Goal: Information Seeking & Learning: Check status

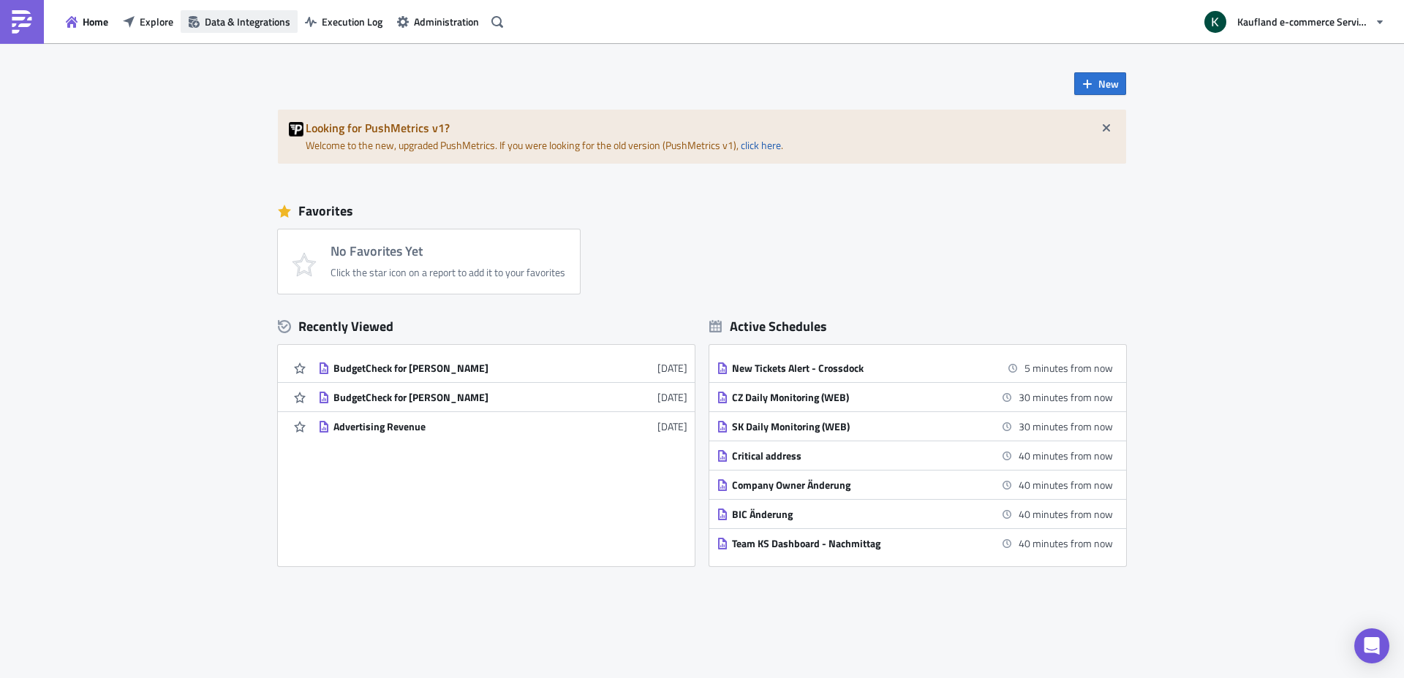
click at [241, 23] on span "Data & Integrations" at bounding box center [248, 21] width 86 height 15
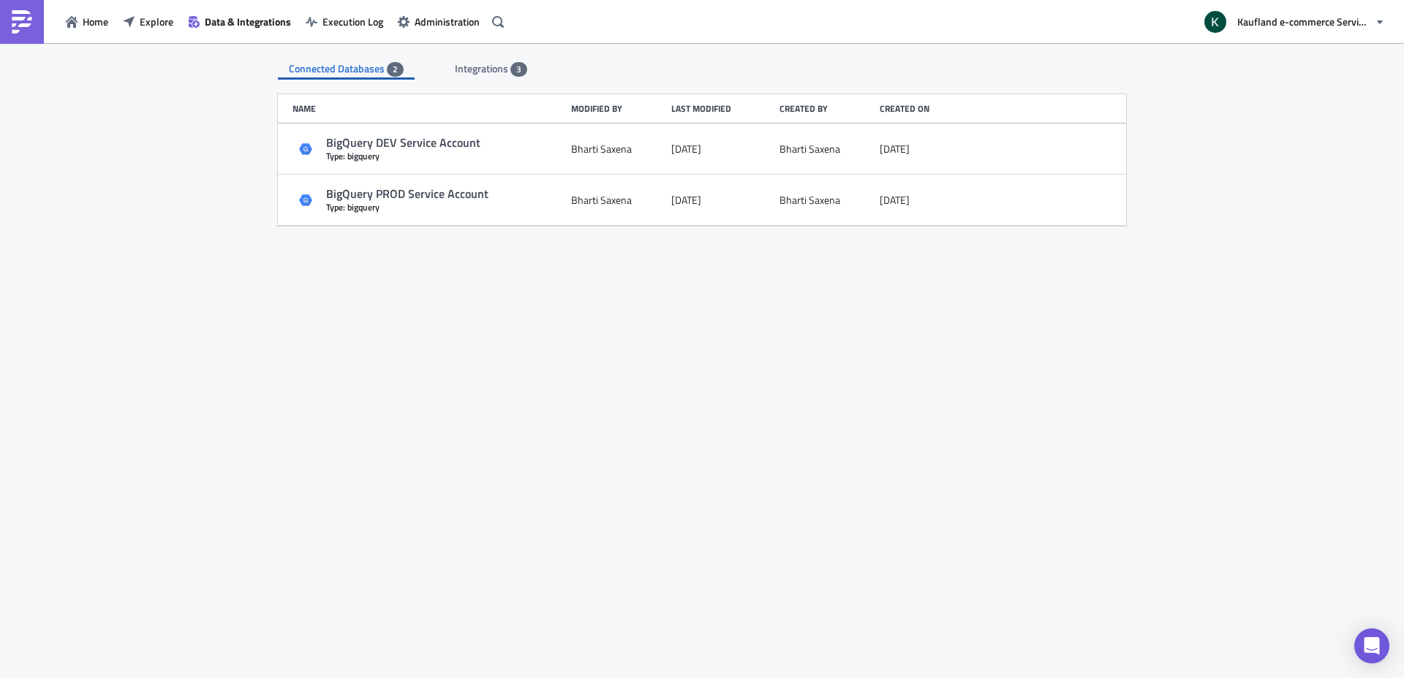
click at [500, 67] on span "Integrations" at bounding box center [483, 68] width 56 height 15
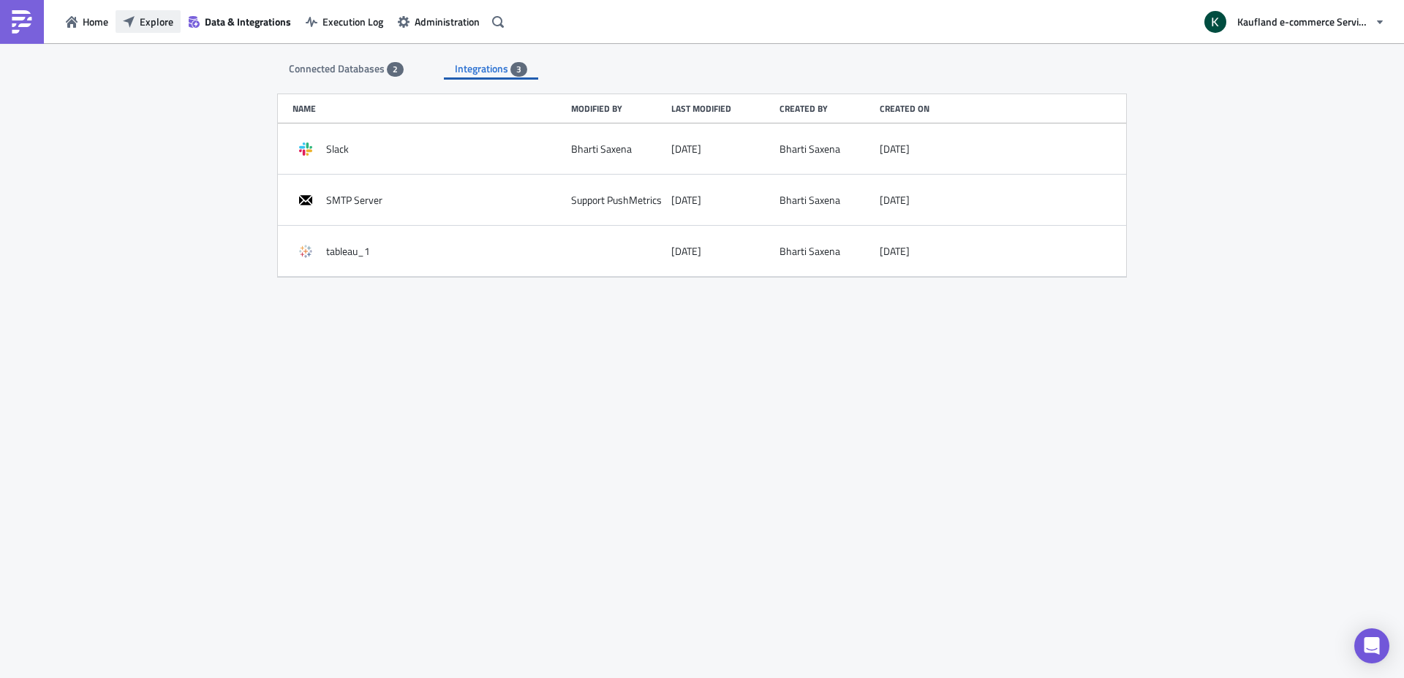
click at [162, 19] on span "Explore" at bounding box center [157, 21] width 34 height 15
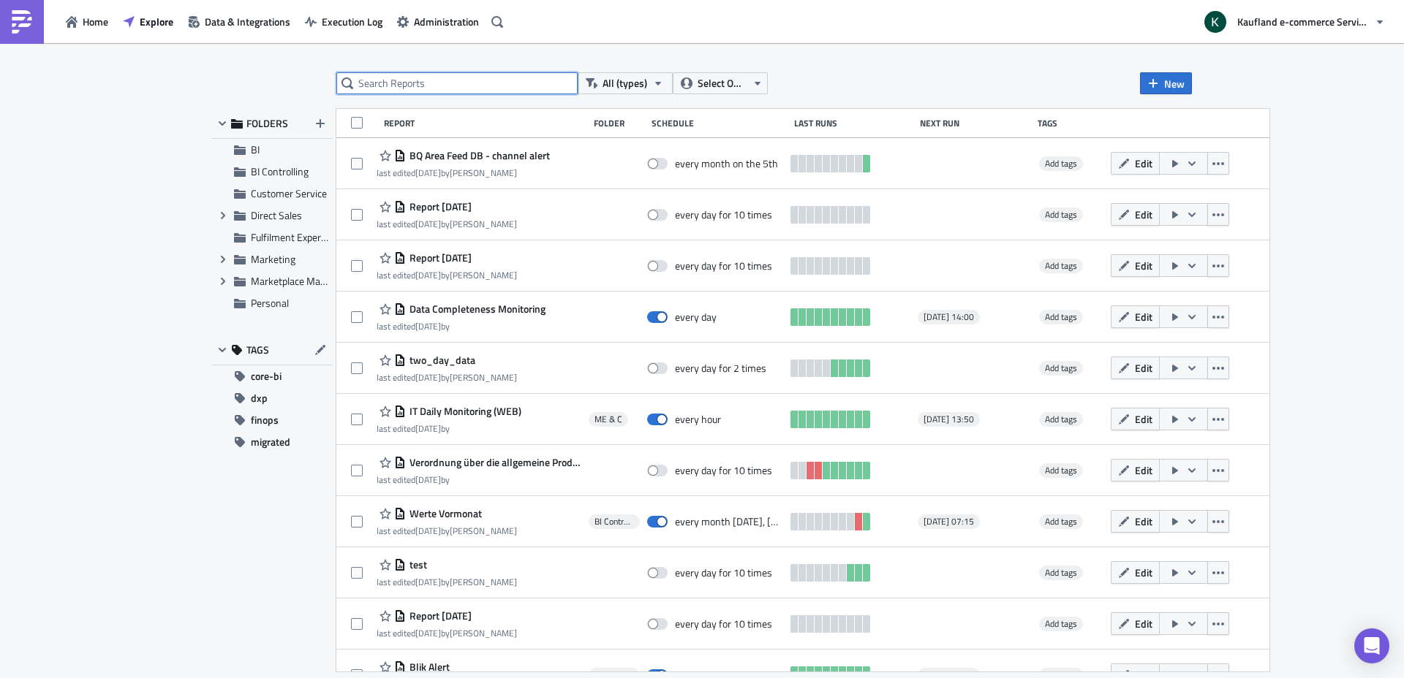
click at [412, 77] on input "text" at bounding box center [456, 83] width 241 height 22
type input "kcard"
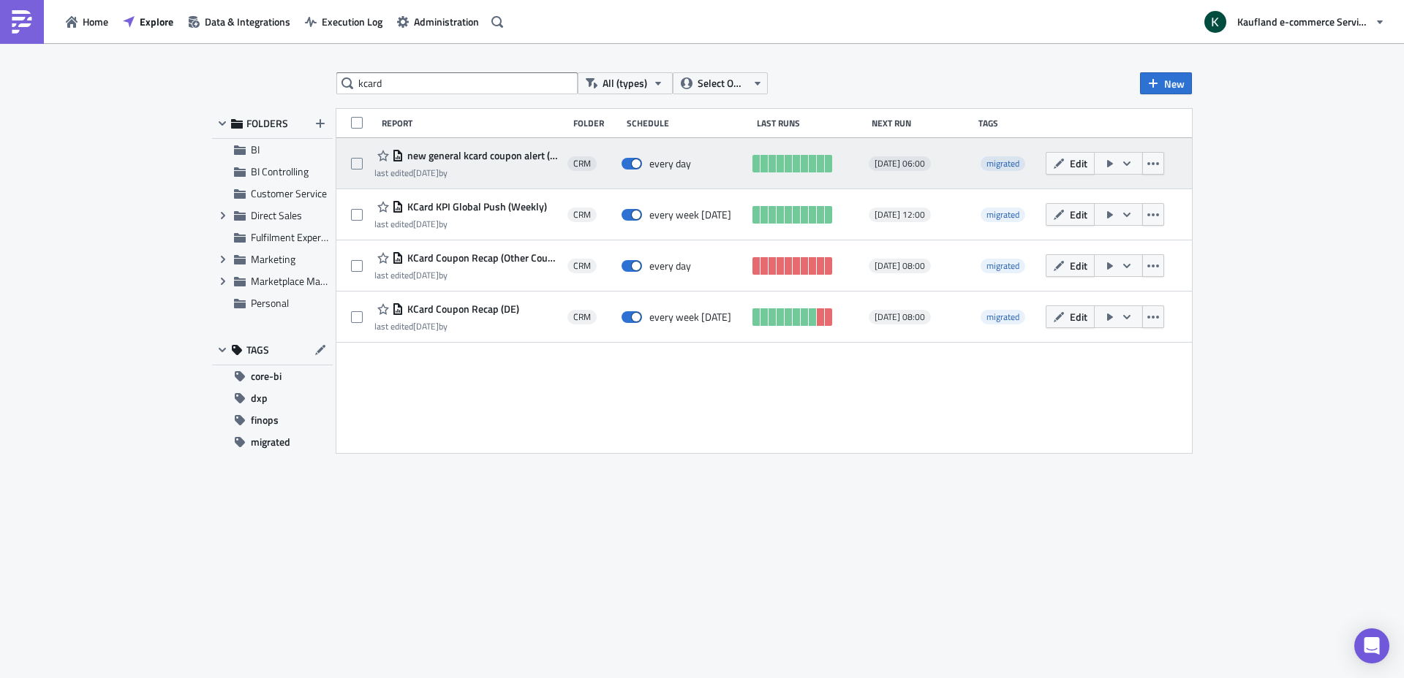
click at [482, 153] on span "new general kcard coupon alert (global)" at bounding box center [482, 155] width 156 height 13
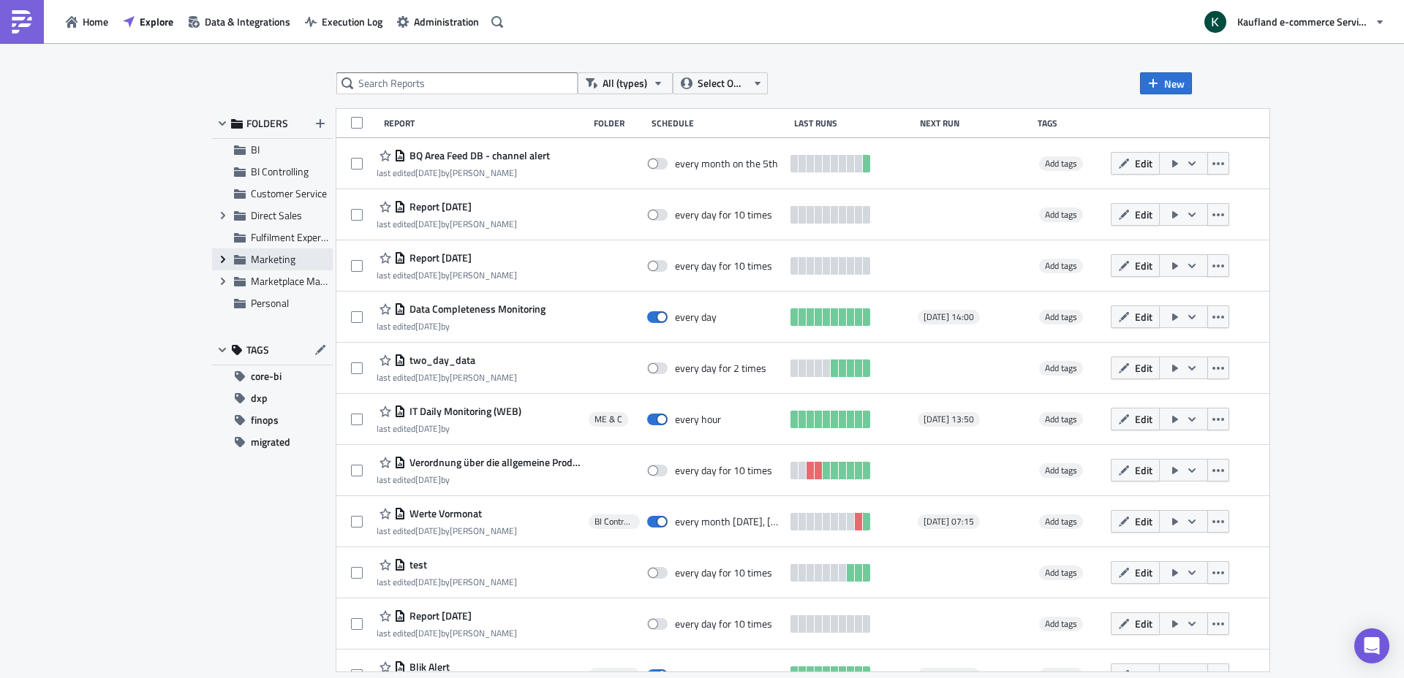
click at [224, 258] on icon "Expand group" at bounding box center [223, 260] width 12 height 12
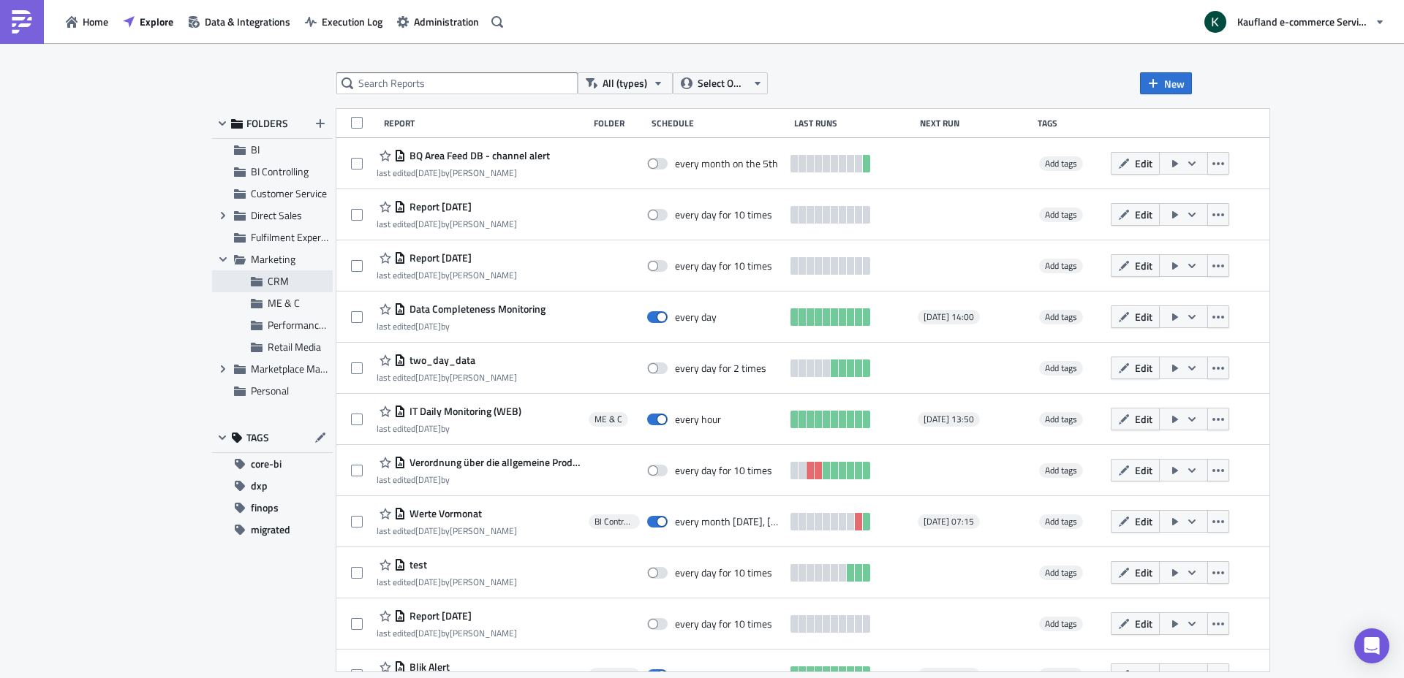
click at [273, 284] on span "CRM" at bounding box center [278, 280] width 21 height 15
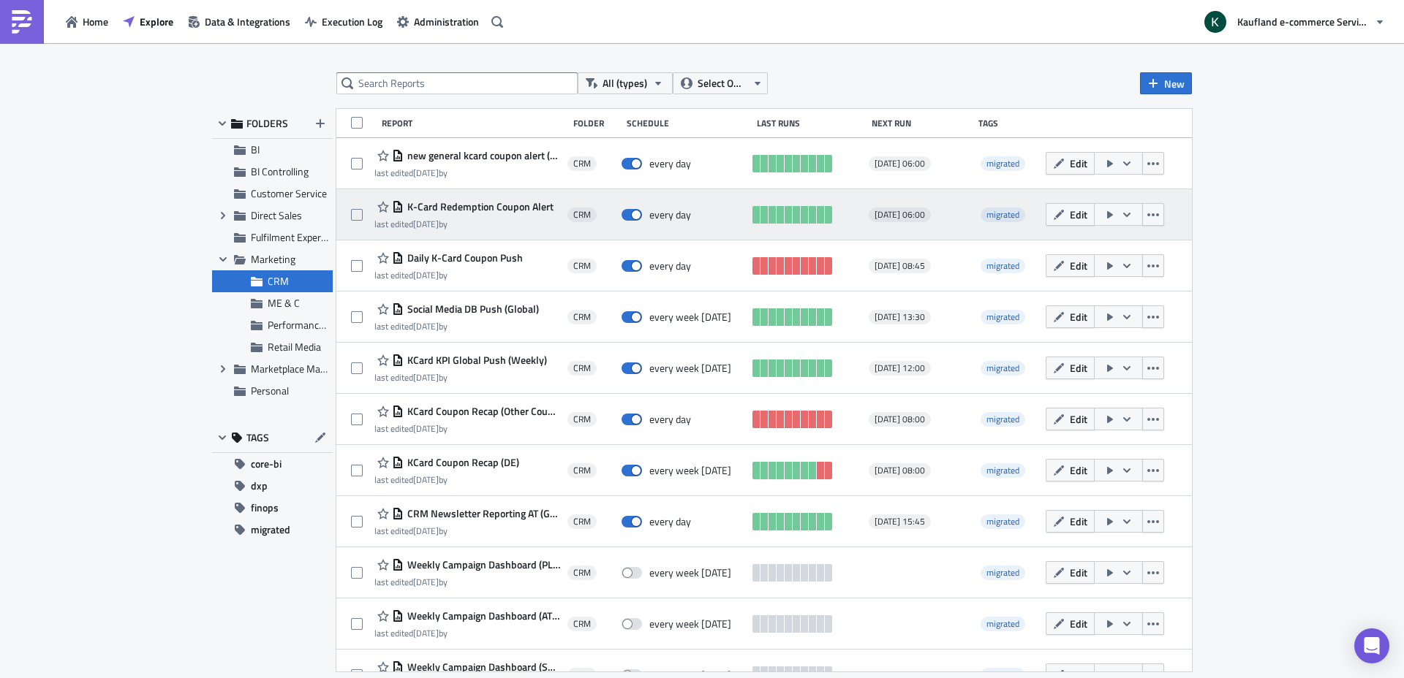
click at [480, 209] on span "K-Card Redemption Coupon Alert" at bounding box center [479, 206] width 150 height 13
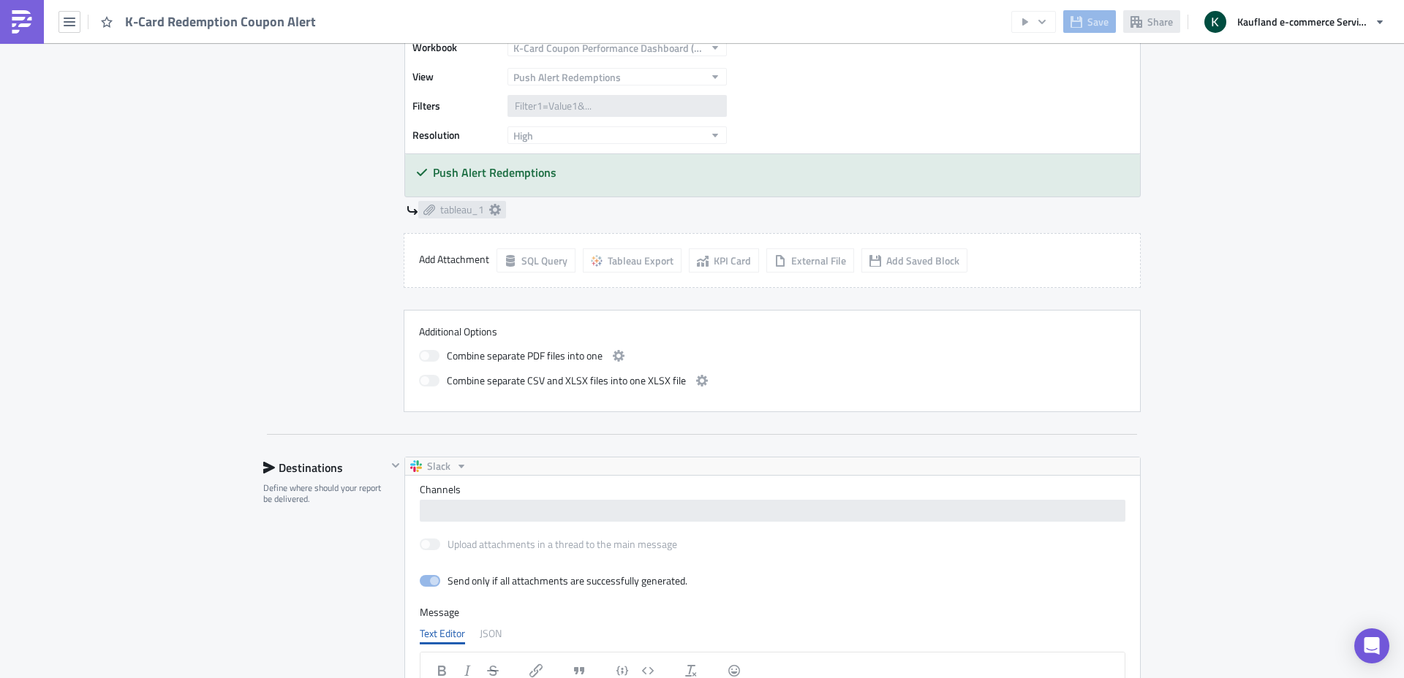
scroll to position [1224, 0]
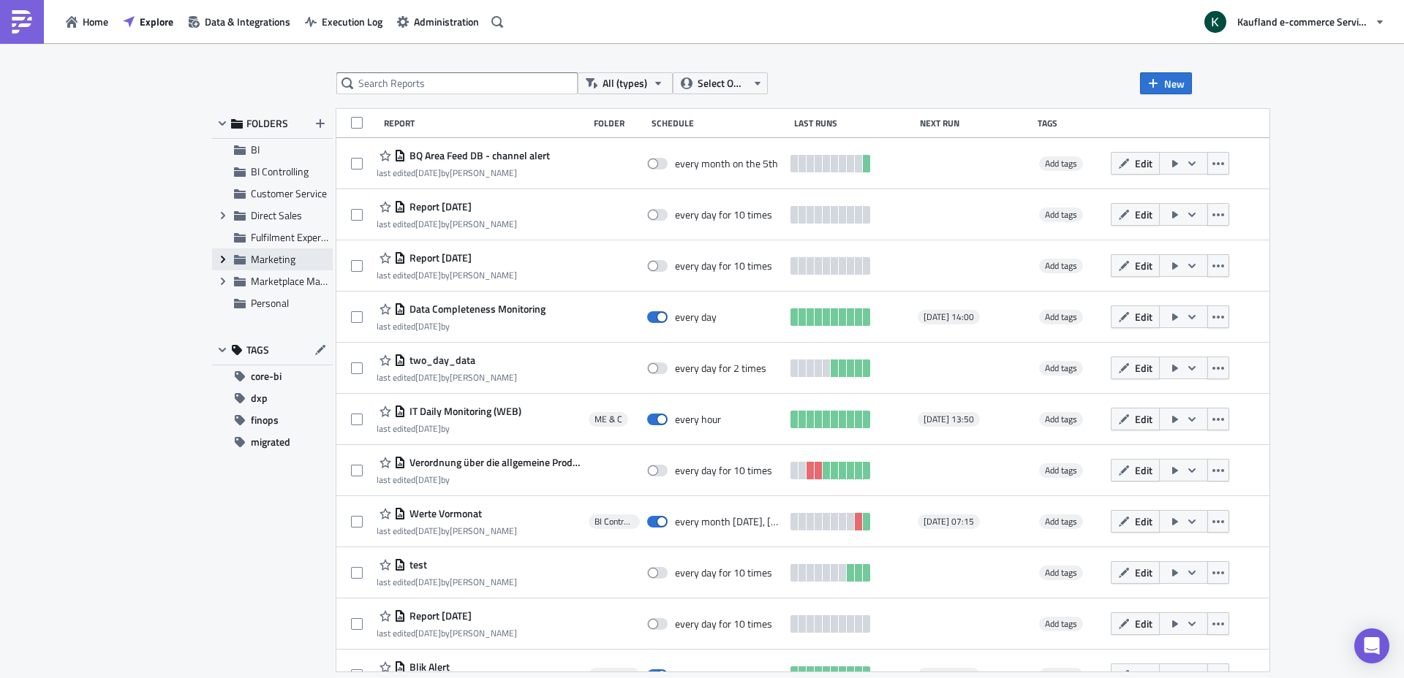
click at [225, 259] on icon "Expand group" at bounding box center [223, 260] width 12 height 12
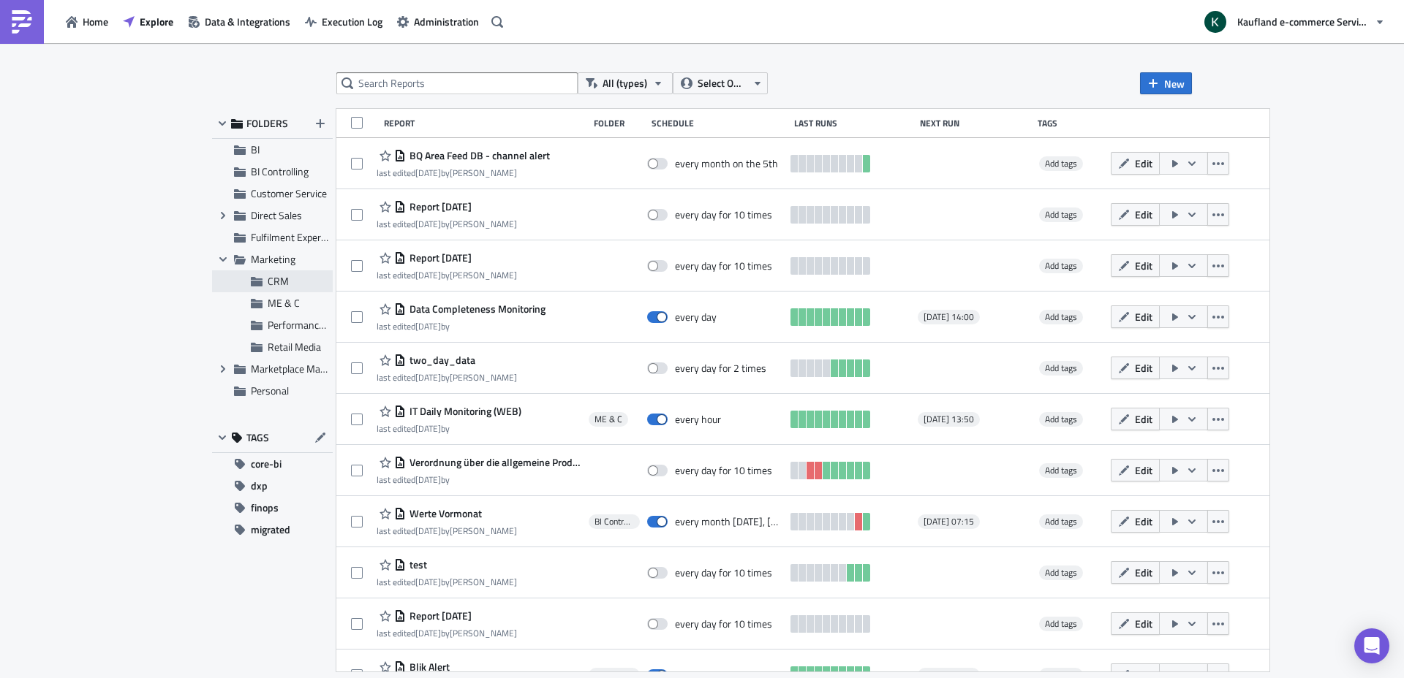
click at [270, 282] on span "CRM" at bounding box center [278, 280] width 21 height 15
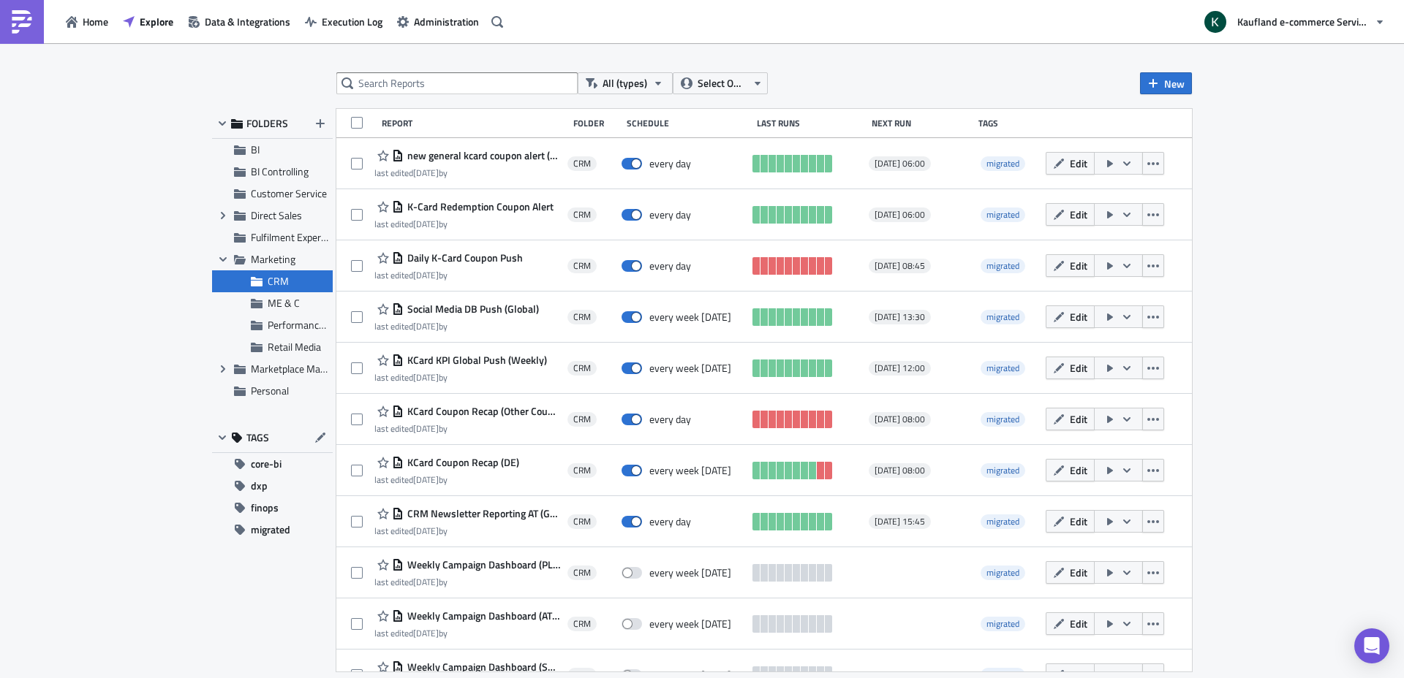
click at [456, 257] on span "Daily K-Card Coupon Push" at bounding box center [463, 257] width 119 height 13
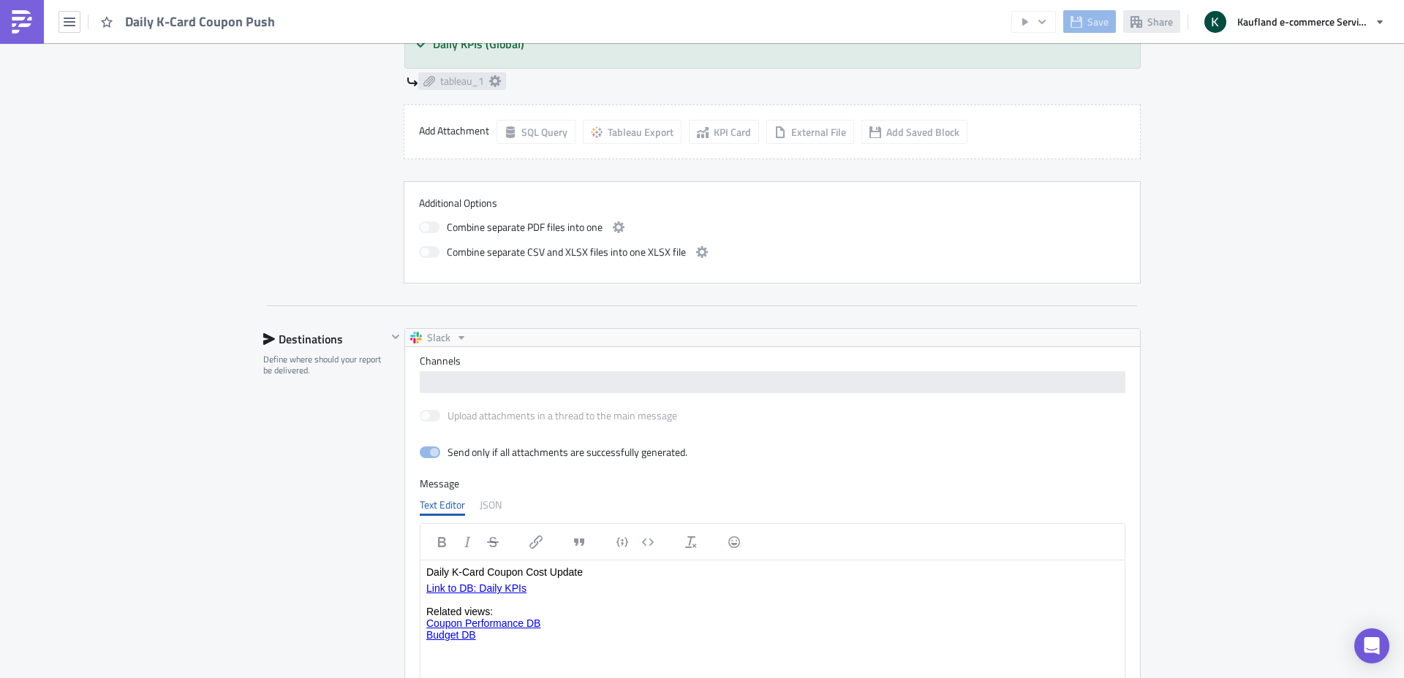
scroll to position [1024, 0]
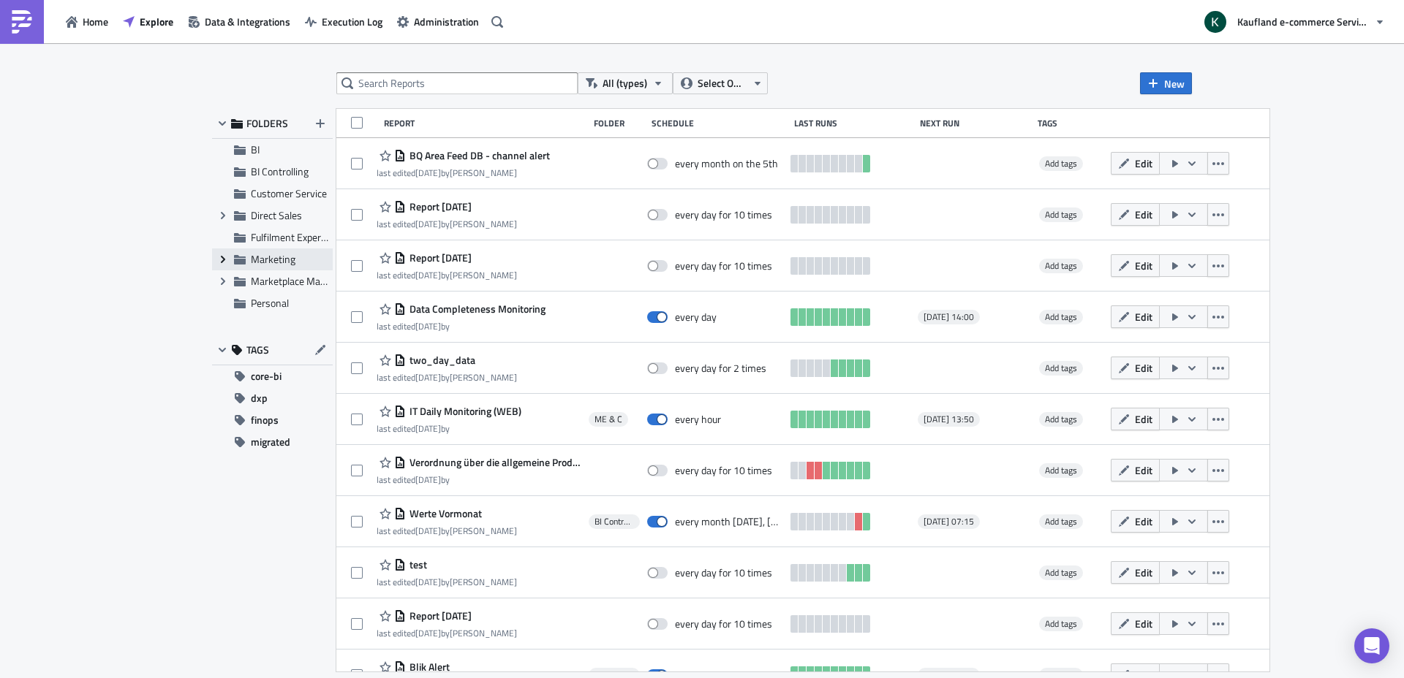
click at [225, 264] on icon "Expand group" at bounding box center [223, 260] width 12 height 12
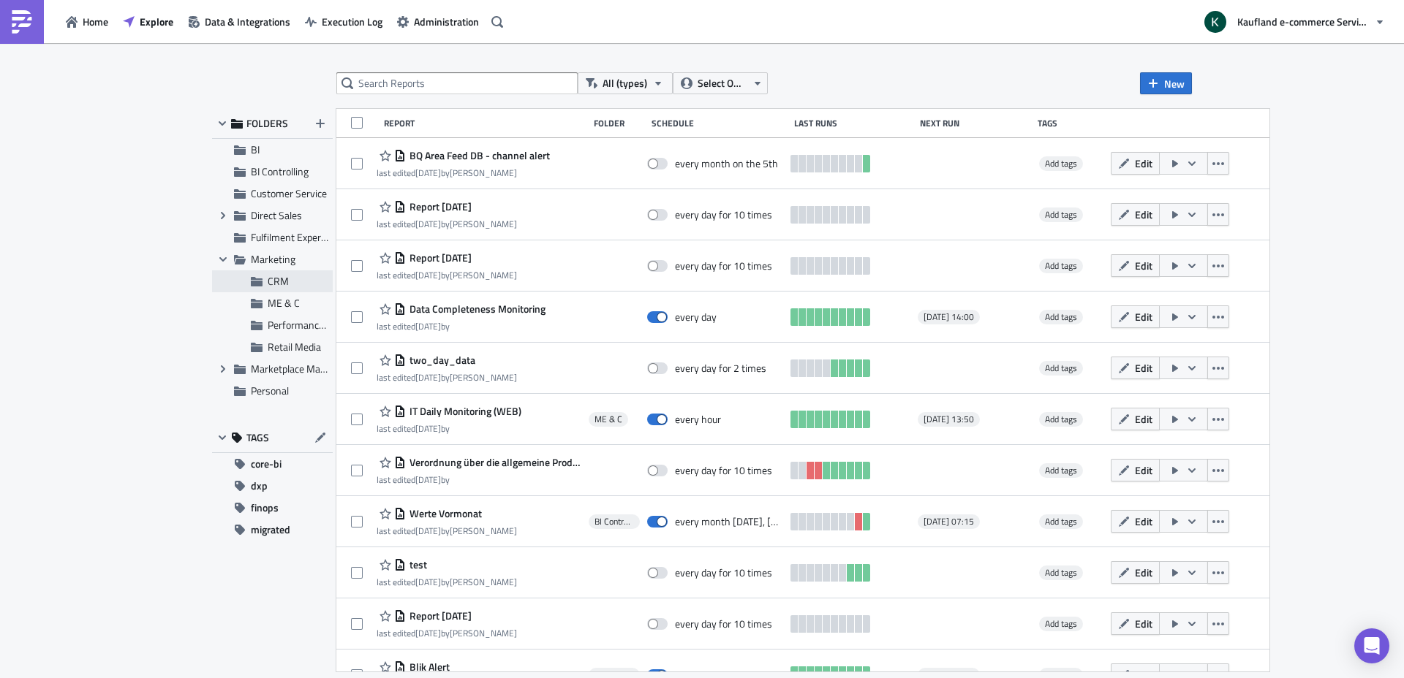
click at [283, 285] on span "CRM" at bounding box center [278, 280] width 21 height 15
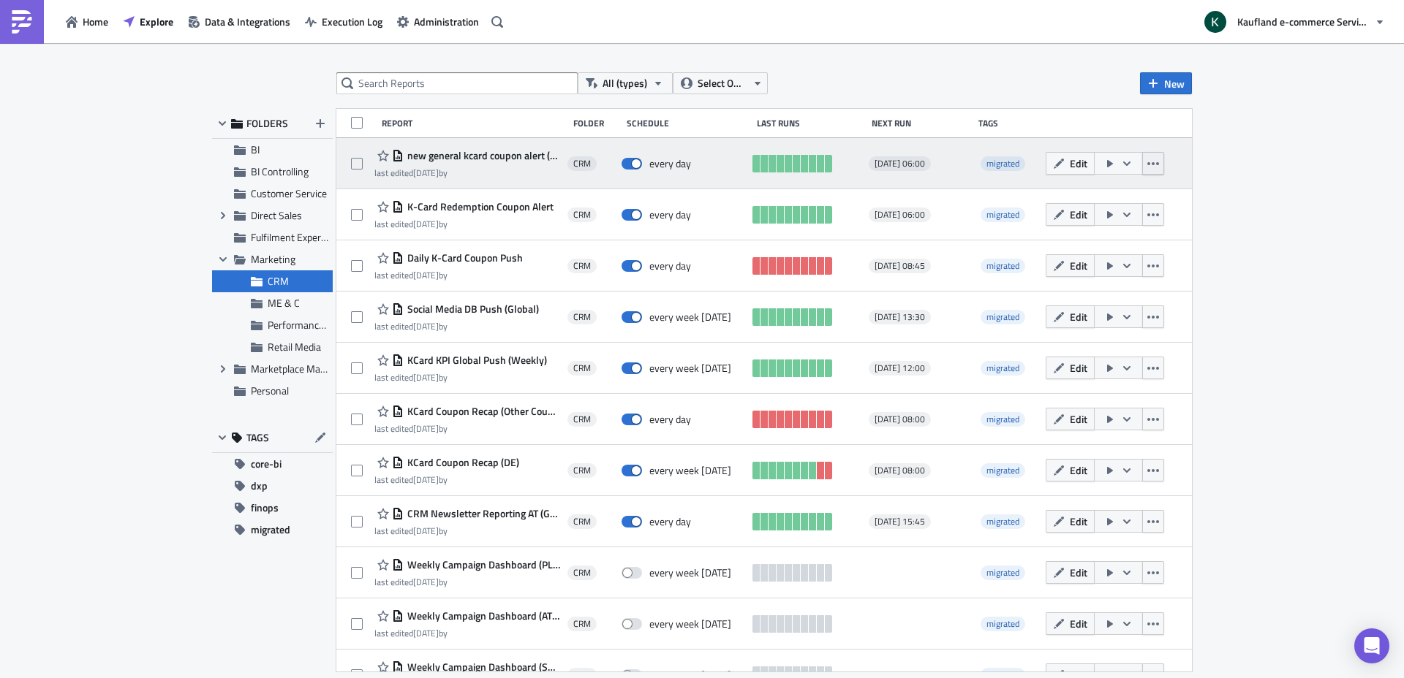
click at [1147, 167] on icon "button" at bounding box center [1153, 164] width 12 height 12
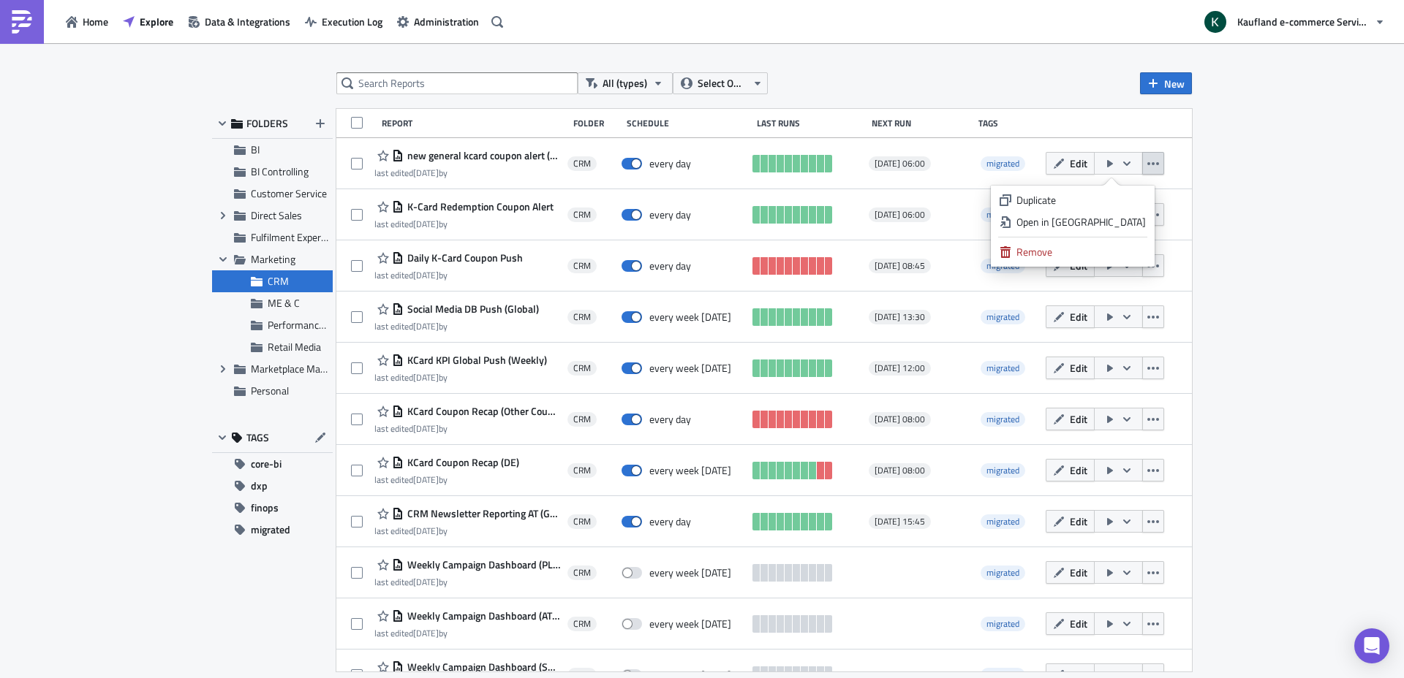
click at [887, 81] on div "All (types) Select Owner New" at bounding box center [763, 83] width 855 height 22
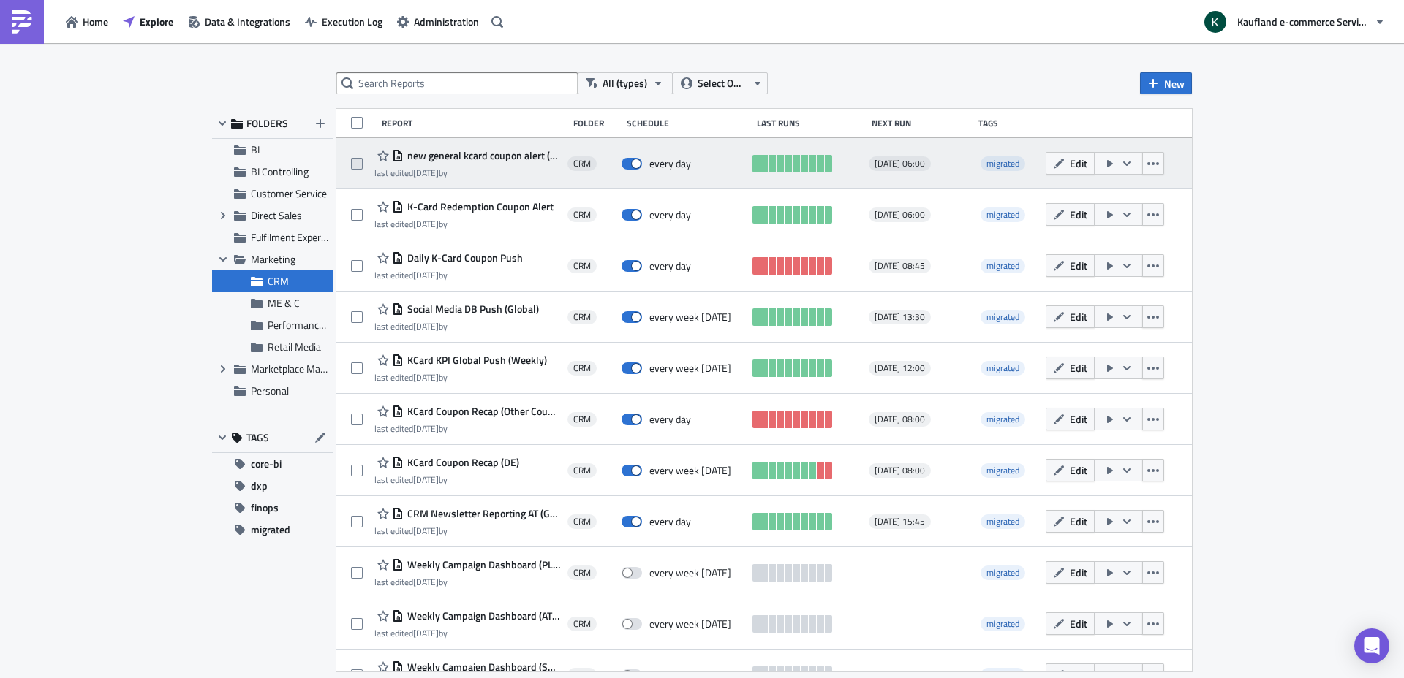
click at [357, 162] on span at bounding box center [357, 164] width 12 height 12
click at [357, 162] on input "checkbox" at bounding box center [359, 164] width 10 height 10
checkbox input "true"
click at [512, 164] on div "new general kcard coupon alert (global) last edited [DATE] by" at bounding box center [467, 163] width 186 height 33
click at [722, 166] on div "every day" at bounding box center [683, 163] width 124 height 13
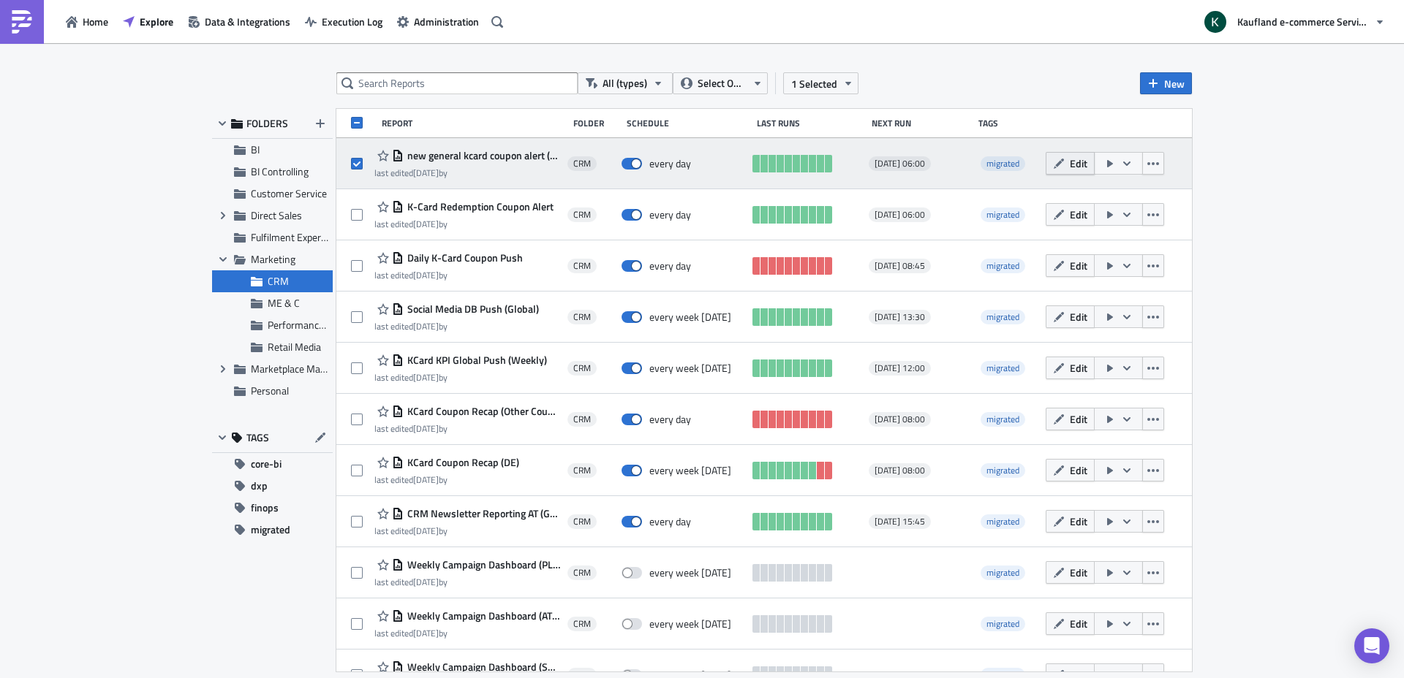
click at [1052, 170] on button "Edit" at bounding box center [1069, 163] width 49 height 23
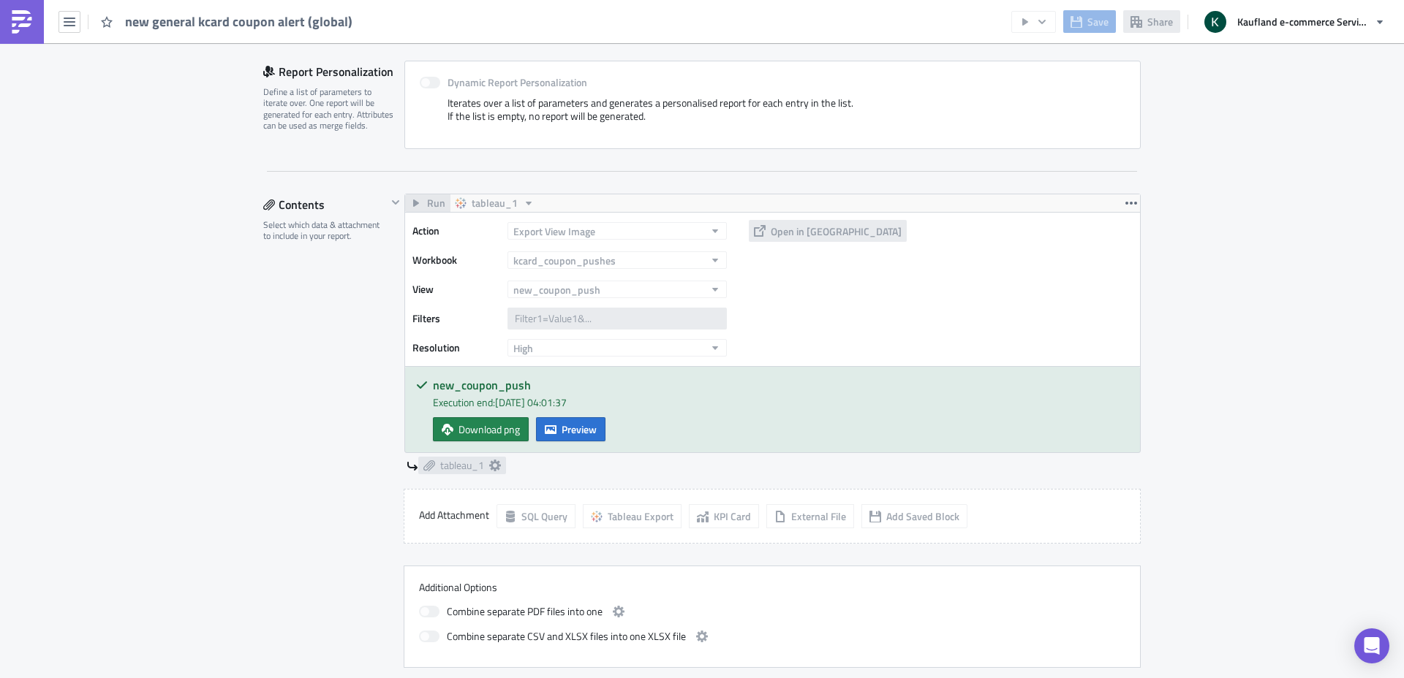
scroll to position [701, 0]
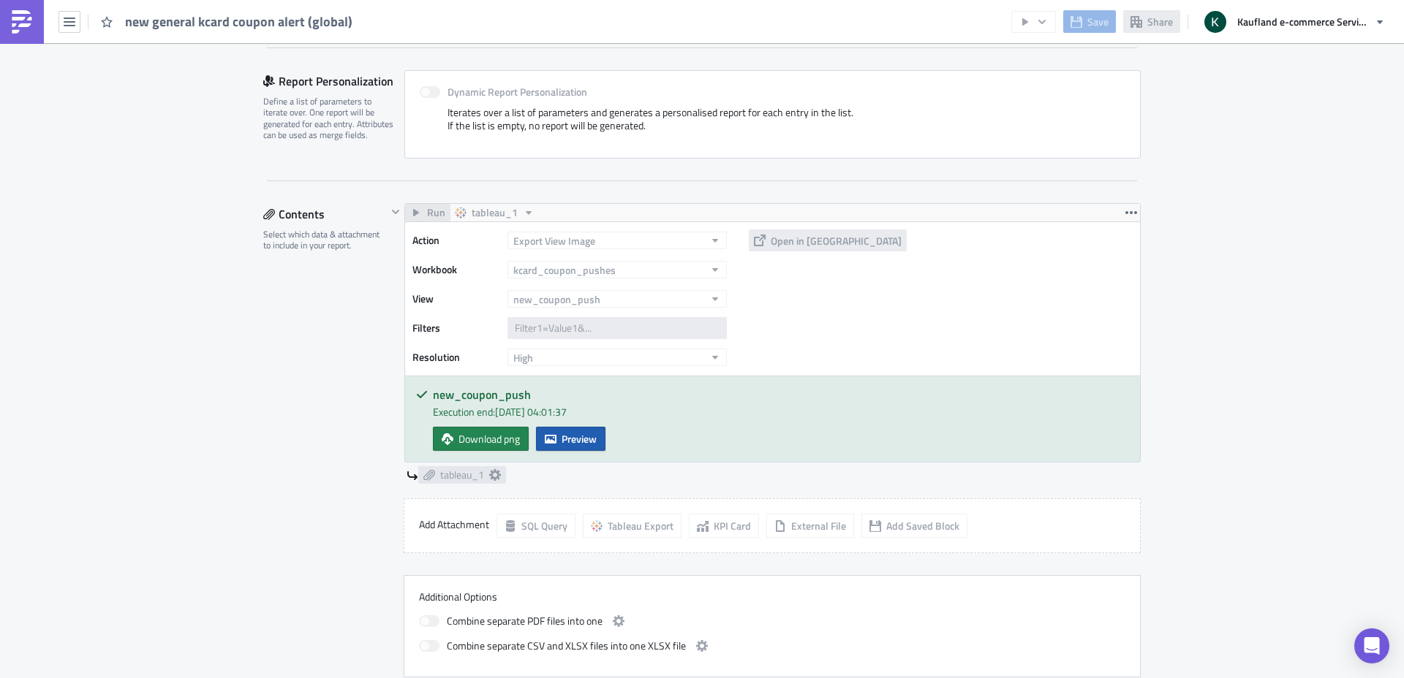
click at [575, 435] on span "Preview" at bounding box center [578, 438] width 35 height 15
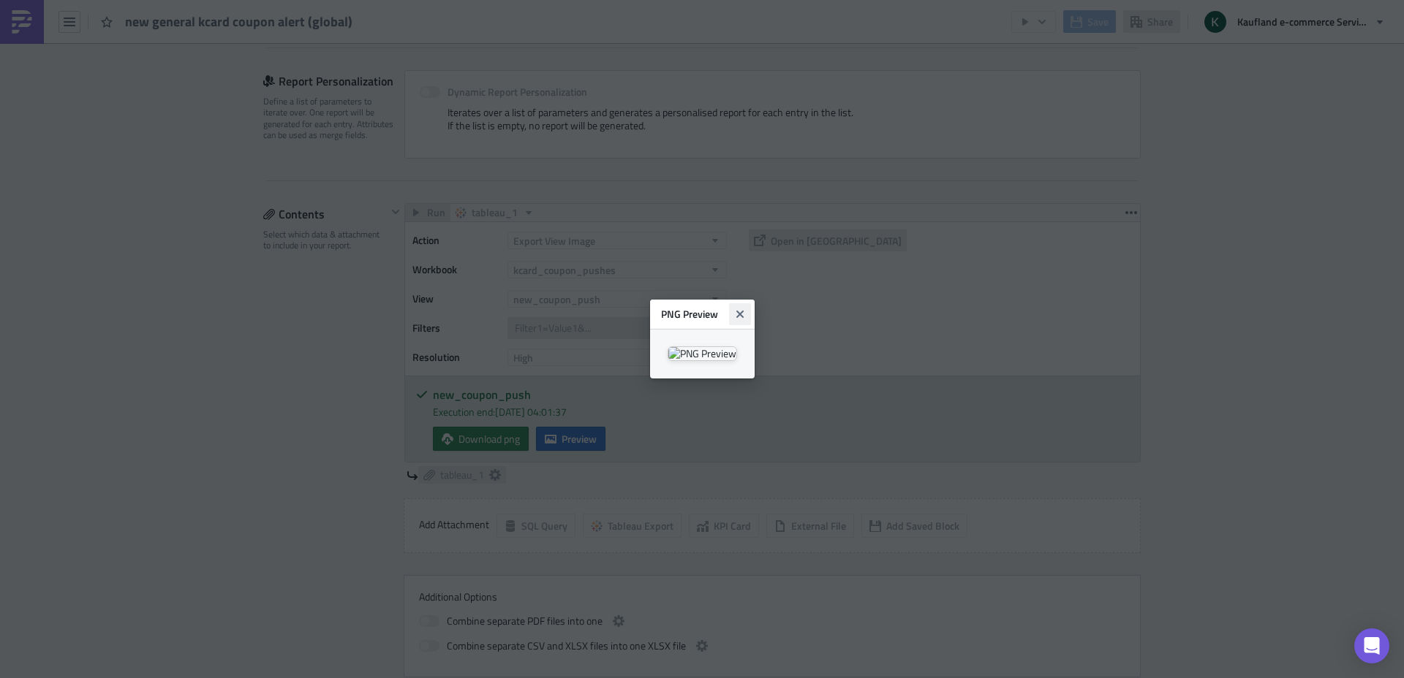
click at [743, 311] on icon "Close" at bounding box center [738, 314] width 7 height 7
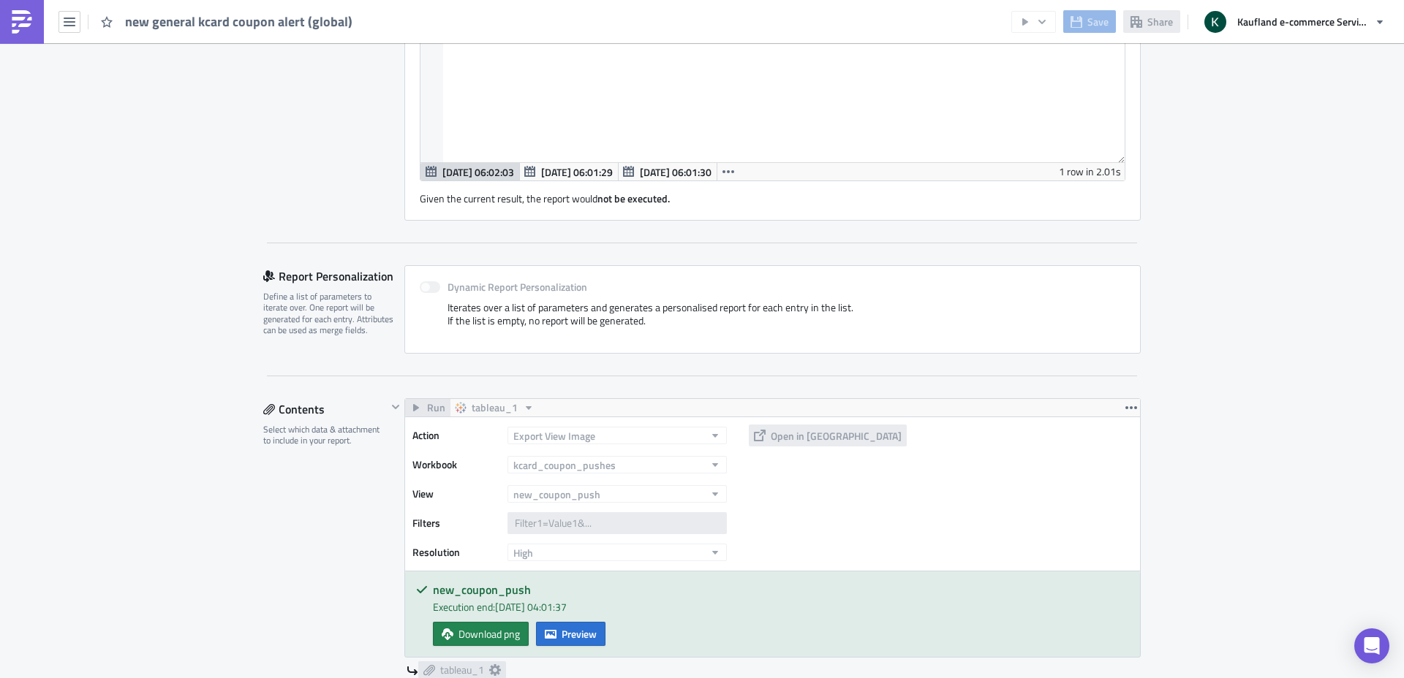
scroll to position [213, 0]
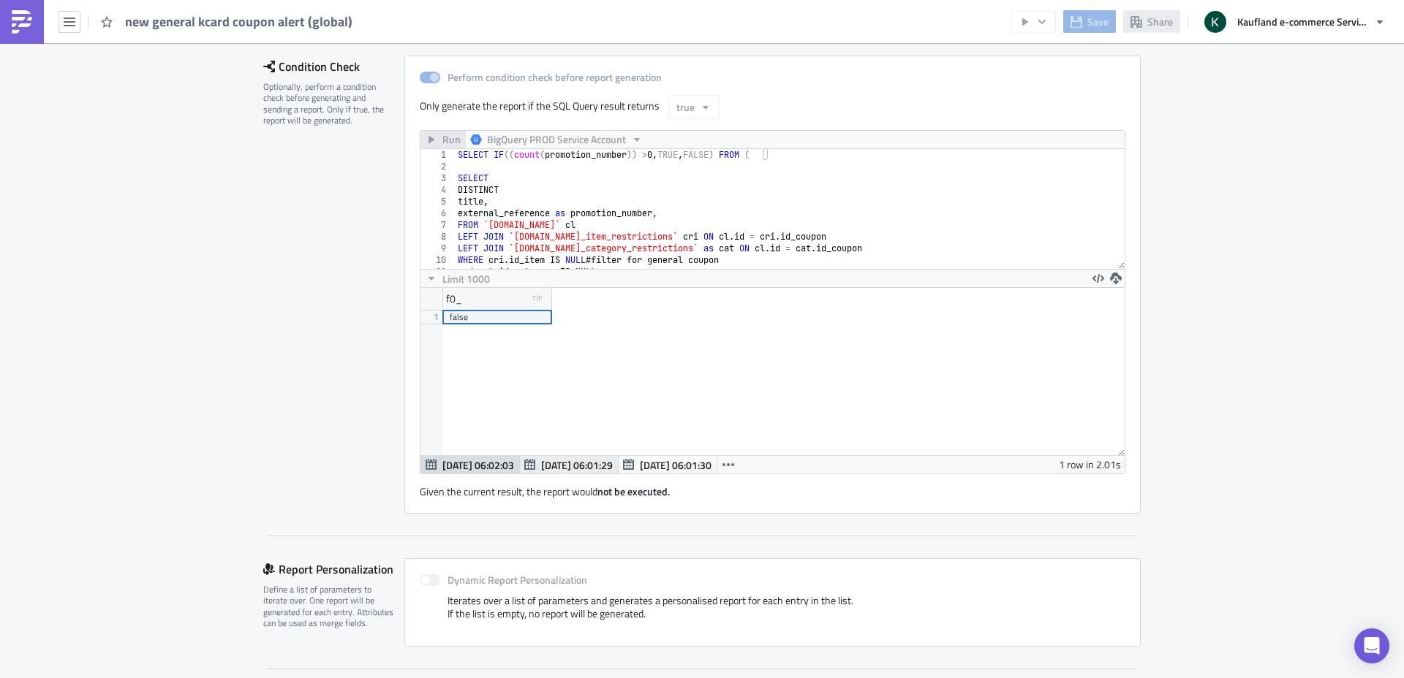
click at [564, 469] on span "[DATE] 06:01:29" at bounding box center [577, 465] width 72 height 15
click at [673, 466] on span "[DATE] 06:01:30" at bounding box center [676, 465] width 72 height 15
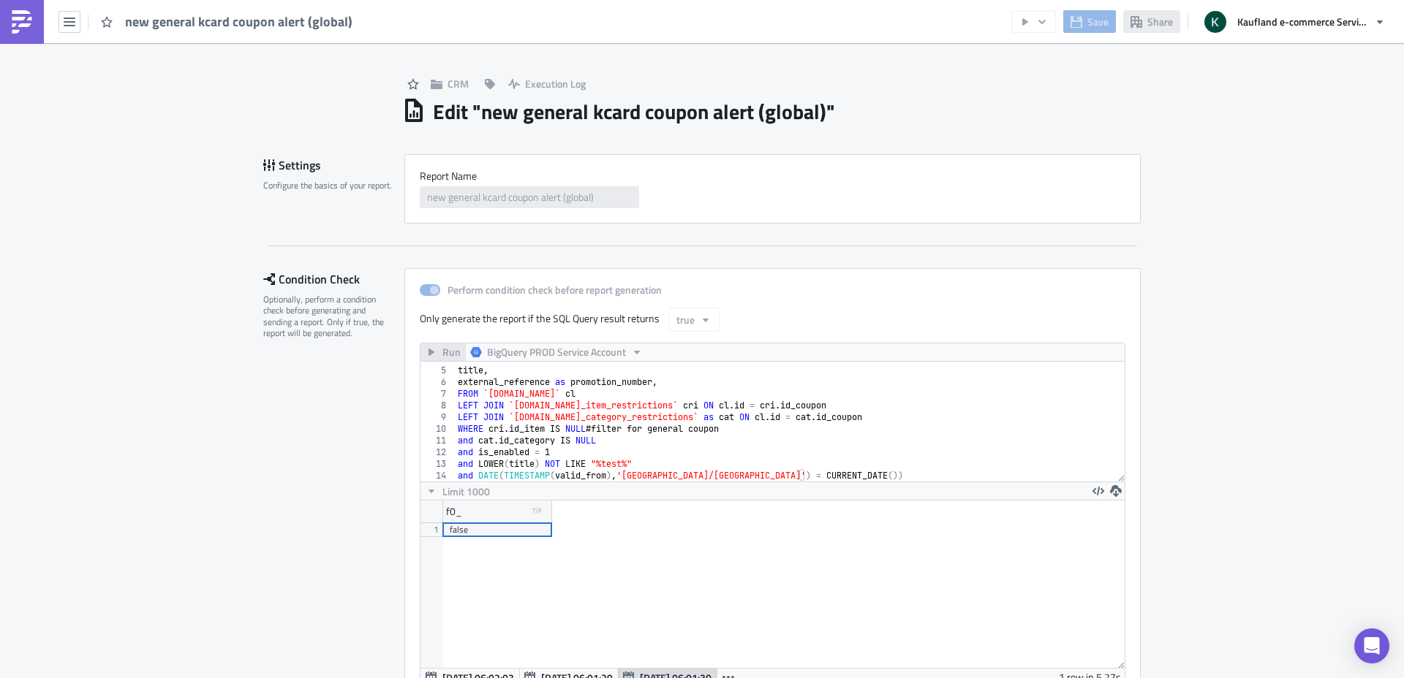
scroll to position [0, 0]
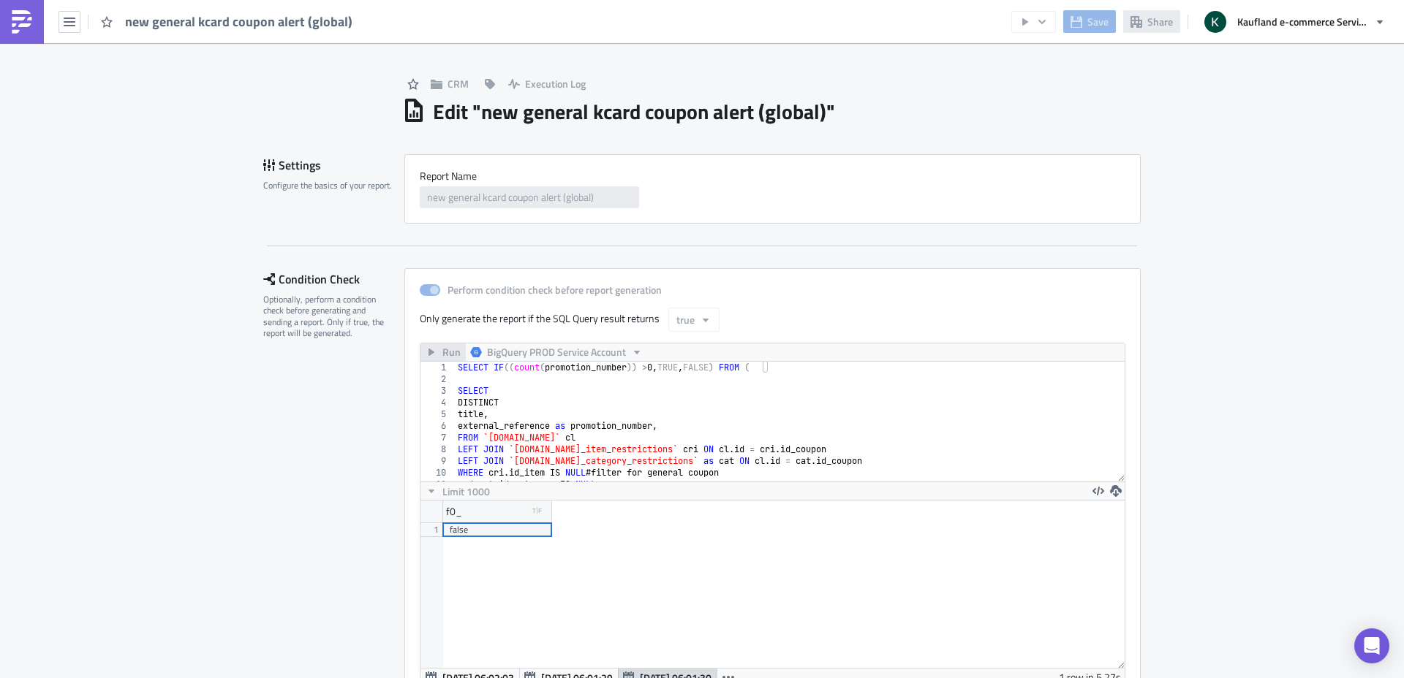
click at [86, 22] on div "new general kcard coupon alert (global)" at bounding box center [180, 21] width 361 height 43
click at [197, 22] on span "new general kcard coupon alert (global)" at bounding box center [239, 21] width 229 height 17
click at [72, 19] on icon "button" at bounding box center [70, 22] width 12 height 12
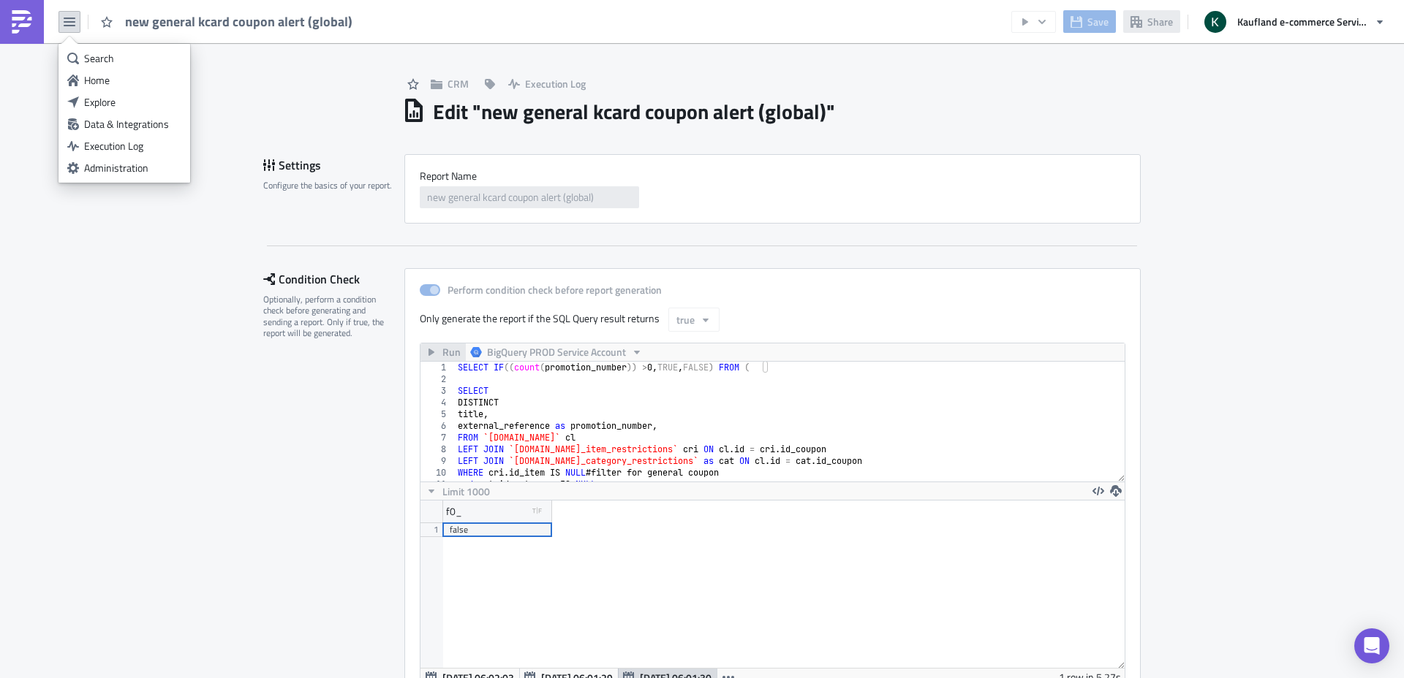
click at [28, 22] on img at bounding box center [21, 21] width 23 height 23
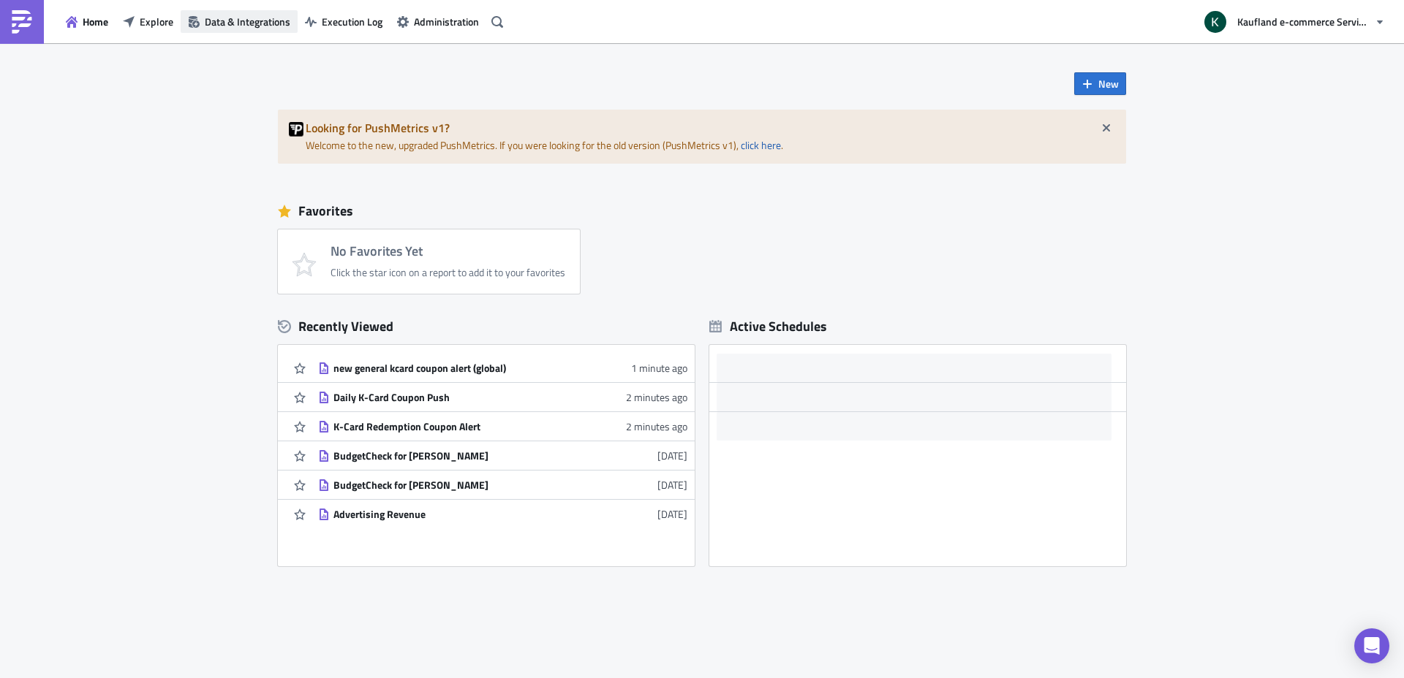
click at [261, 24] on span "Data & Integrations" at bounding box center [248, 21] width 86 height 15
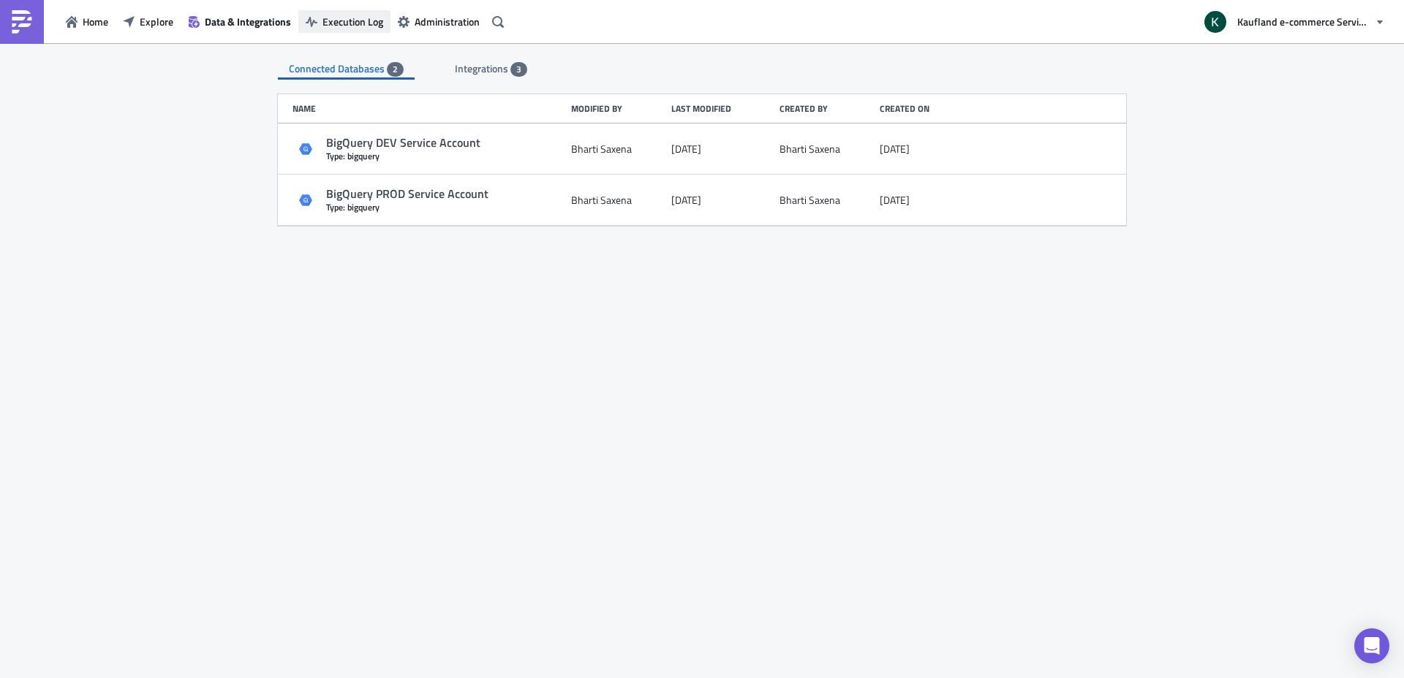
click at [374, 30] on button "Execution Log" at bounding box center [344, 21] width 92 height 23
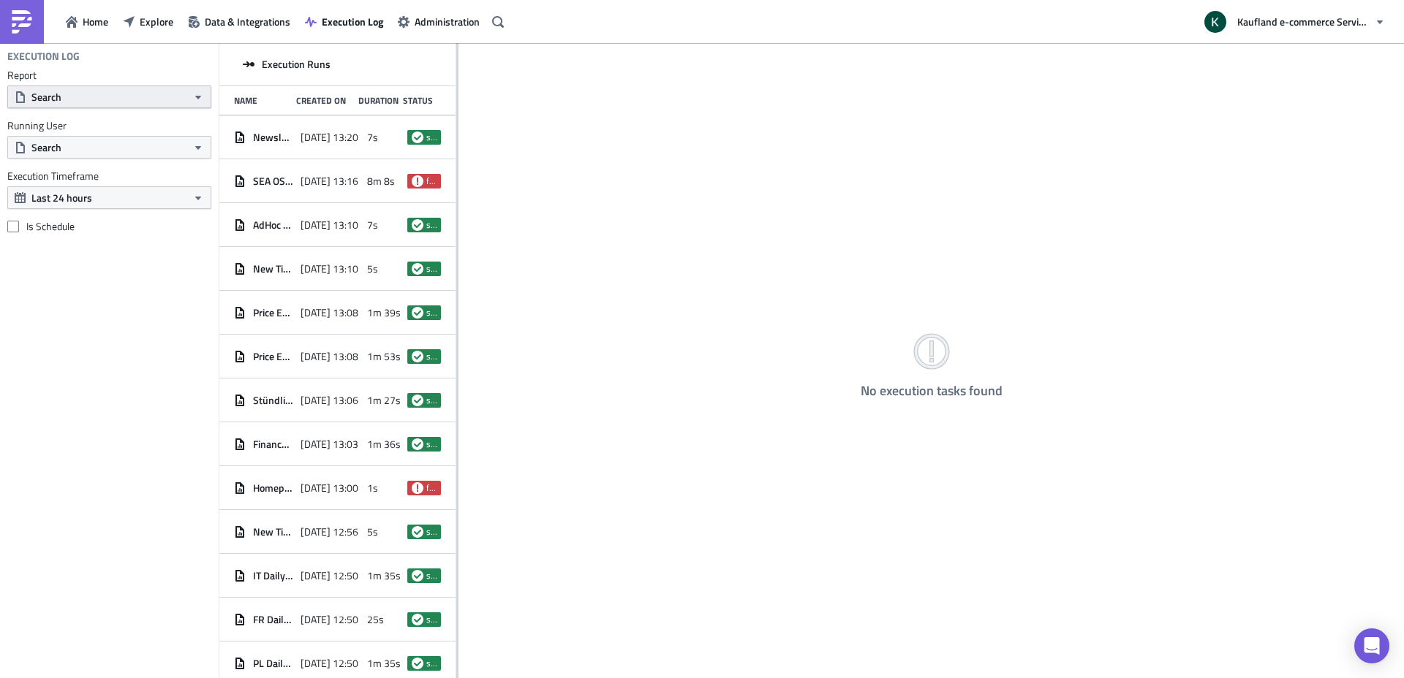
click at [130, 95] on button "Search" at bounding box center [109, 97] width 204 height 23
type input "kcard"
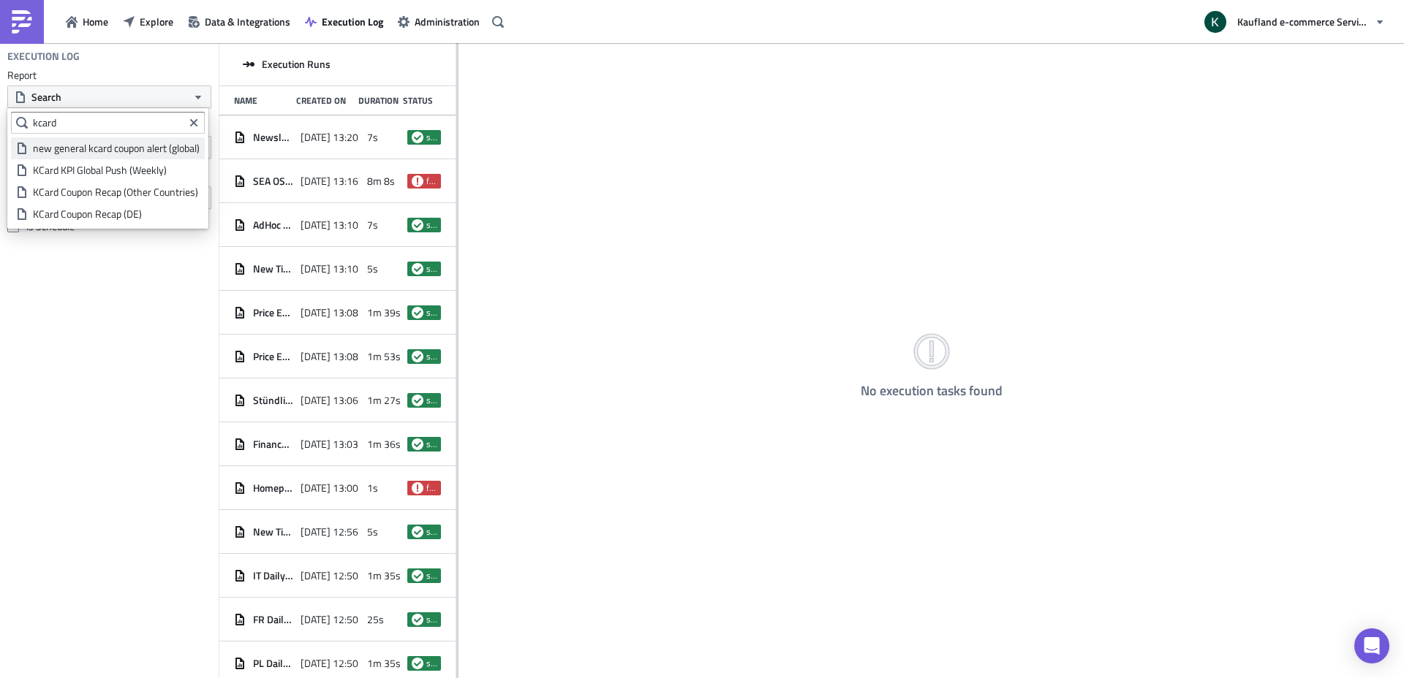
click at [169, 149] on div "new general kcard coupon alert (global)" at bounding box center [116, 148] width 167 height 15
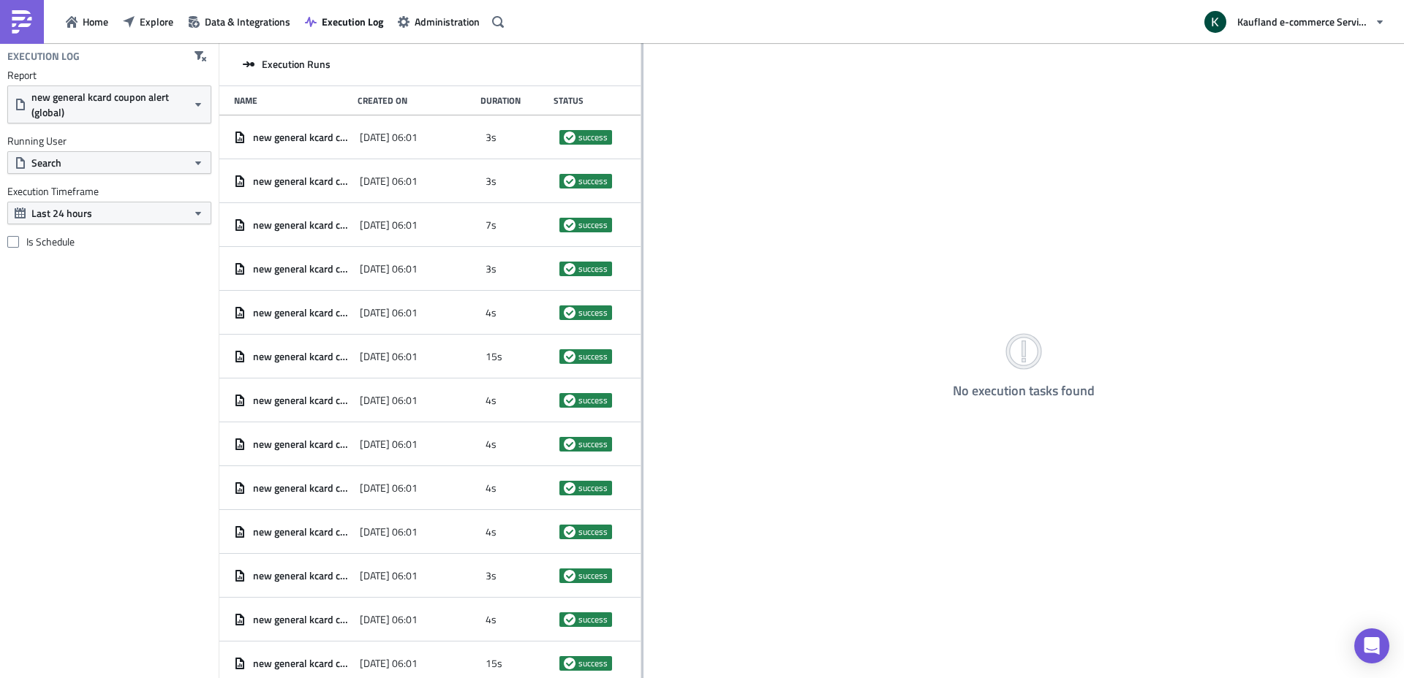
drag, startPoint x: 457, startPoint y: 298, endPoint x: 641, endPoint y: 303, distance: 184.3
click at [641, 303] on div at bounding box center [642, 361] width 2 height 637
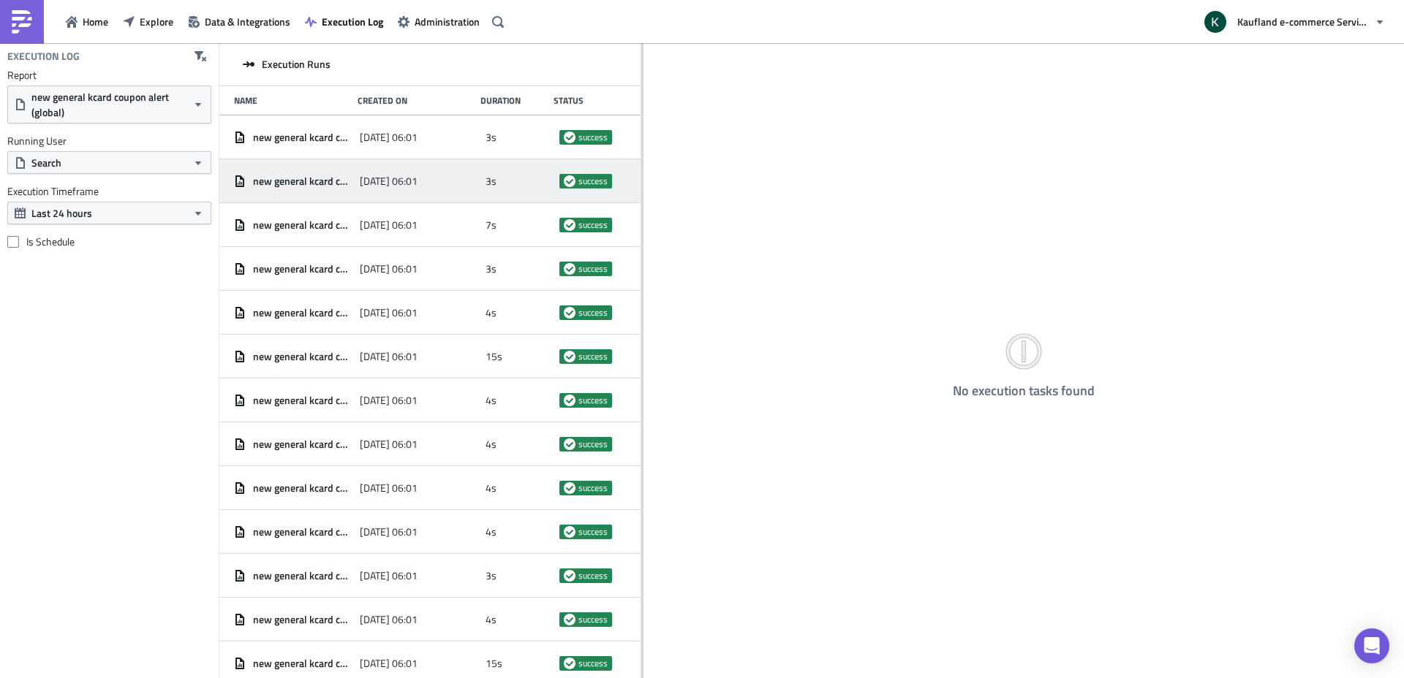
click at [417, 182] on span "[DATE] 06:01" at bounding box center [389, 181] width 58 height 13
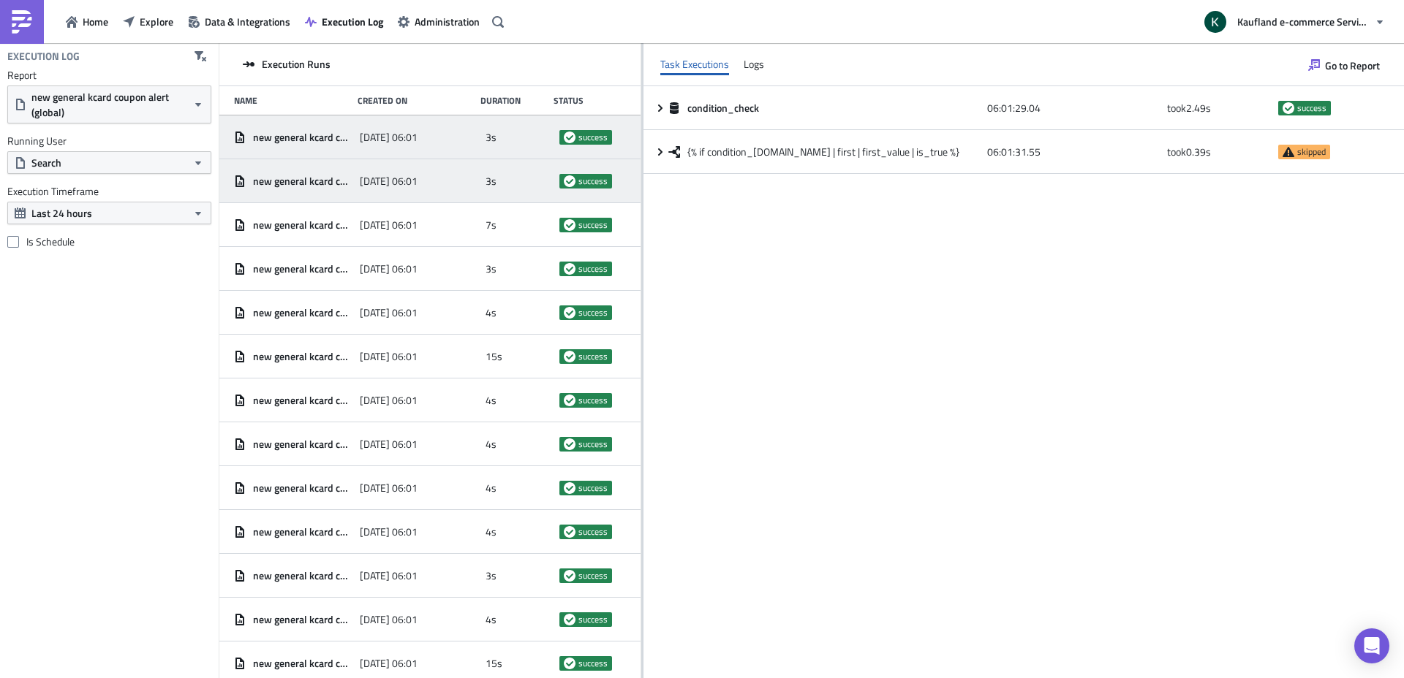
click at [391, 132] on span "[DATE] 06:01" at bounding box center [389, 137] width 58 height 13
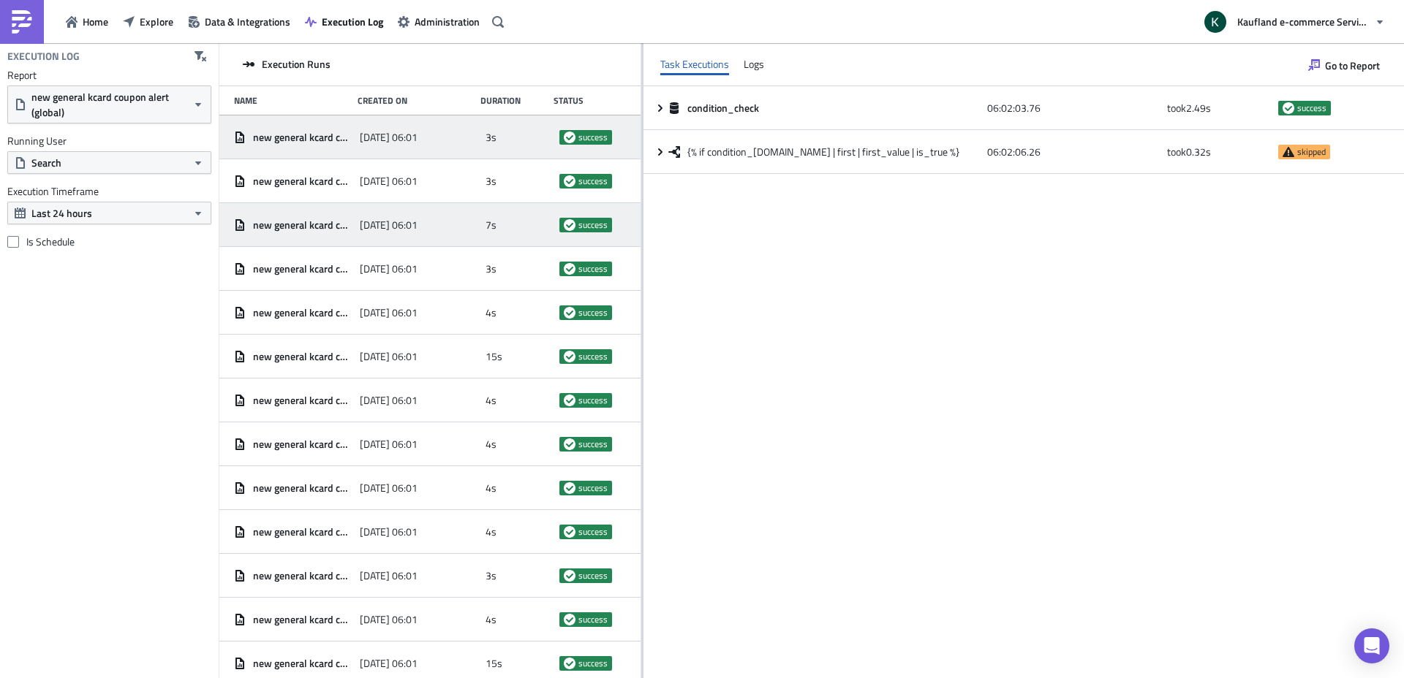
click at [373, 219] on span "[DATE] 06:01" at bounding box center [389, 225] width 58 height 13
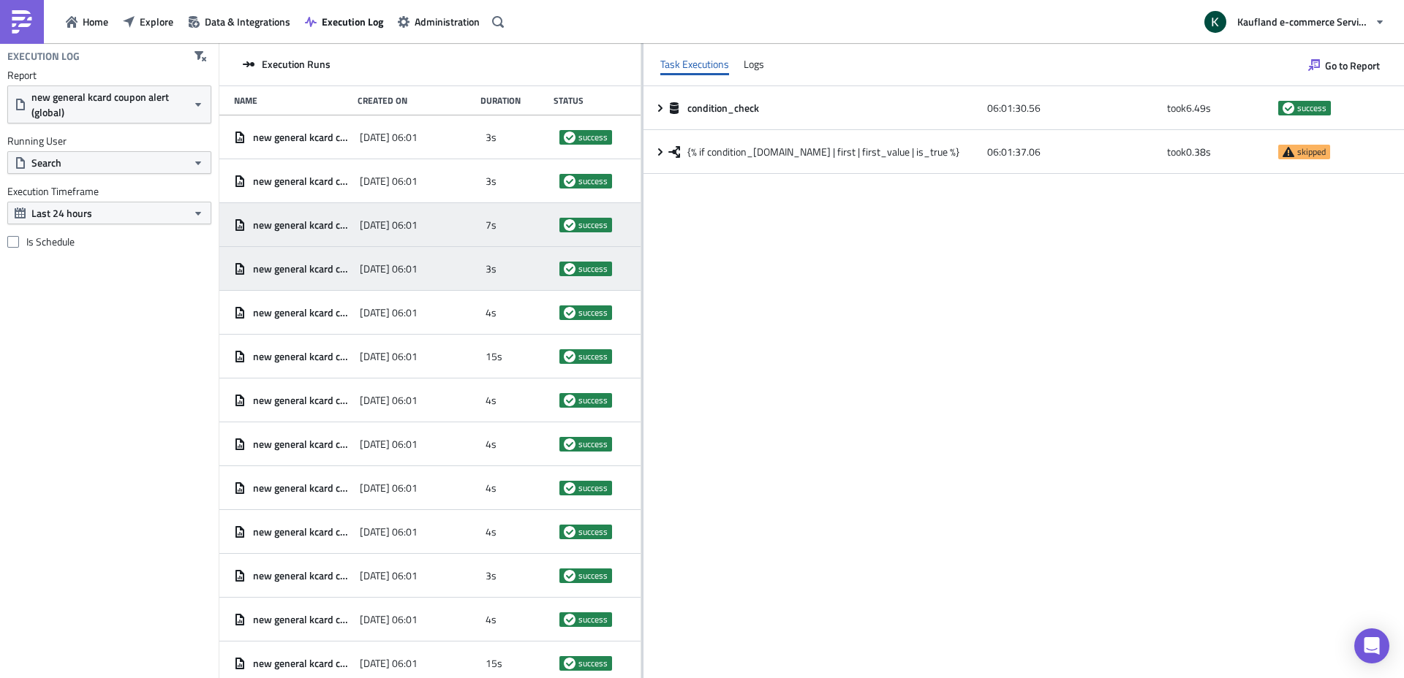
click at [340, 262] on span "new general kcard coupon alert (global)" at bounding box center [302, 268] width 99 height 13
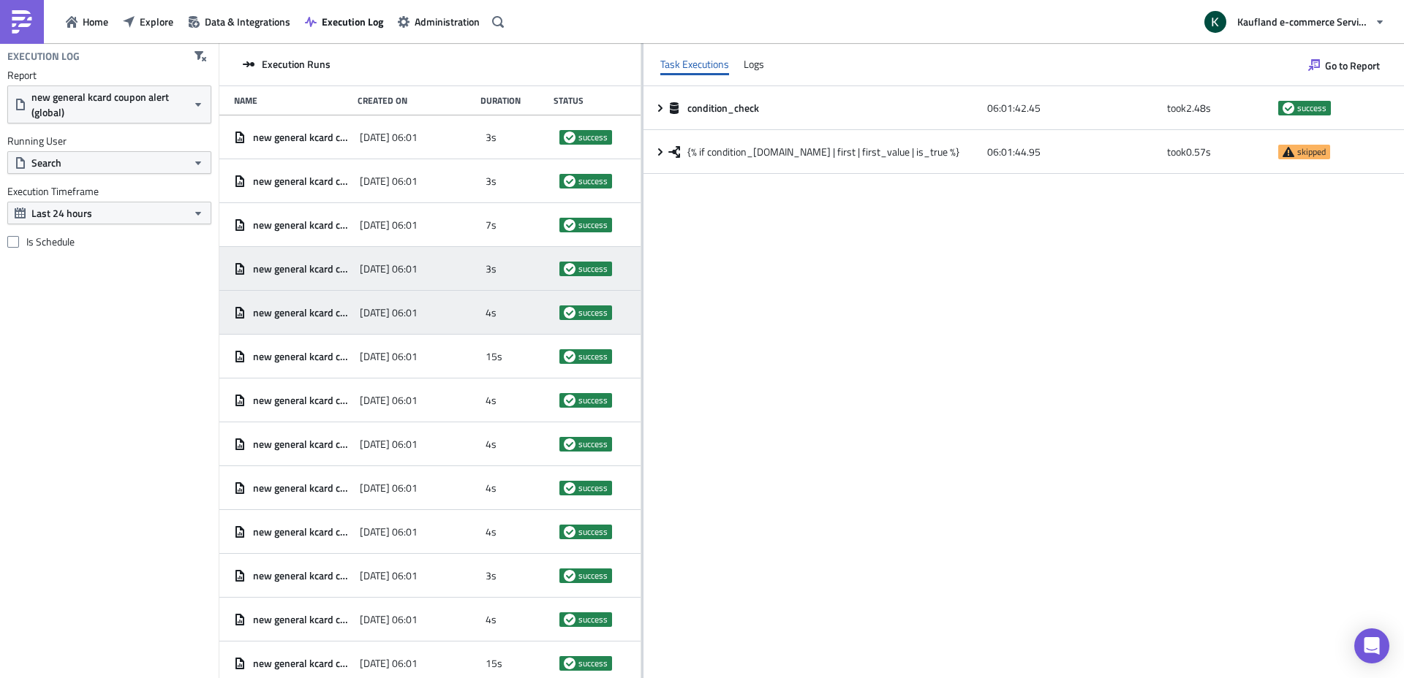
click at [511, 310] on div "4s" at bounding box center [518, 313] width 67 height 26
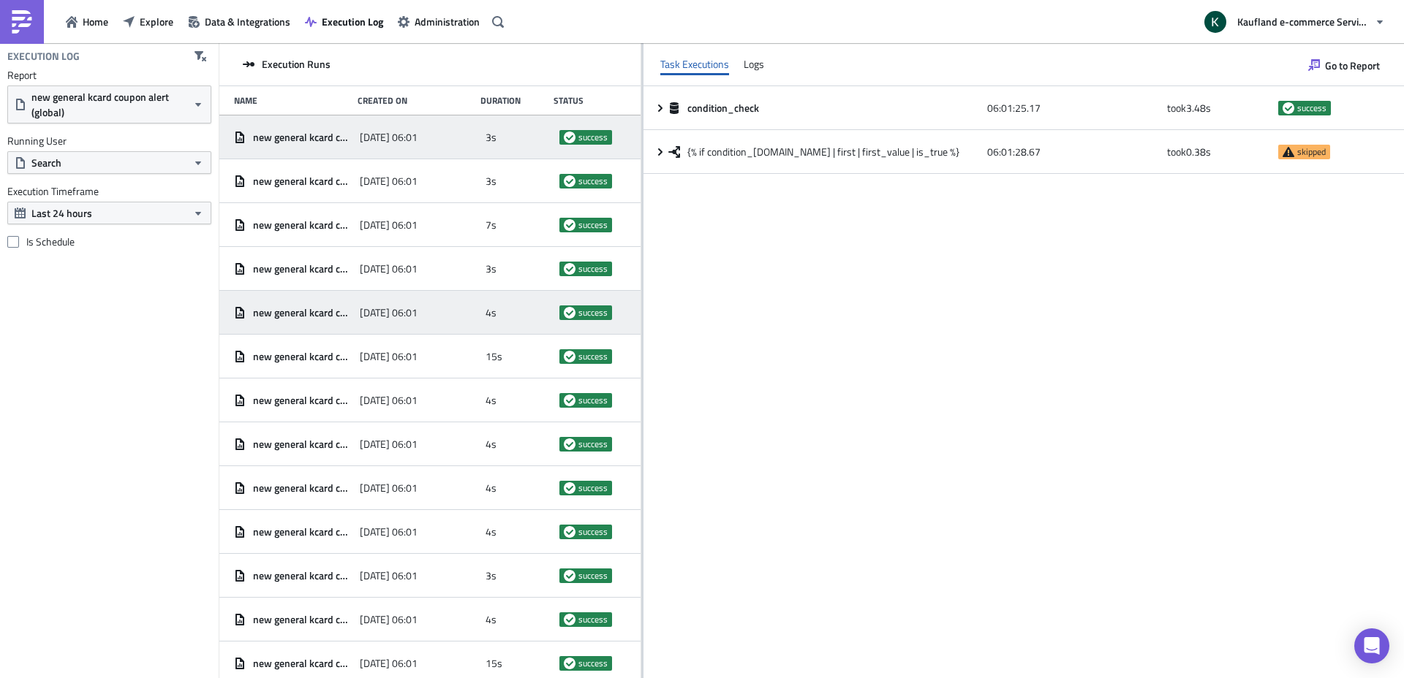
click at [474, 137] on div "new general kcard coupon alert (global) [DATE] 06:01 3s success" at bounding box center [429, 138] width 421 height 44
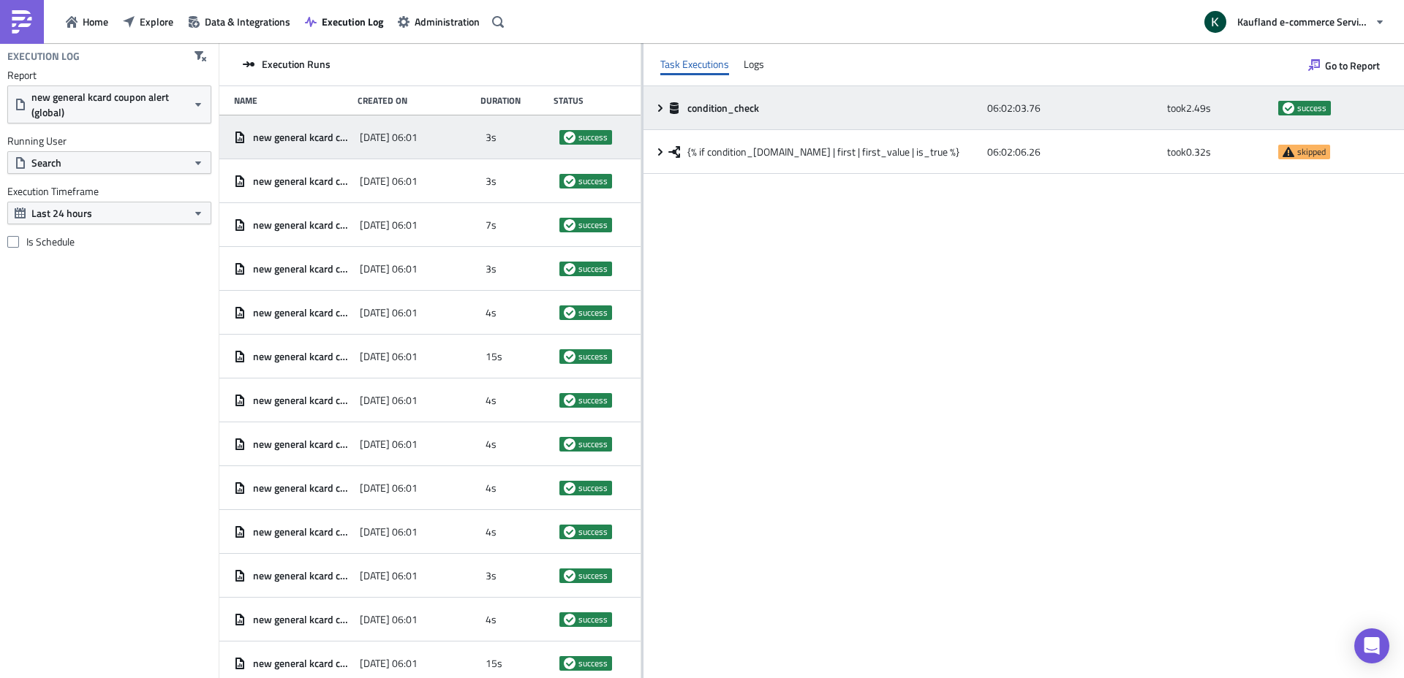
click at [663, 113] on div "condition_check 06:02:03.76 took 2.49 s success" at bounding box center [1023, 108] width 760 height 44
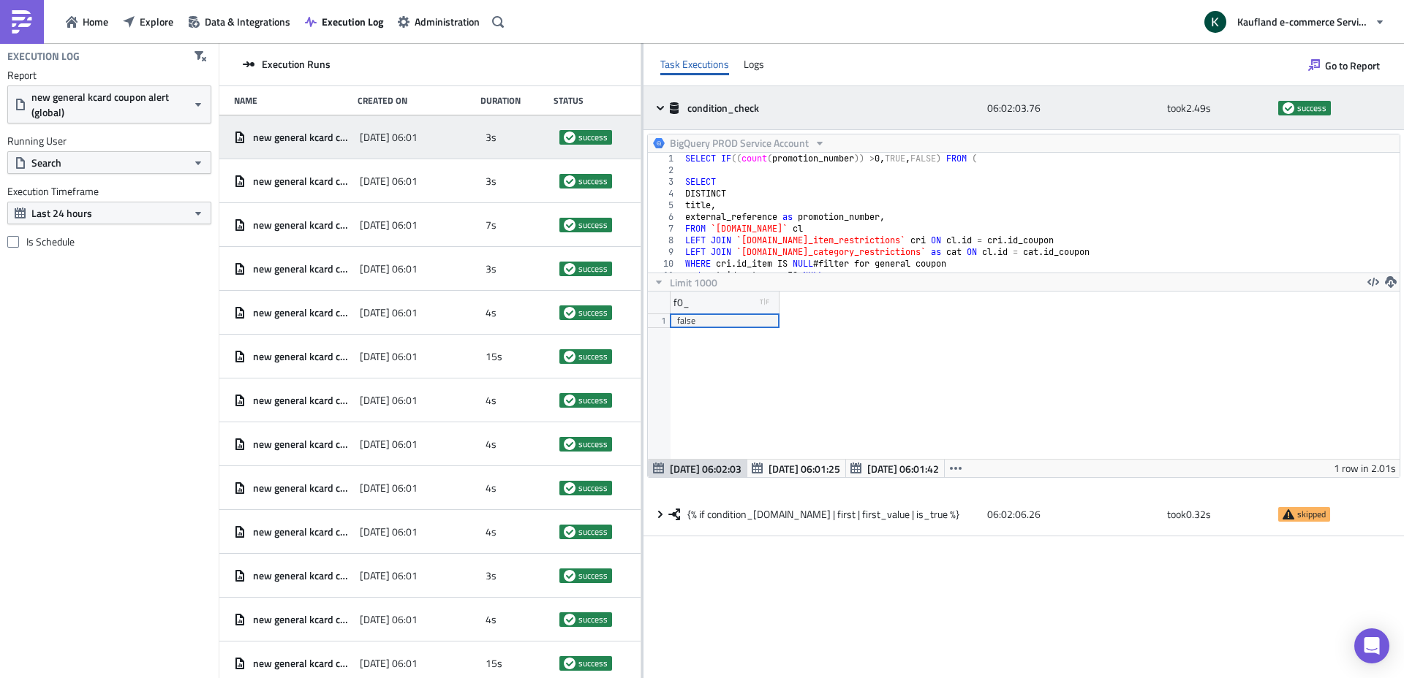
scroll to position [167, 752]
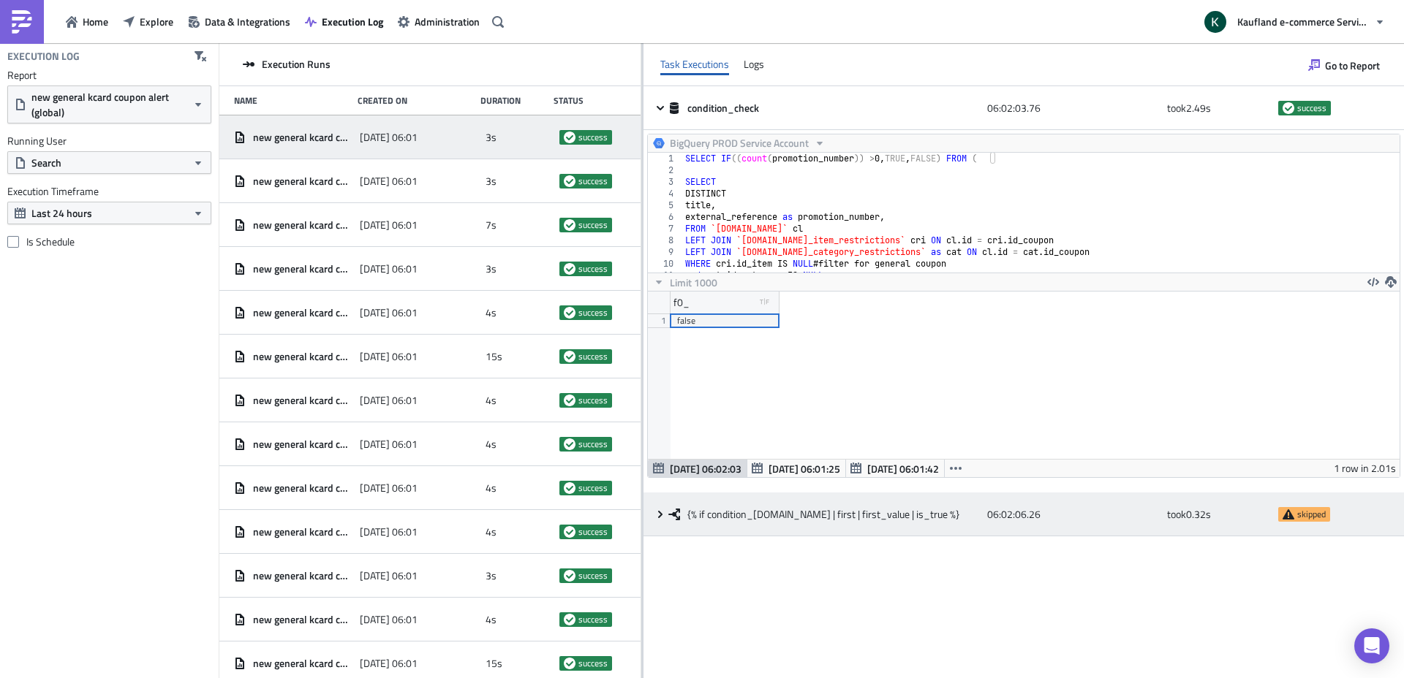
click at [664, 516] on icon at bounding box center [660, 515] width 12 height 12
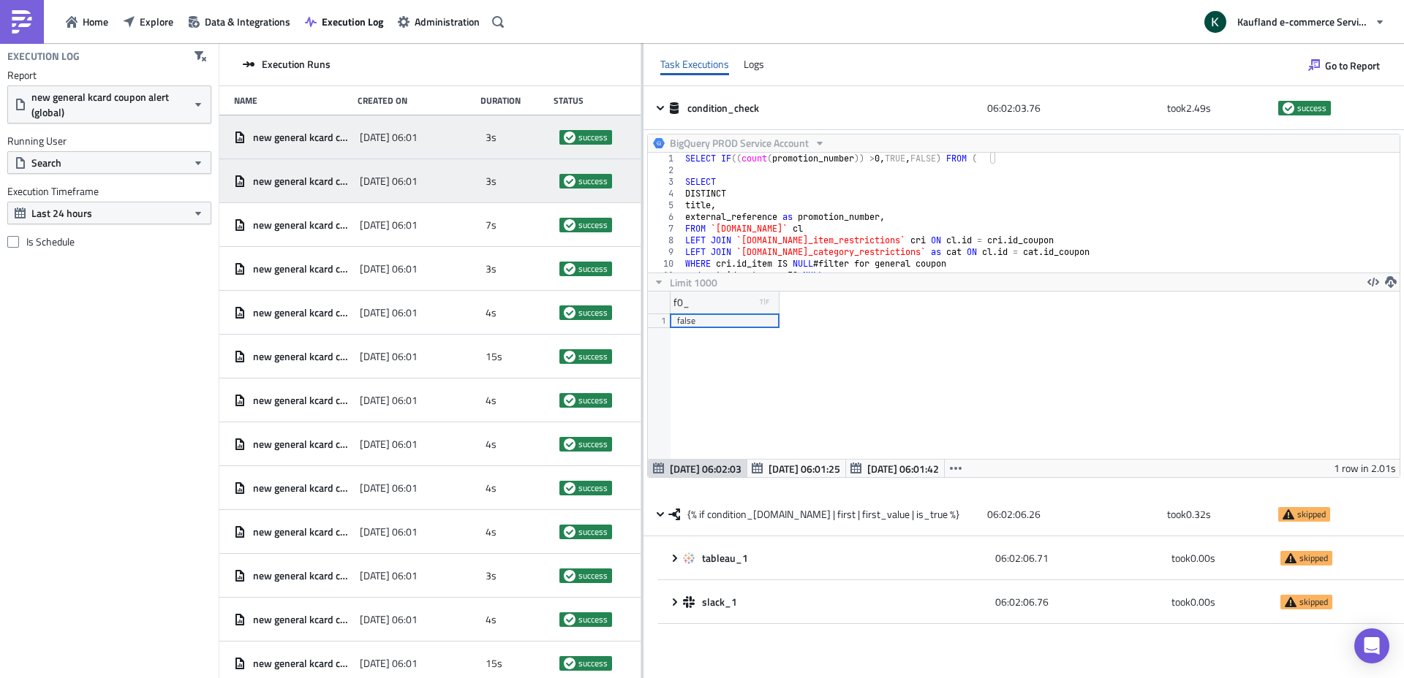
click at [469, 179] on div "[DATE] 06:01" at bounding box center [419, 181] width 118 height 26
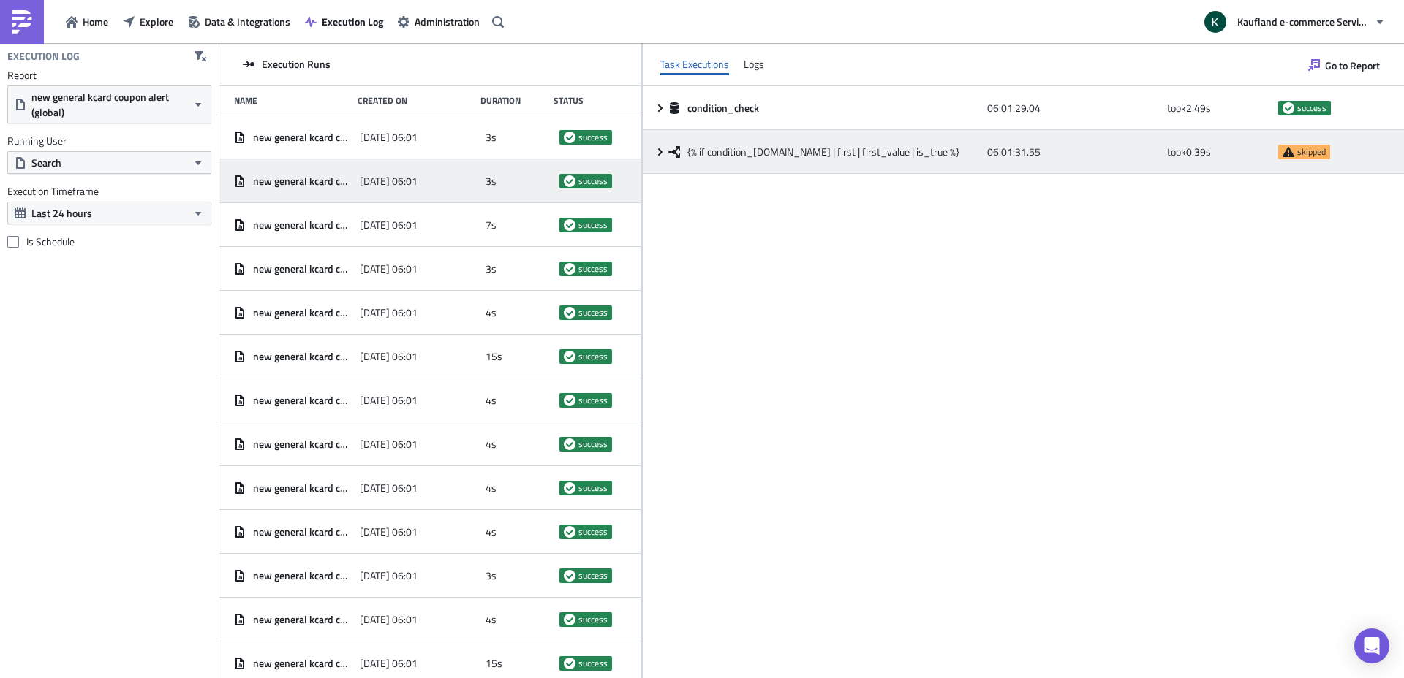
click at [660, 150] on icon at bounding box center [660, 151] width 4 height 7
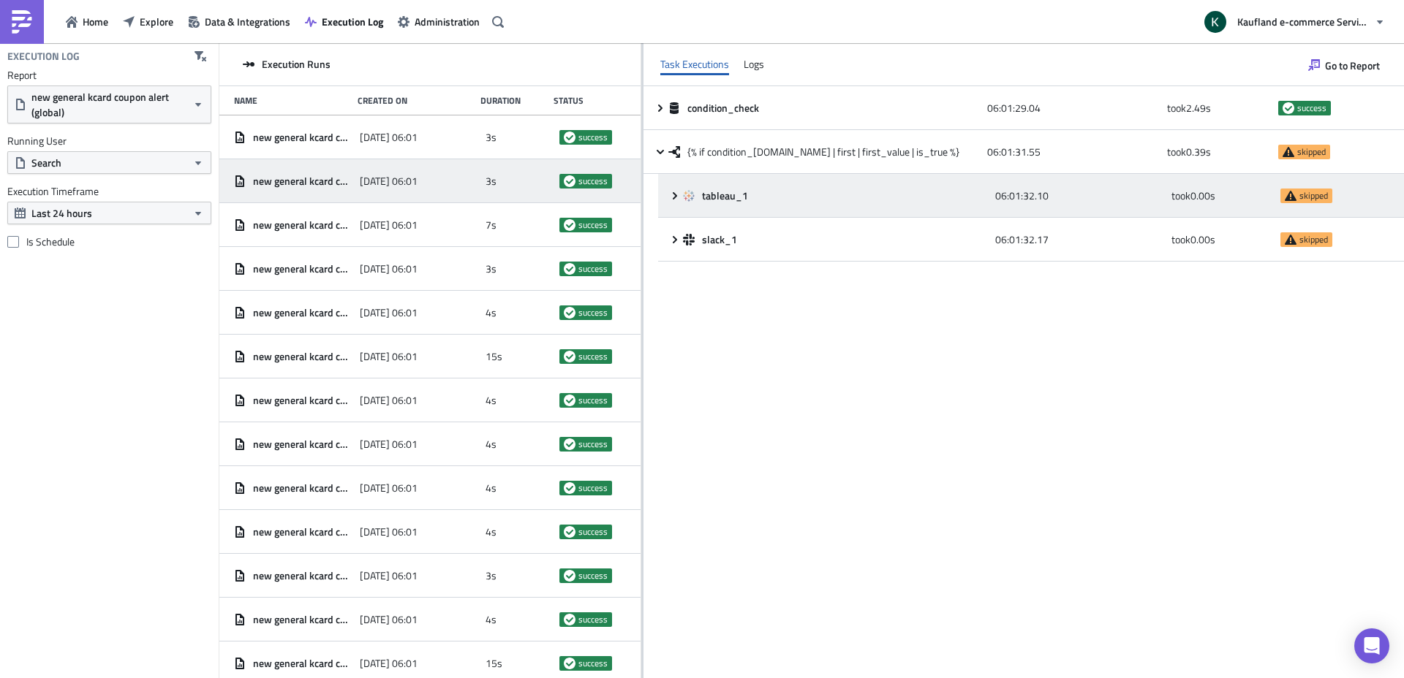
click at [673, 194] on icon at bounding box center [675, 195] width 4 height 7
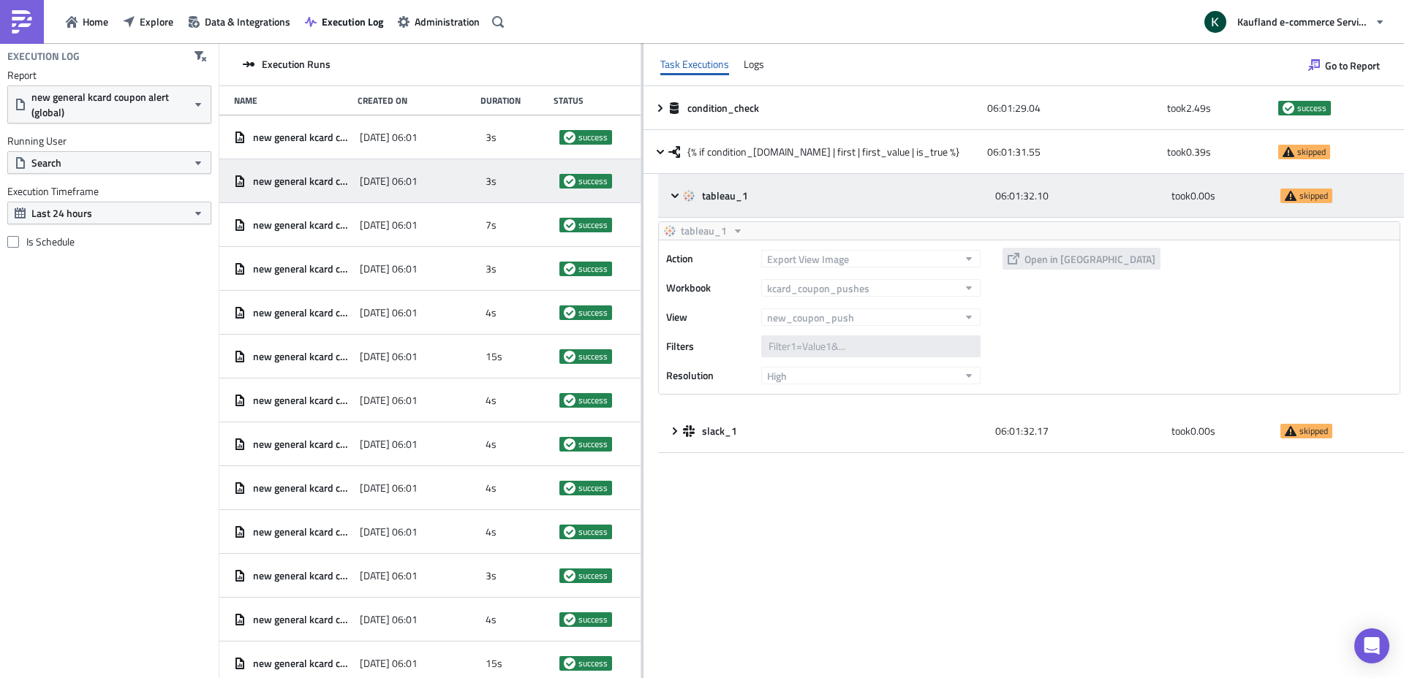
click at [671, 192] on icon at bounding box center [675, 196] width 12 height 12
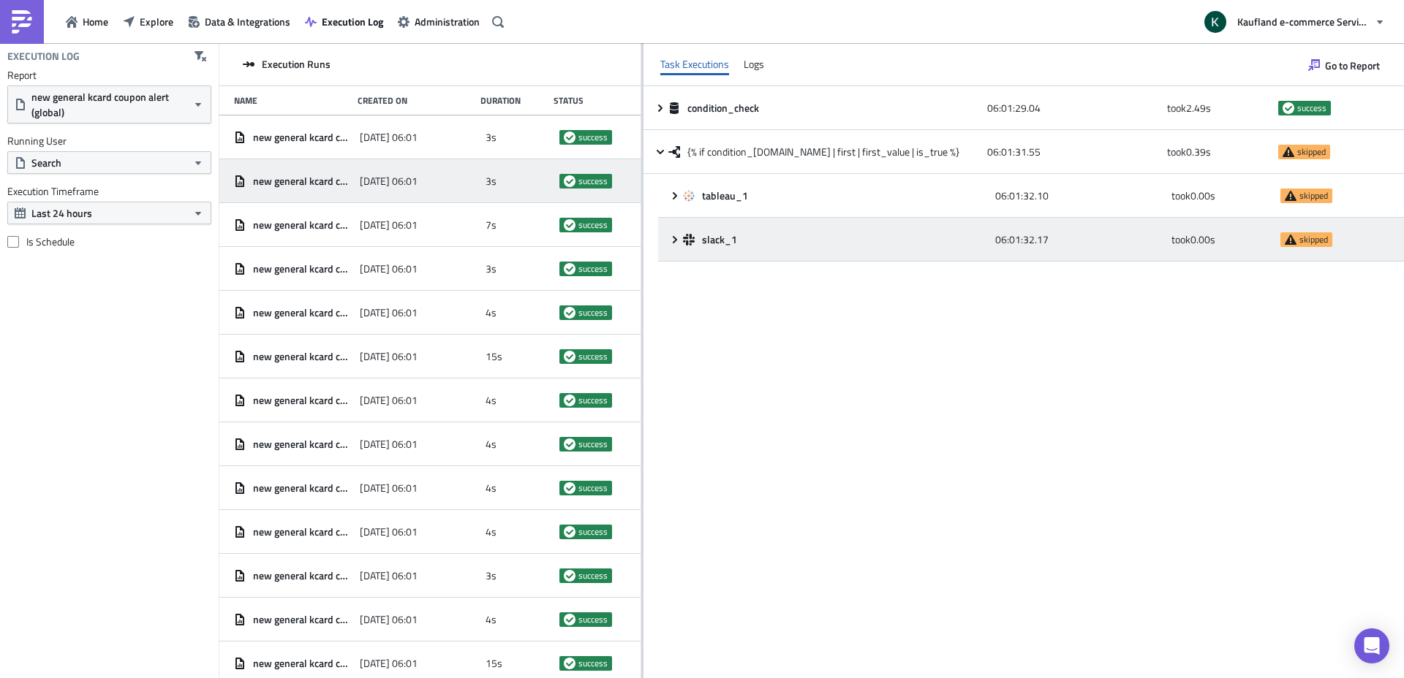
click at [678, 238] on icon at bounding box center [675, 240] width 12 height 12
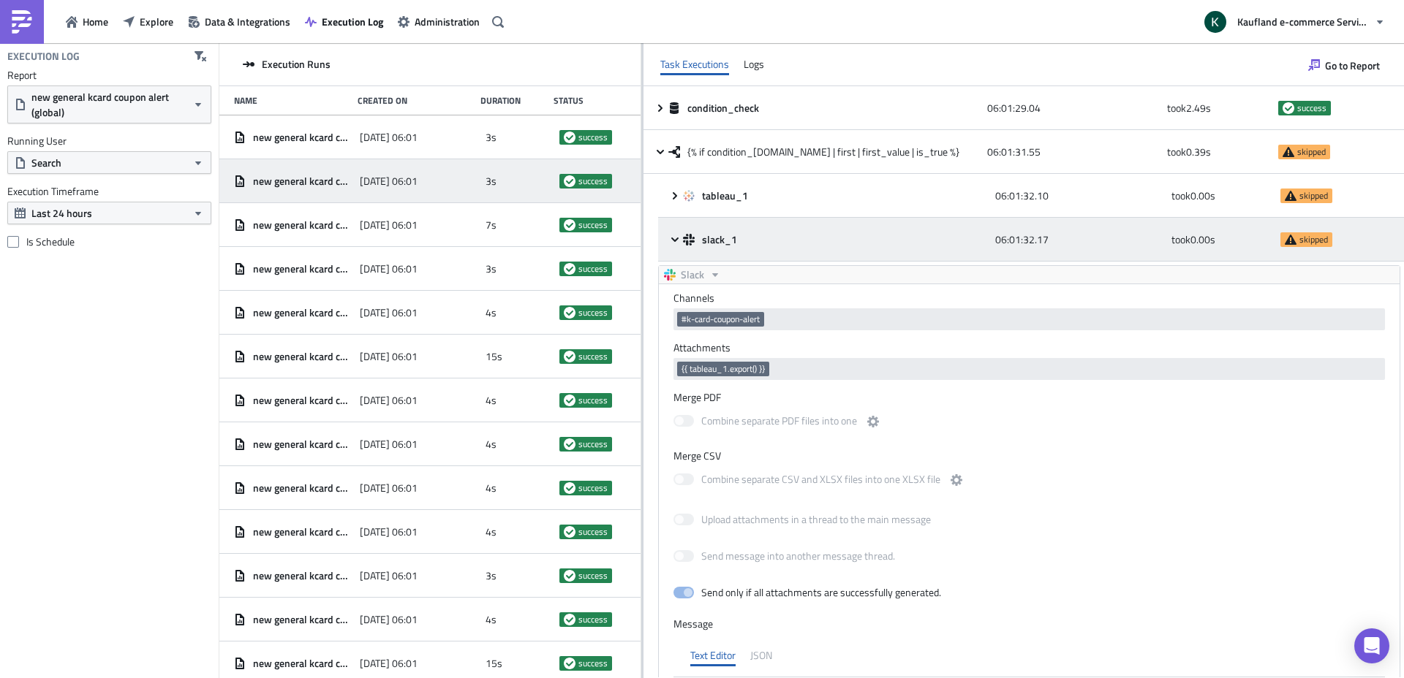
scroll to position [0, 0]
click at [678, 238] on icon at bounding box center [674, 239] width 7 height 4
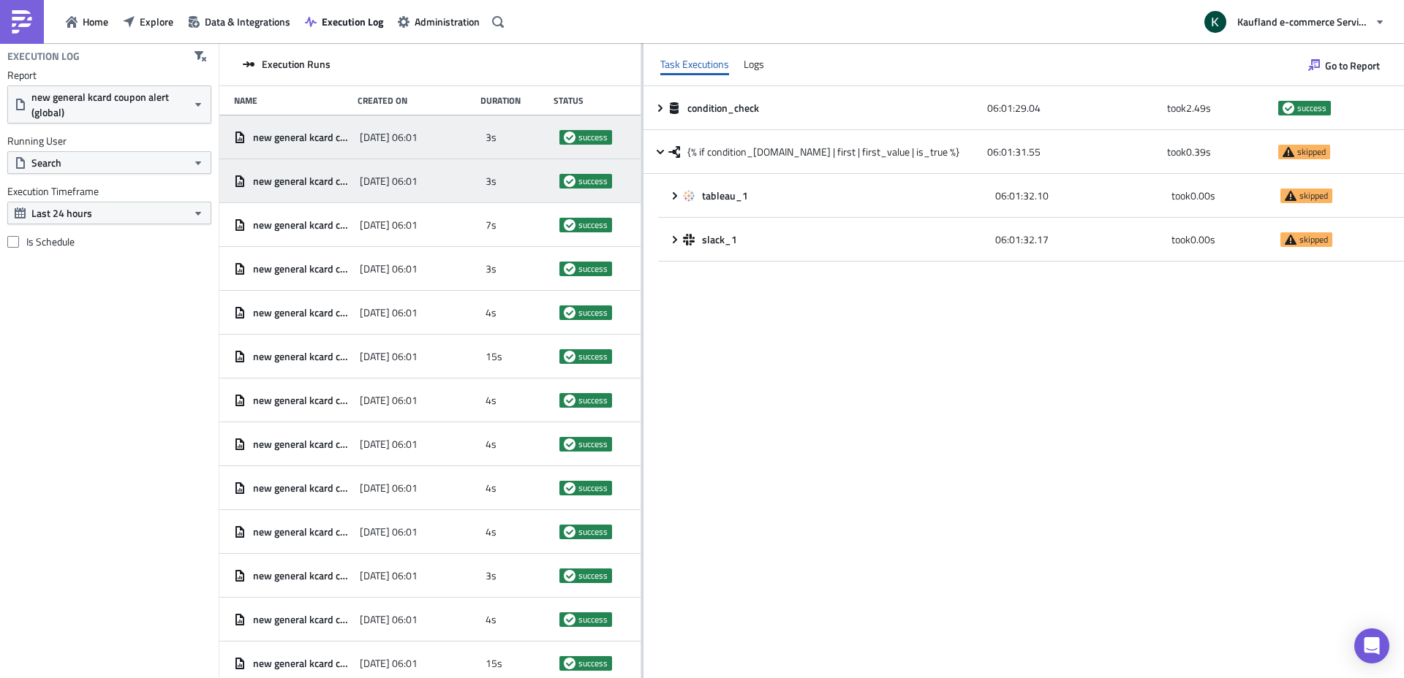
click at [451, 144] on div "[DATE] 06:01" at bounding box center [419, 137] width 118 height 26
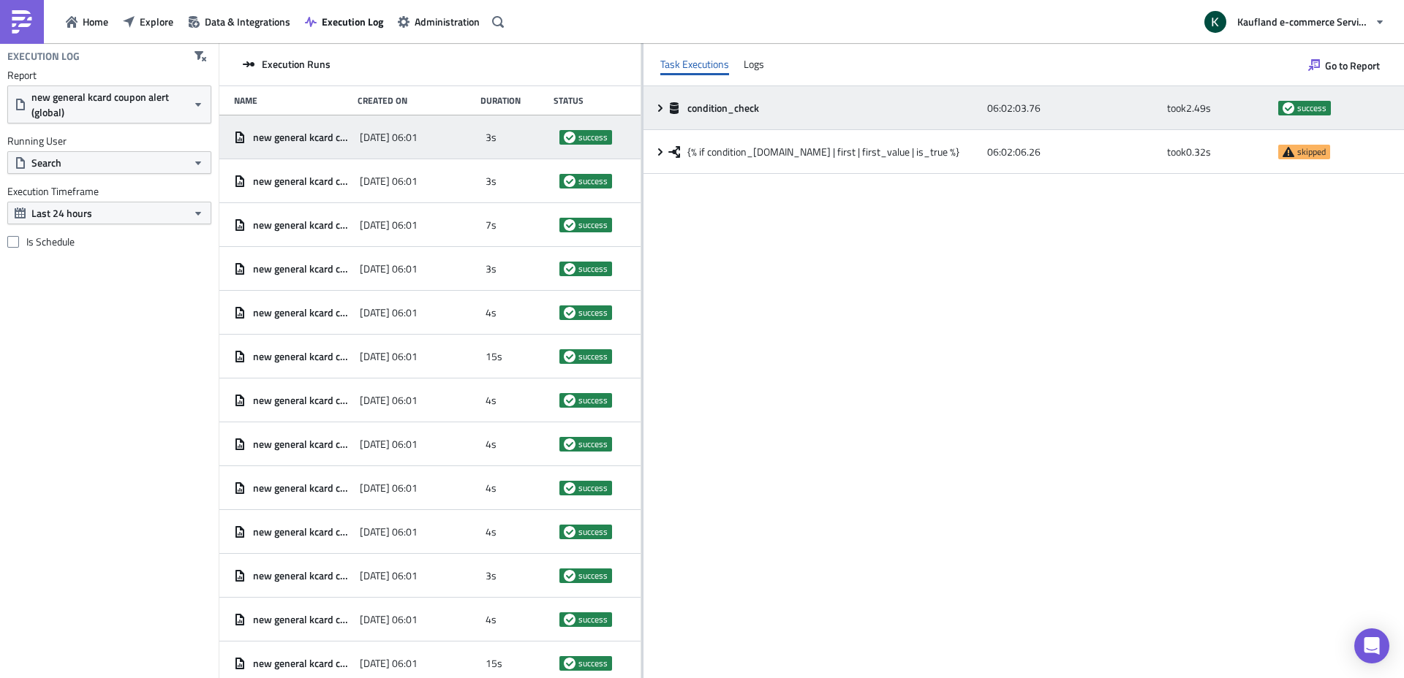
click at [662, 111] on icon at bounding box center [660, 108] width 12 height 12
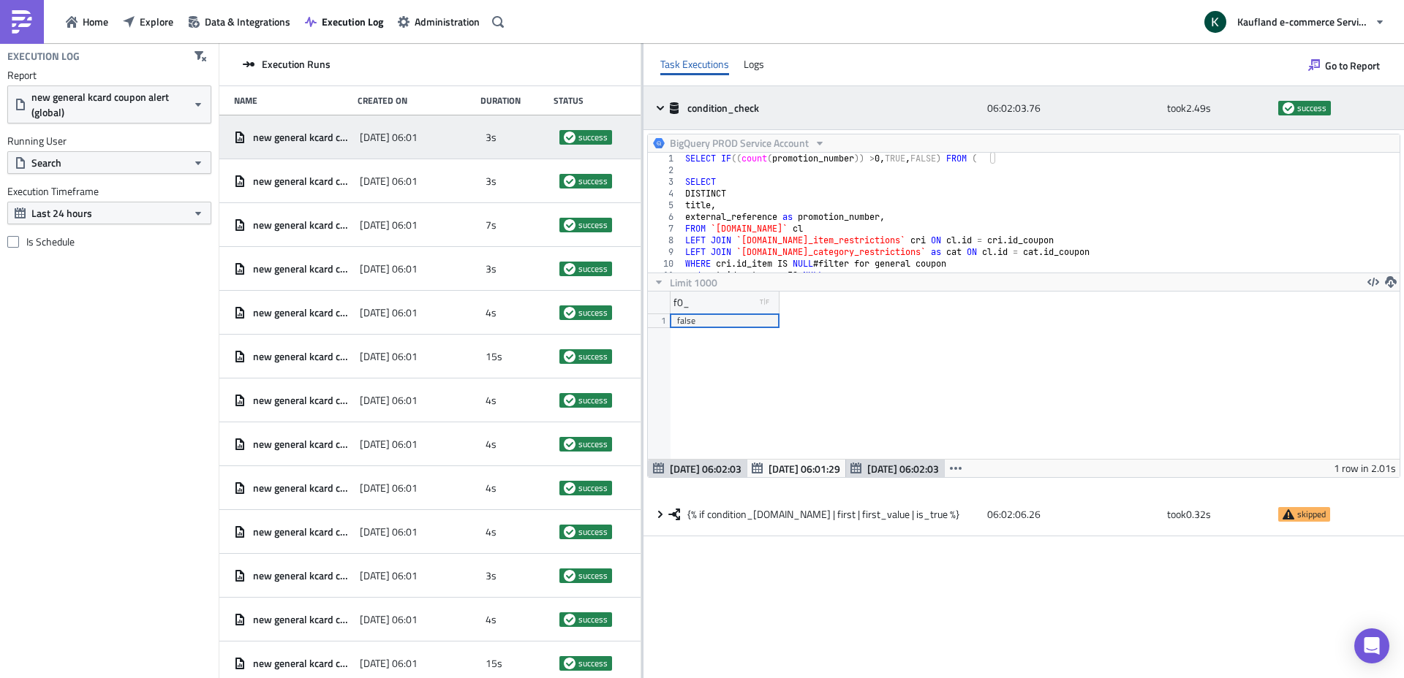
scroll to position [167, 752]
click at [662, 111] on icon at bounding box center [660, 108] width 12 height 12
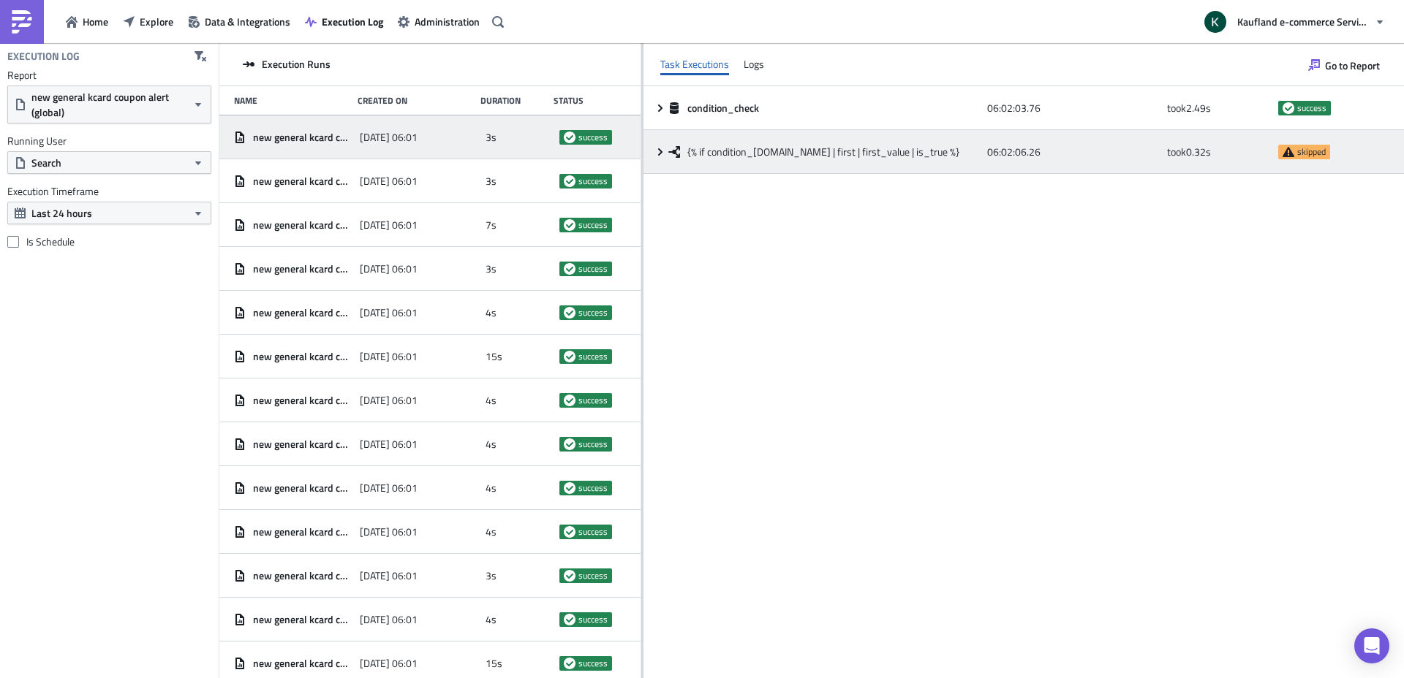
click at [662, 148] on icon at bounding box center [660, 152] width 12 height 12
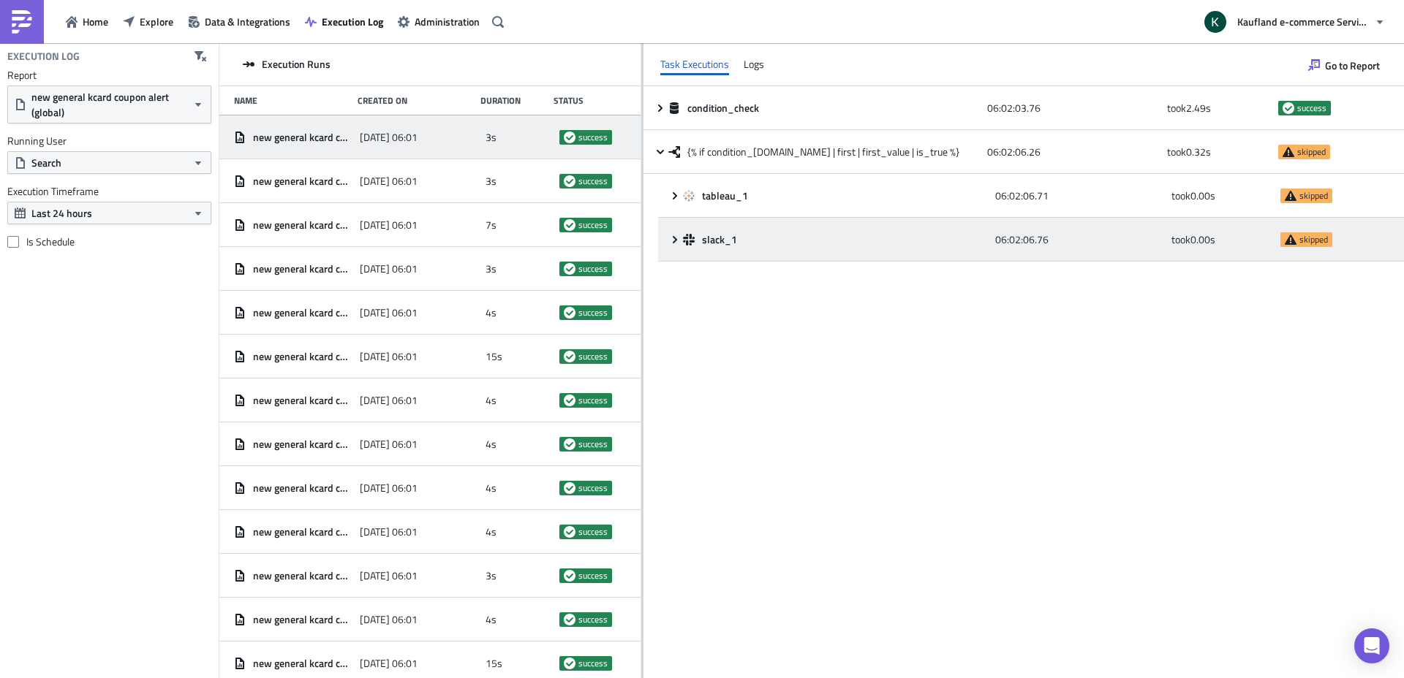
click at [667, 236] on div "slack_1 06:02:06.76 took 0.00 s skipped" at bounding box center [1031, 240] width 746 height 44
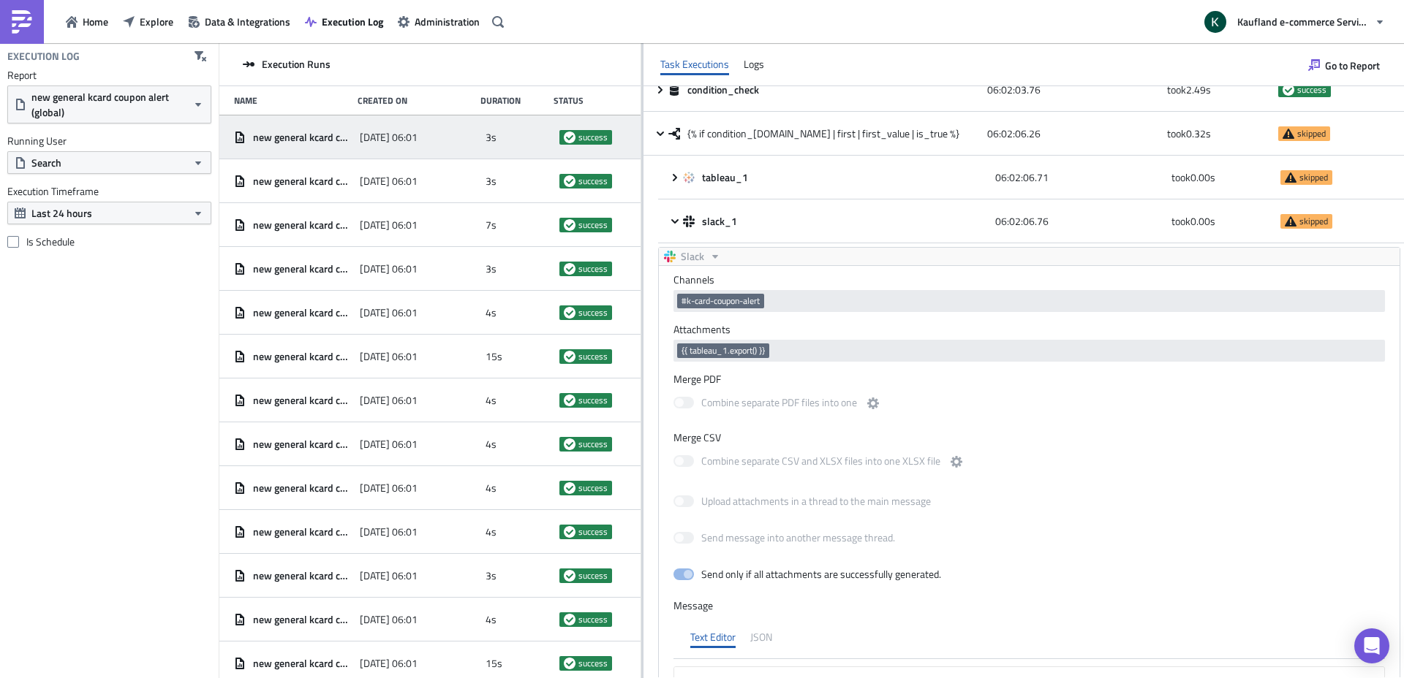
scroll to position [245, 0]
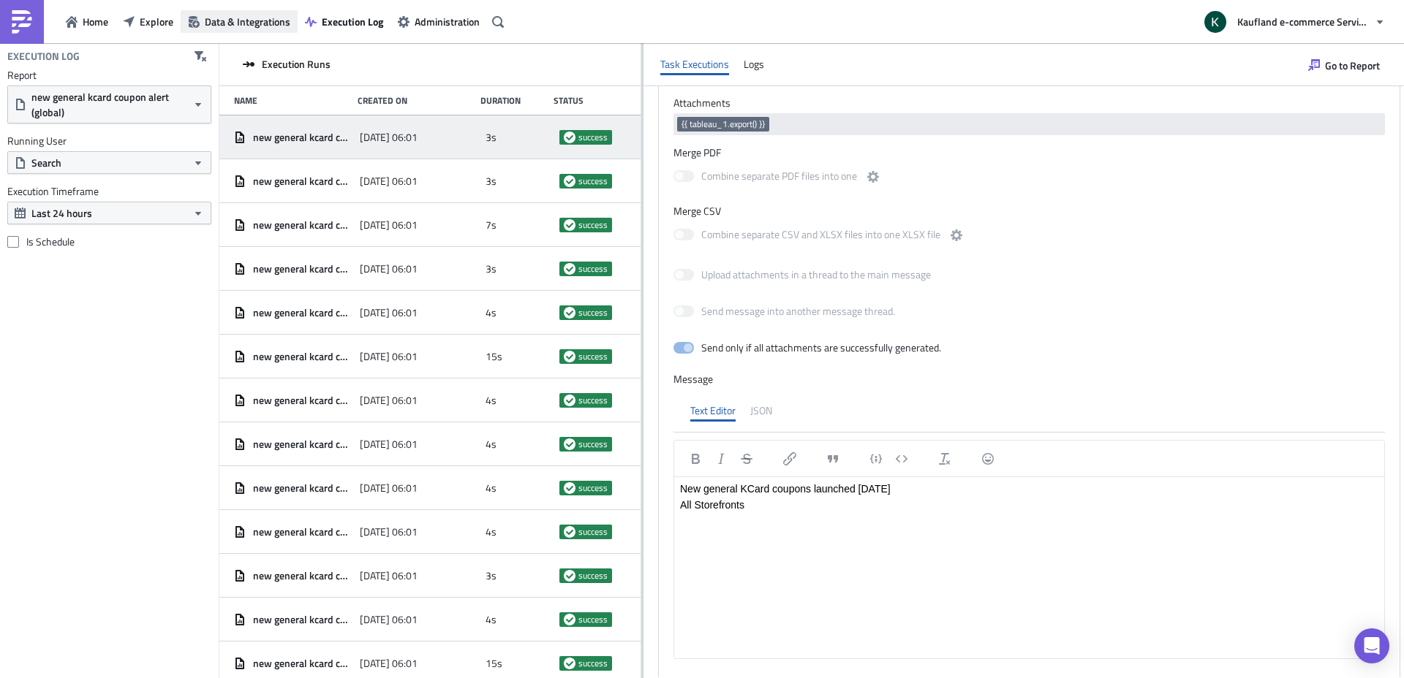
click at [252, 20] on span "Data & Integrations" at bounding box center [248, 21] width 86 height 15
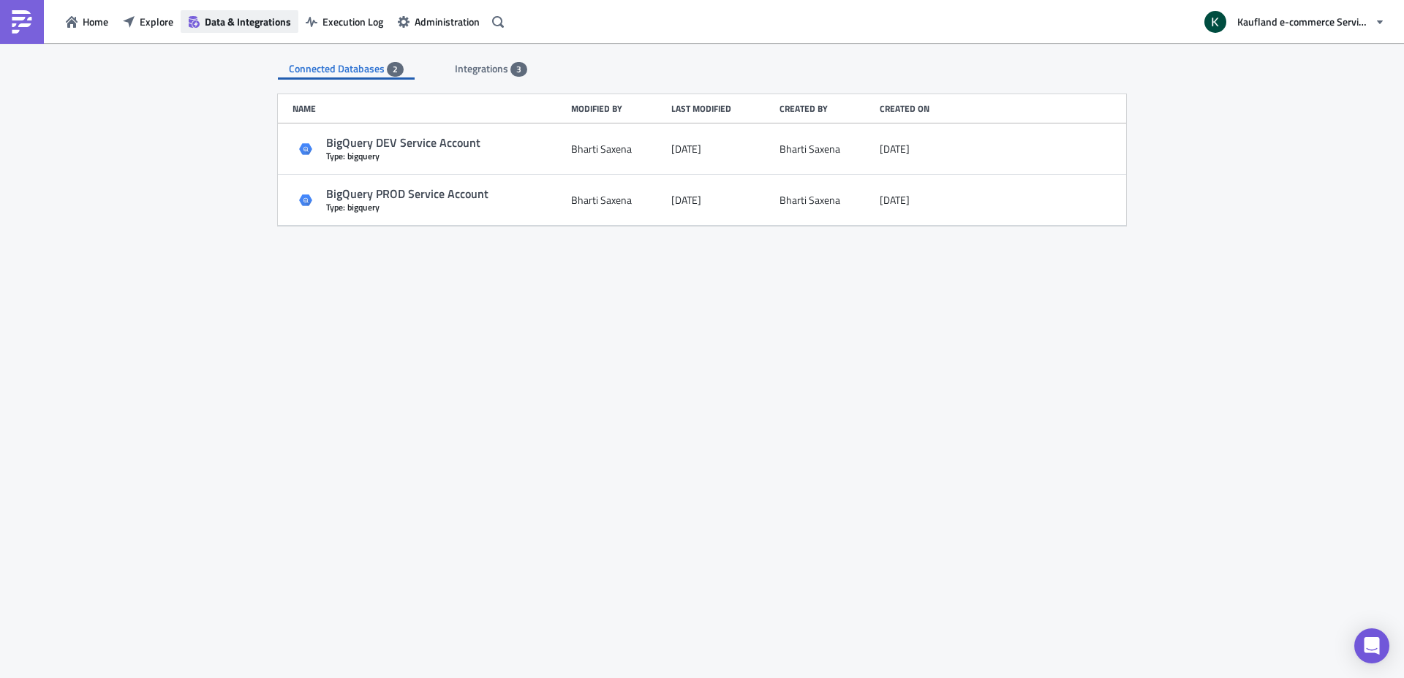
click at [224, 21] on span "Data & Integrations" at bounding box center [248, 21] width 86 height 15
click at [159, 20] on span "Explore" at bounding box center [157, 21] width 34 height 15
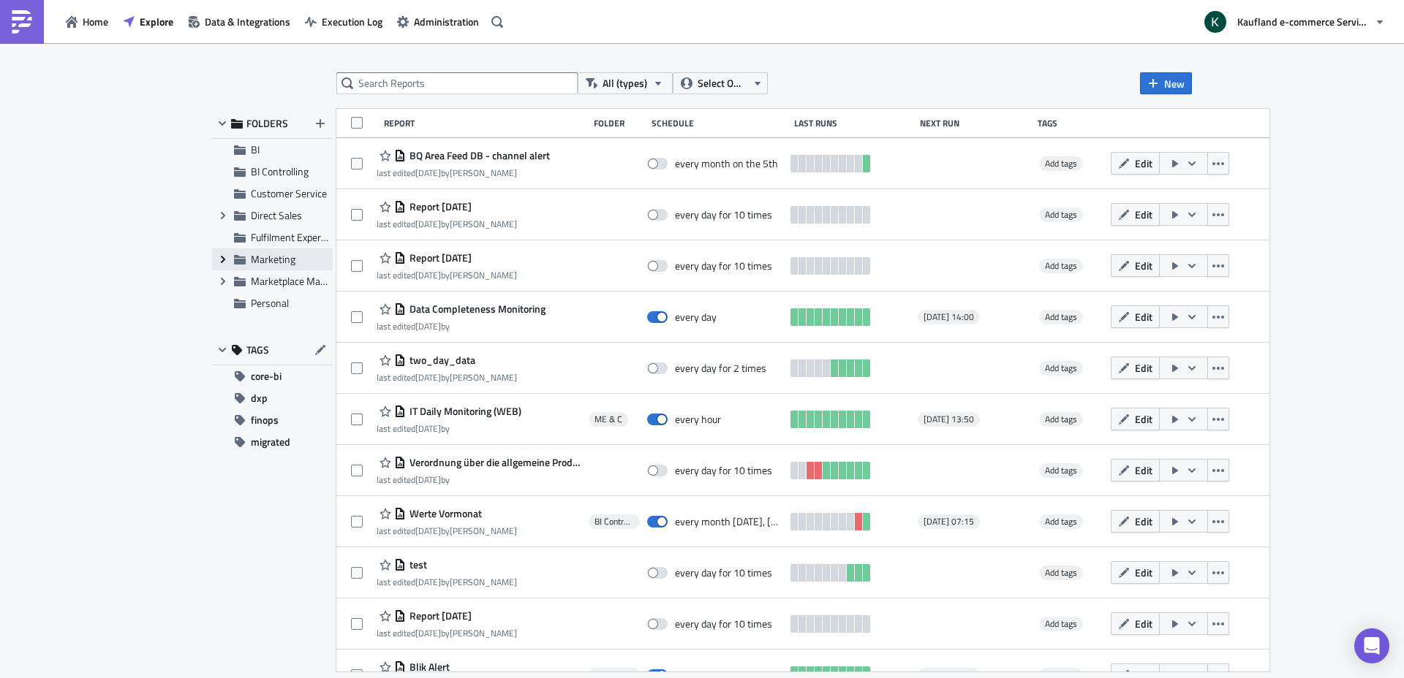
click at [227, 258] on icon "Expand group" at bounding box center [223, 260] width 12 height 12
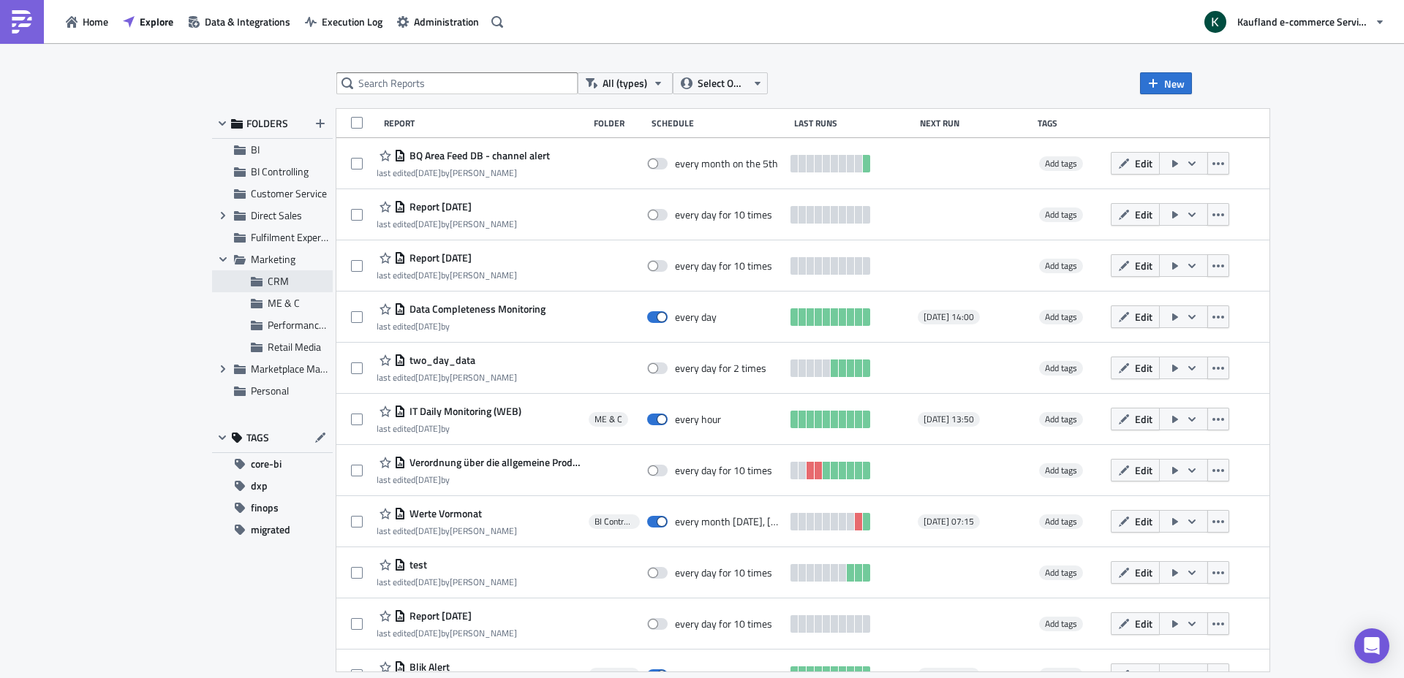
click at [281, 284] on span "CRM" at bounding box center [278, 280] width 21 height 15
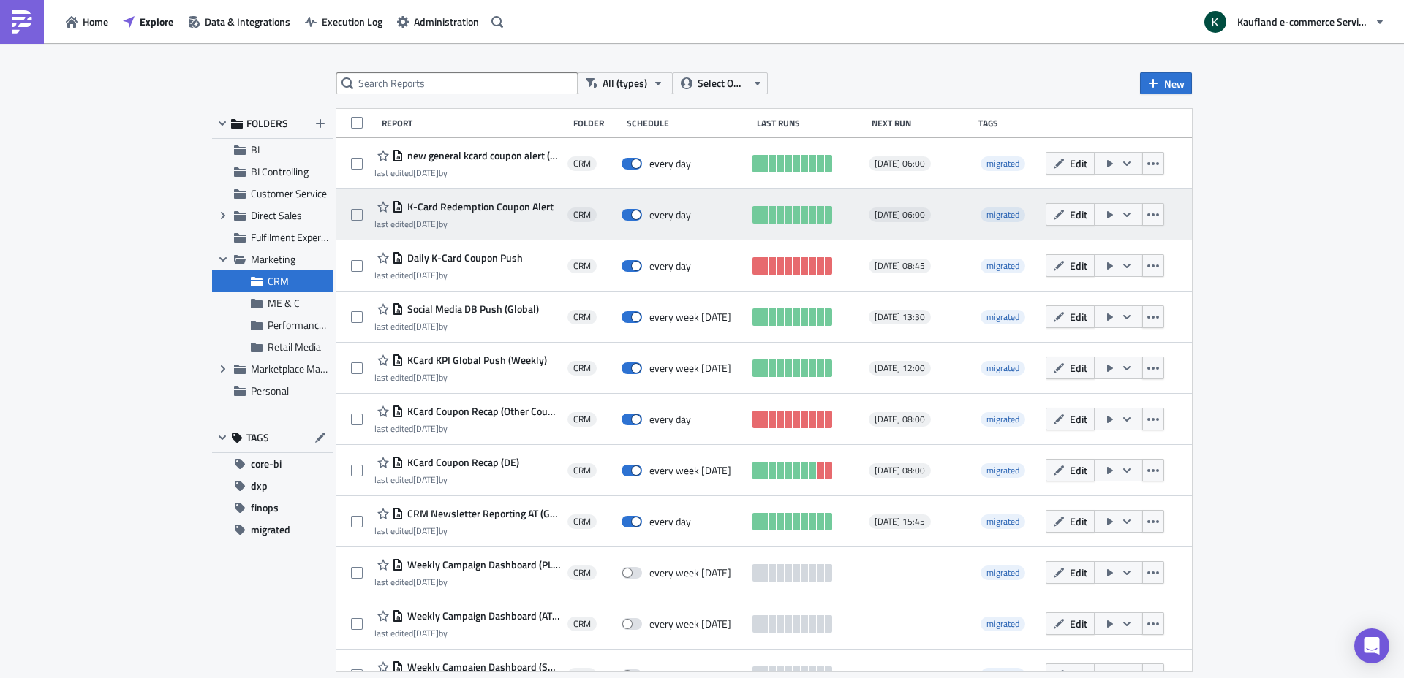
click at [505, 208] on span "K-Card Redemption Coupon Alert" at bounding box center [479, 206] width 150 height 13
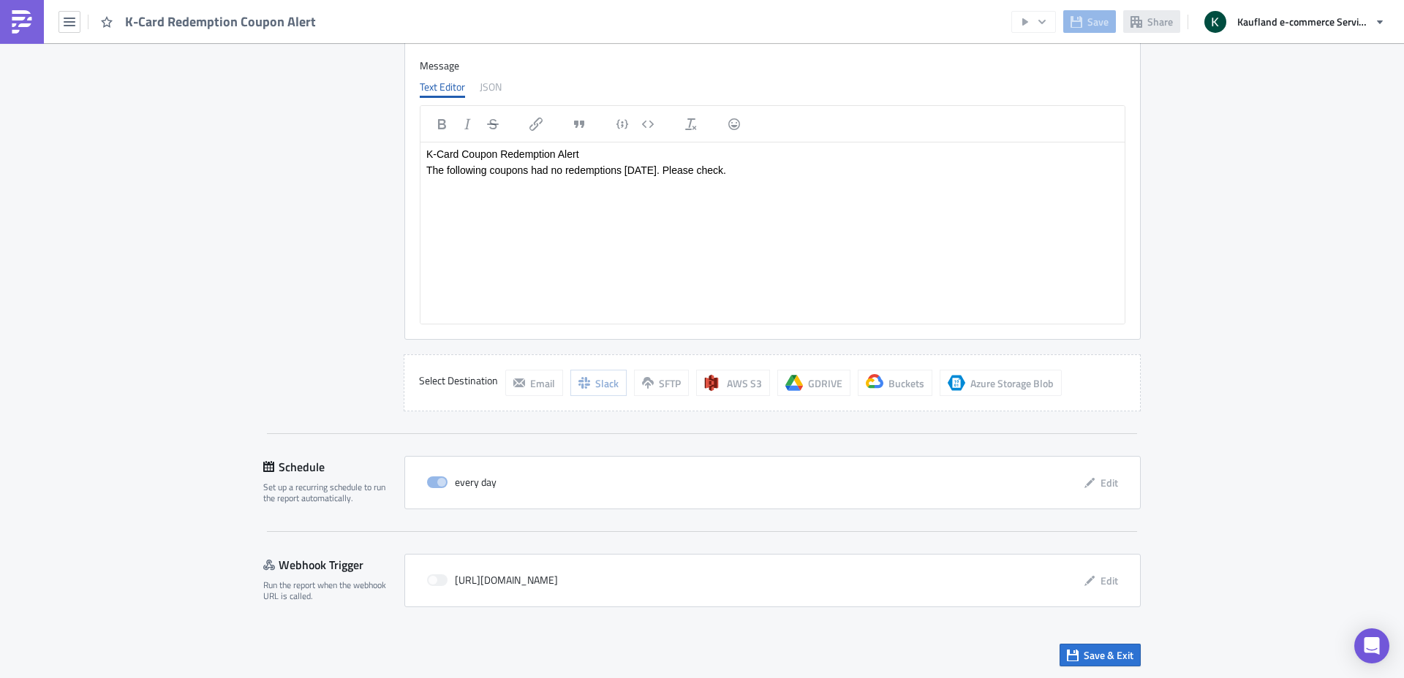
scroll to position [1471, 0]
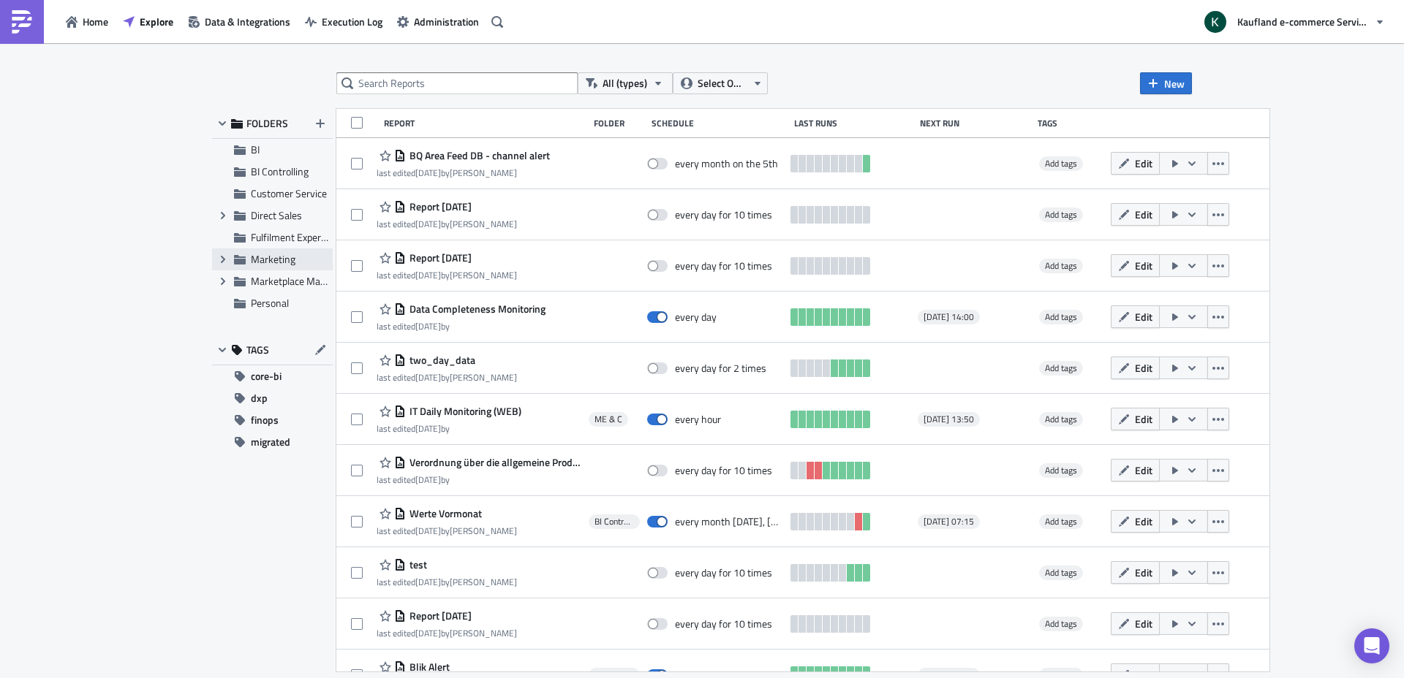
click at [234, 261] on icon at bounding box center [240, 260] width 12 height 12
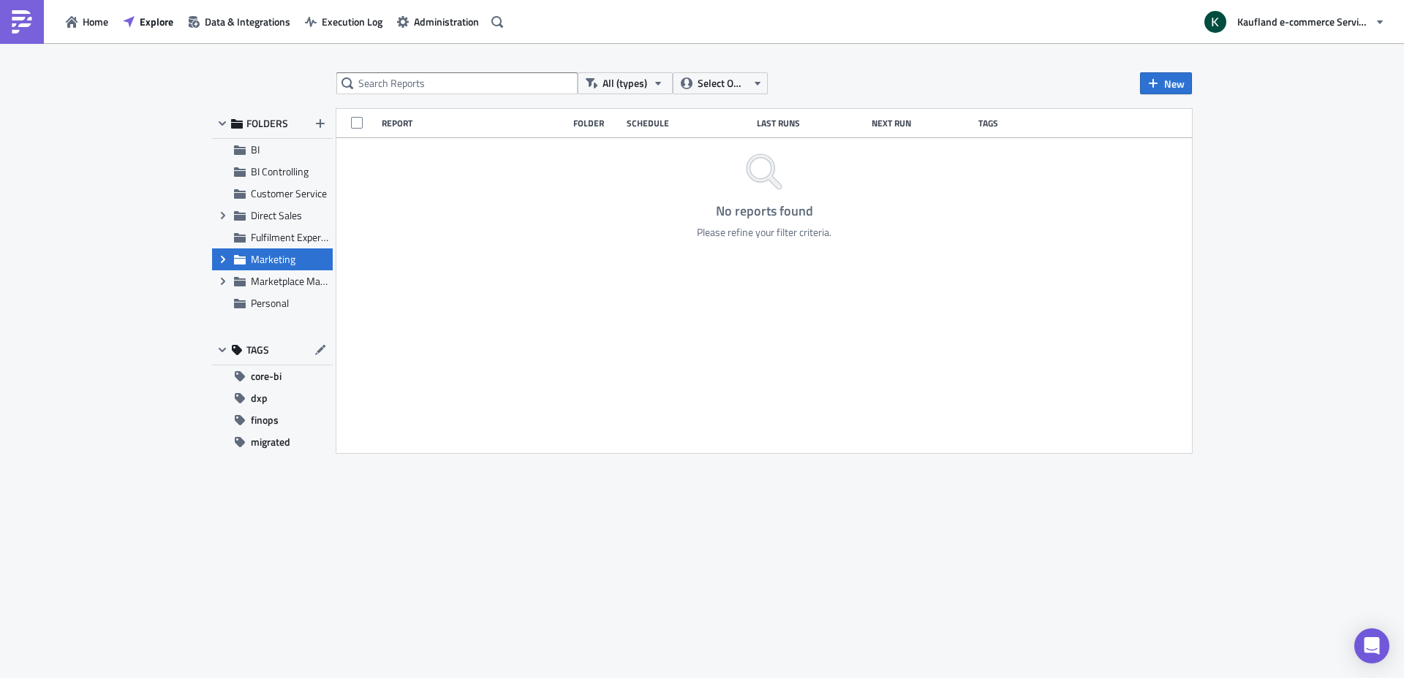
click at [227, 261] on icon "Expand group" at bounding box center [223, 260] width 12 height 12
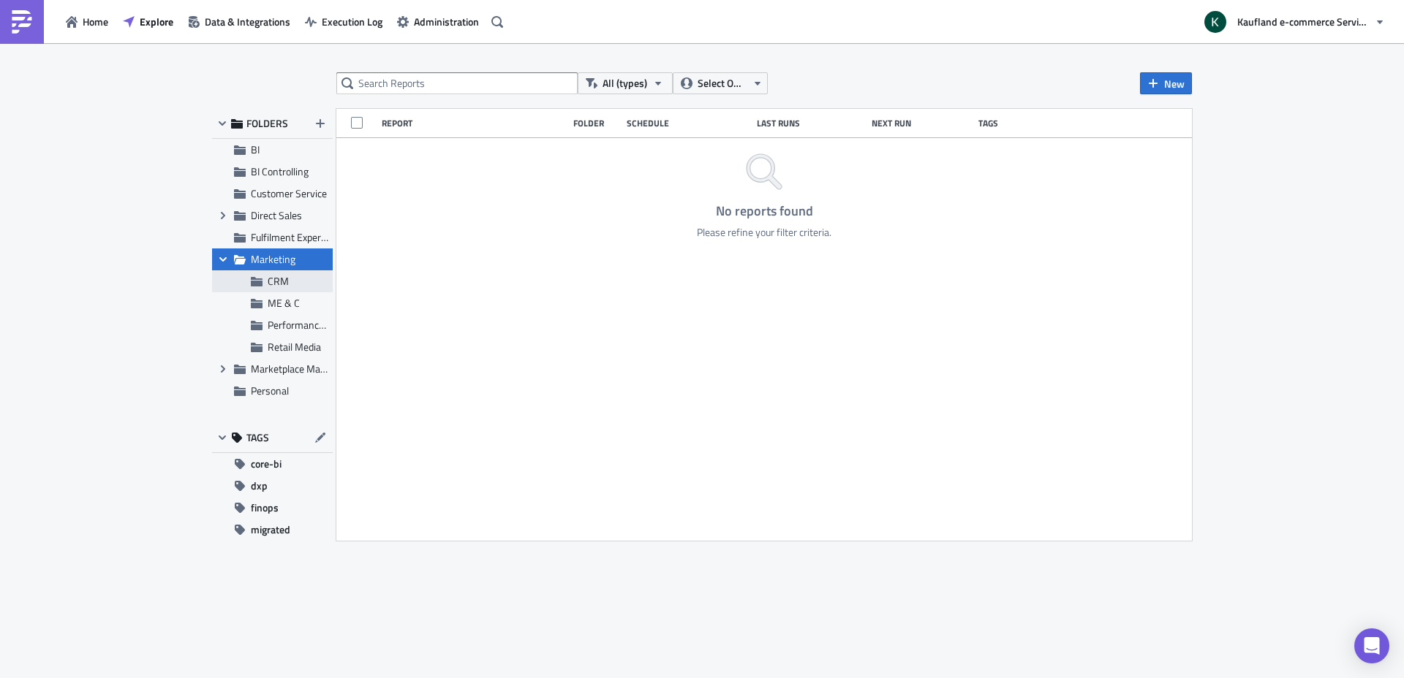
click at [280, 285] on span "CRM" at bounding box center [278, 280] width 21 height 15
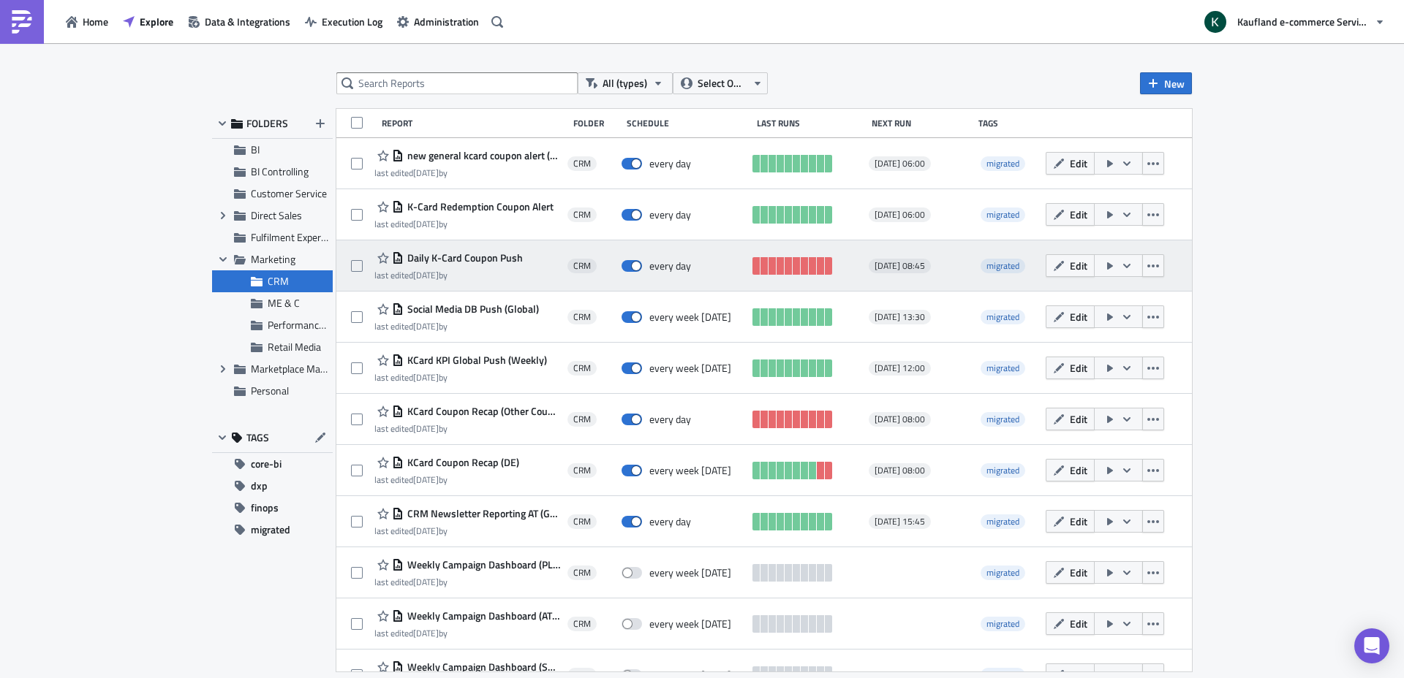
click at [480, 259] on span "Daily K-Card Coupon Push" at bounding box center [463, 257] width 119 height 13
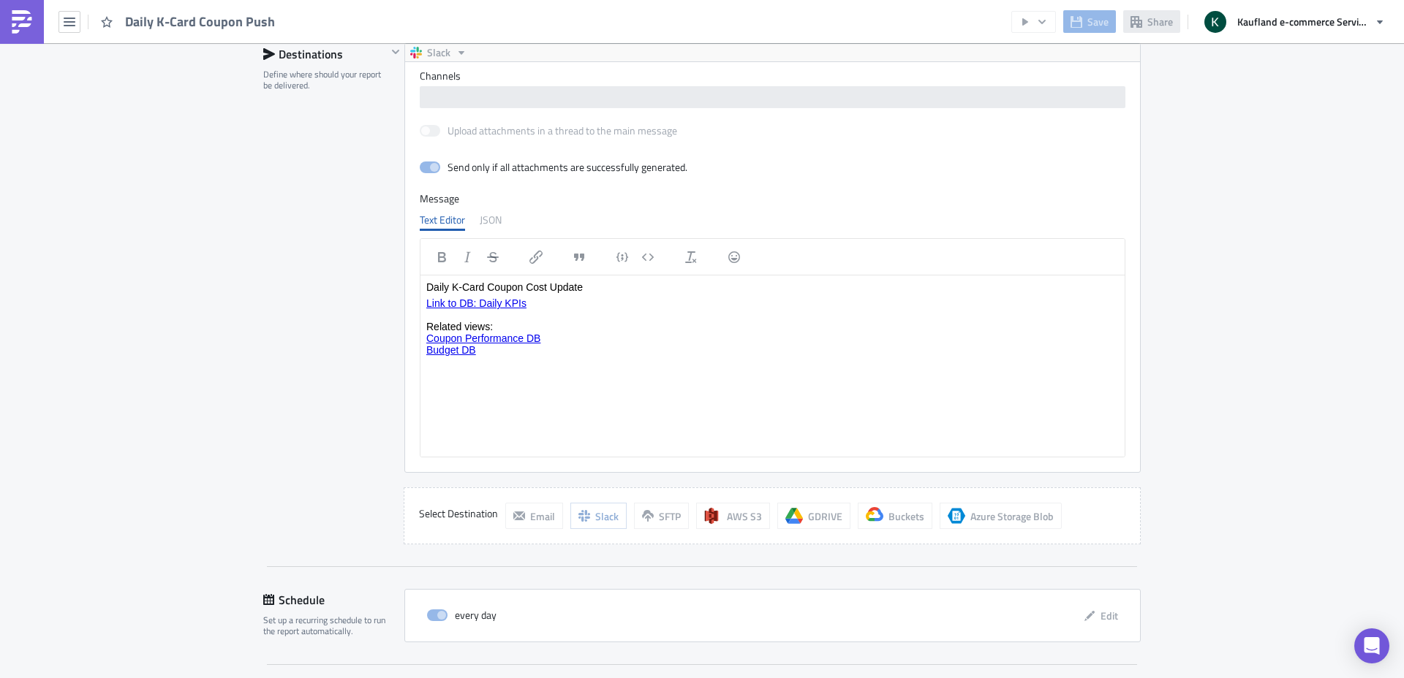
scroll to position [1434, 0]
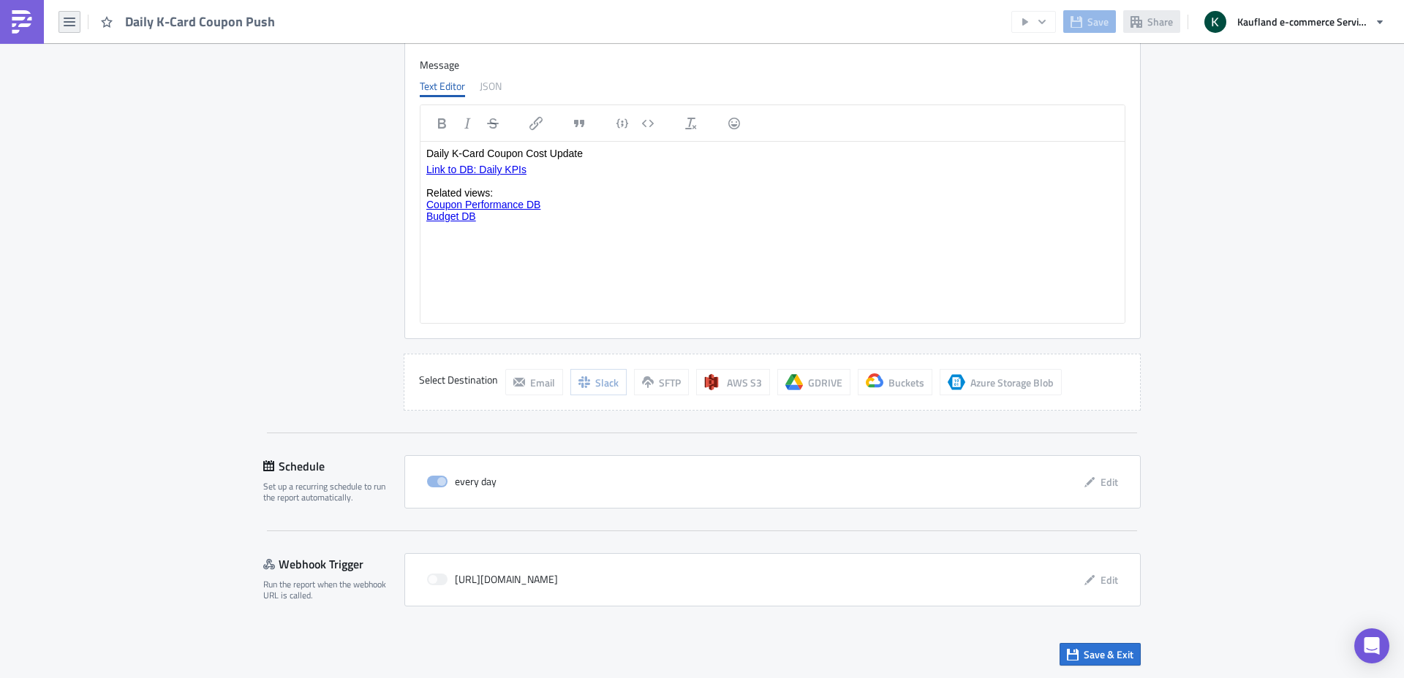
click at [69, 18] on icon "button" at bounding box center [70, 22] width 12 height 9
click at [16, 23] on img at bounding box center [21, 21] width 23 height 23
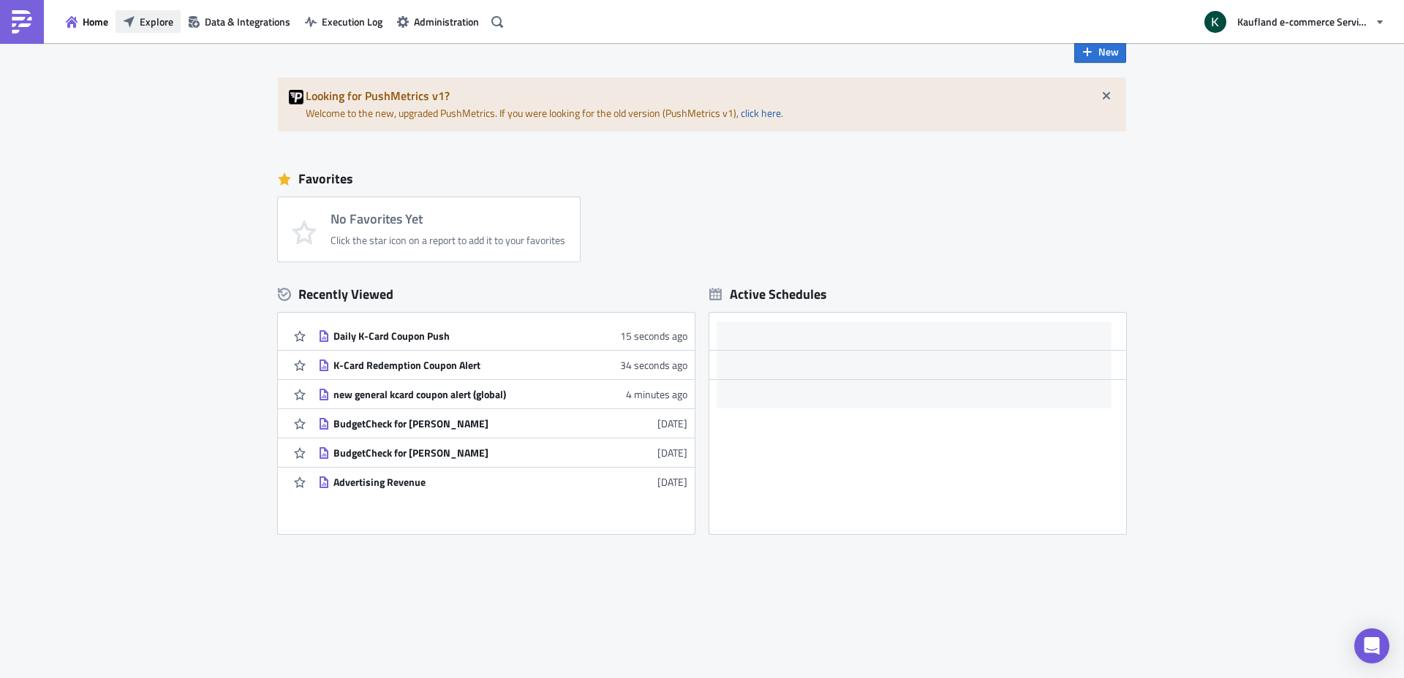
click at [153, 23] on span "Explore" at bounding box center [157, 21] width 34 height 15
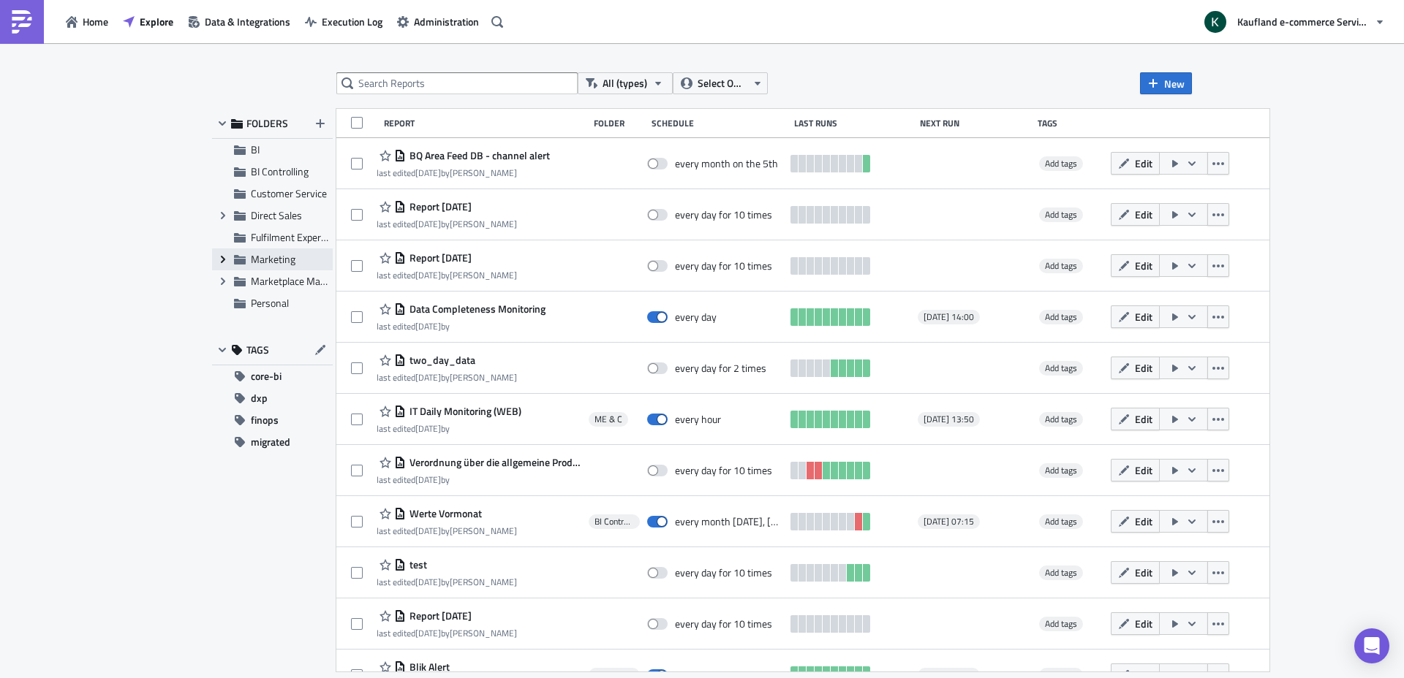
click at [217, 260] on icon "Expand group" at bounding box center [223, 260] width 12 height 12
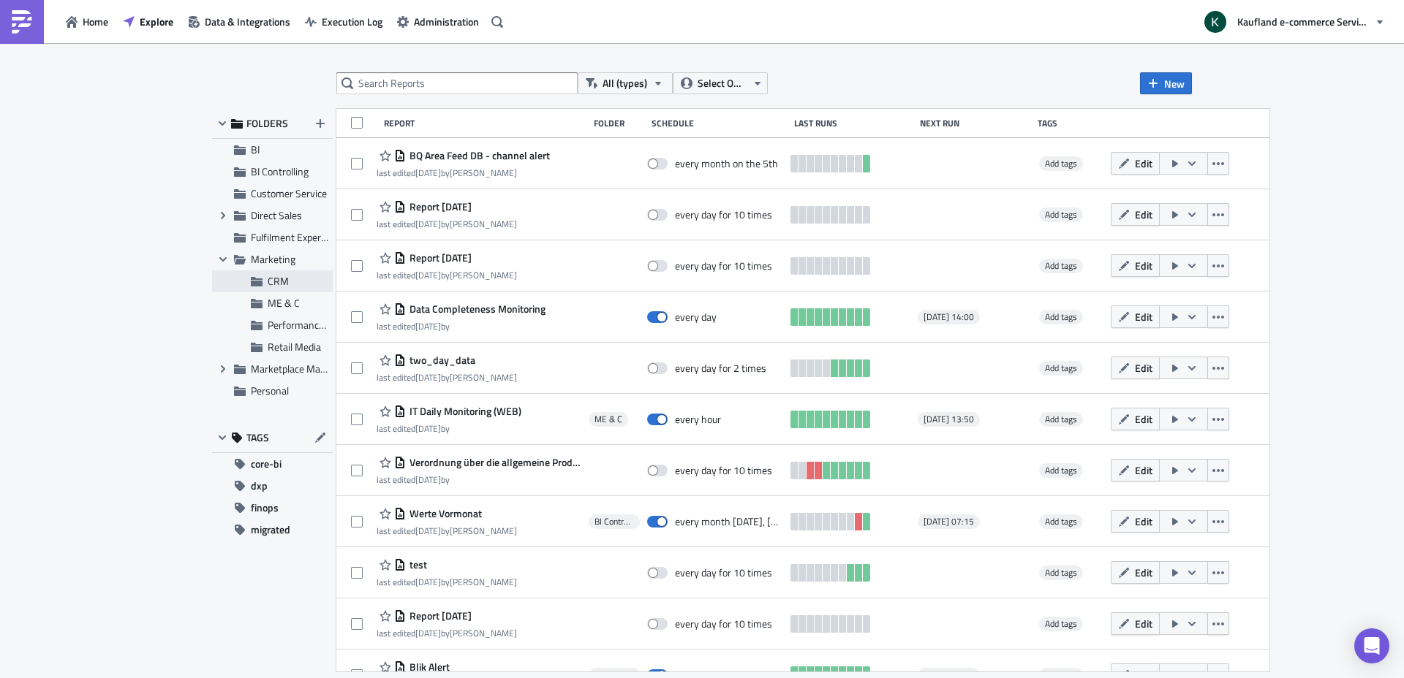
click at [260, 278] on icon at bounding box center [257, 282] width 12 height 12
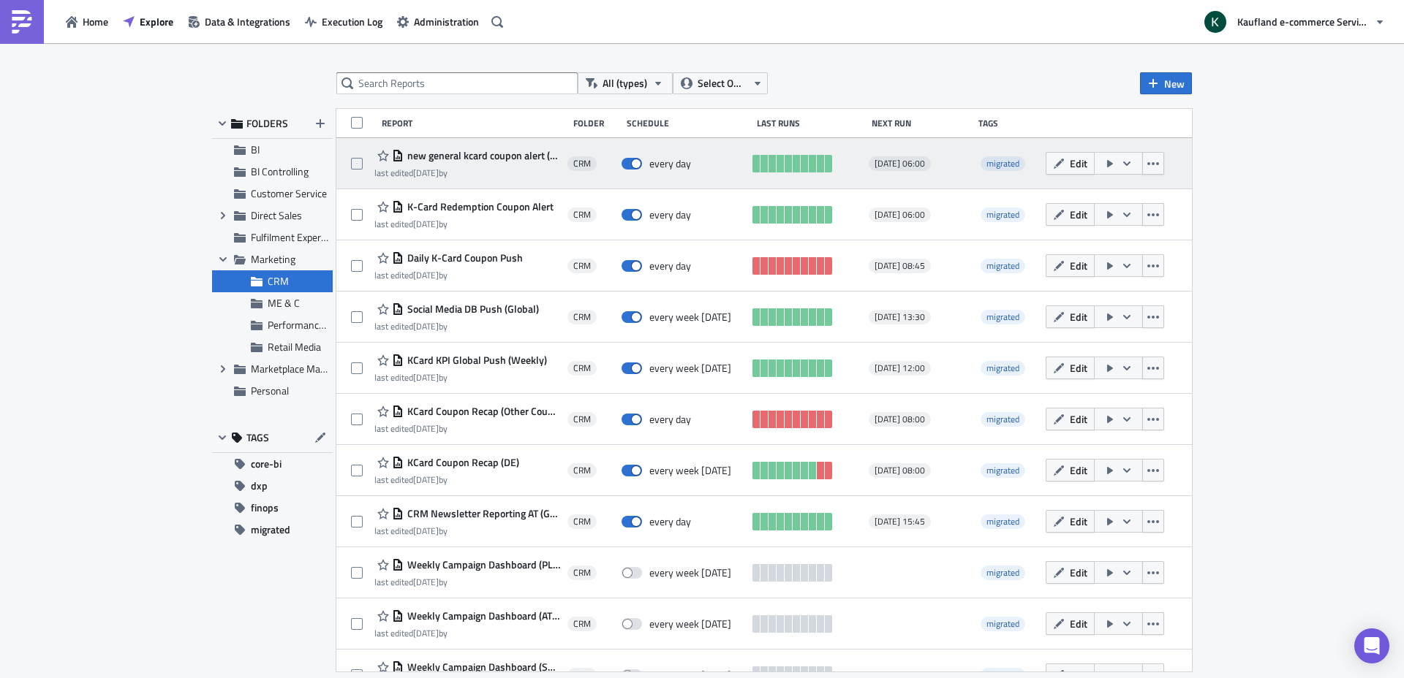
click at [489, 165] on div "new general kcard coupon alert (global) last edited [DATE] by" at bounding box center [467, 163] width 186 height 33
click at [492, 154] on span "new general kcard coupon alert (global)" at bounding box center [482, 155] width 156 height 13
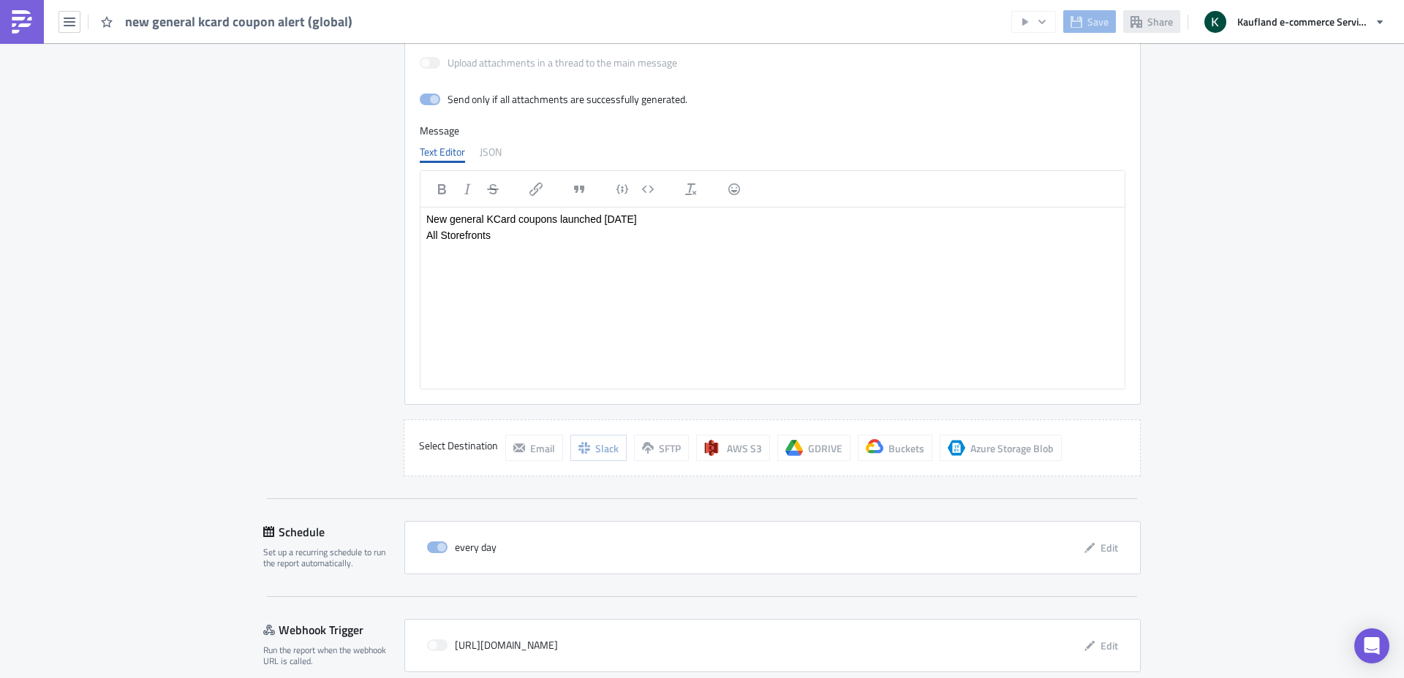
scroll to position [1439, 0]
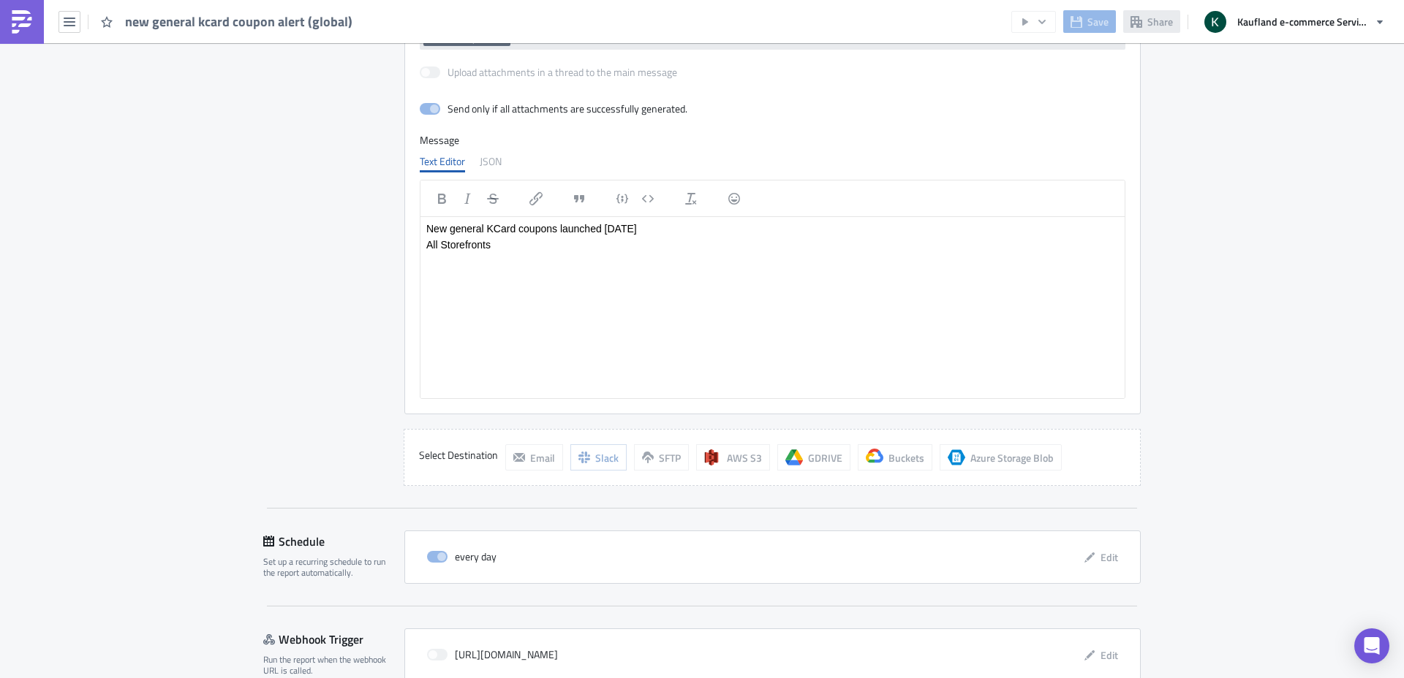
click at [31, 23] on img at bounding box center [21, 21] width 23 height 23
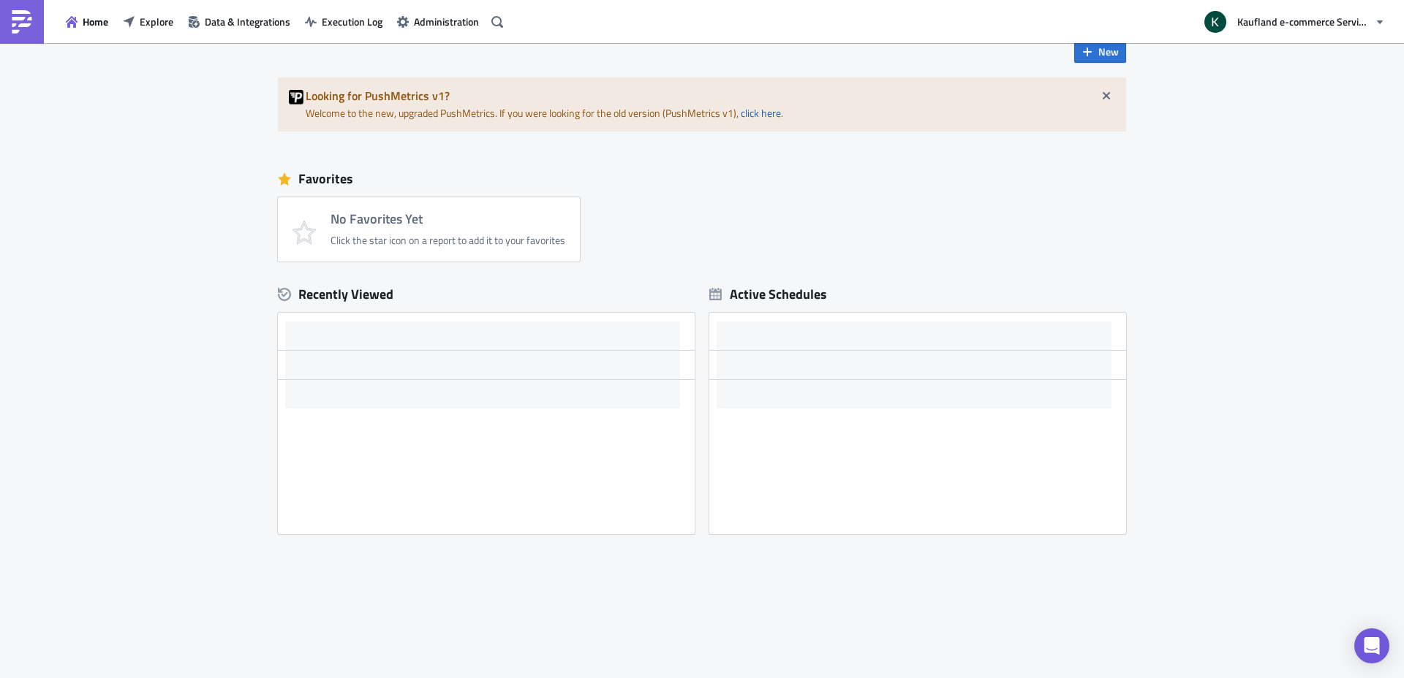
scroll to position [32, 0]
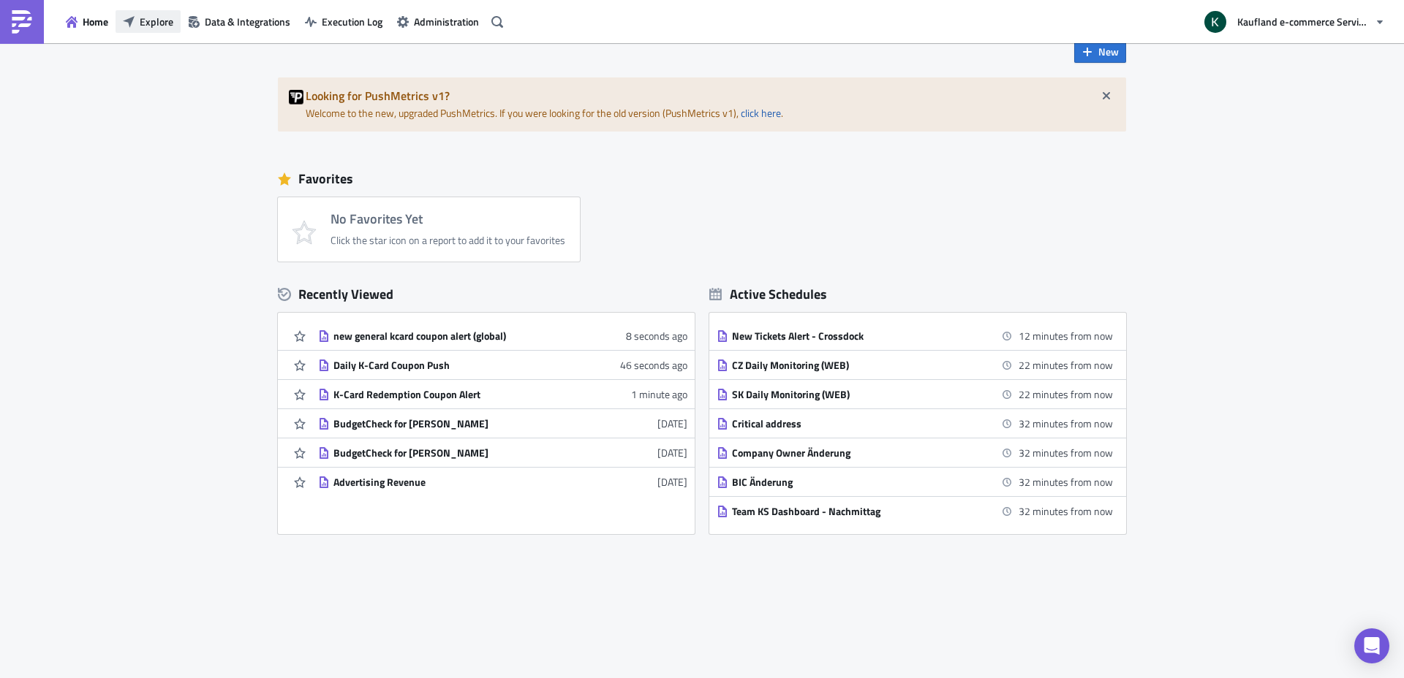
click at [165, 23] on span "Explore" at bounding box center [157, 21] width 34 height 15
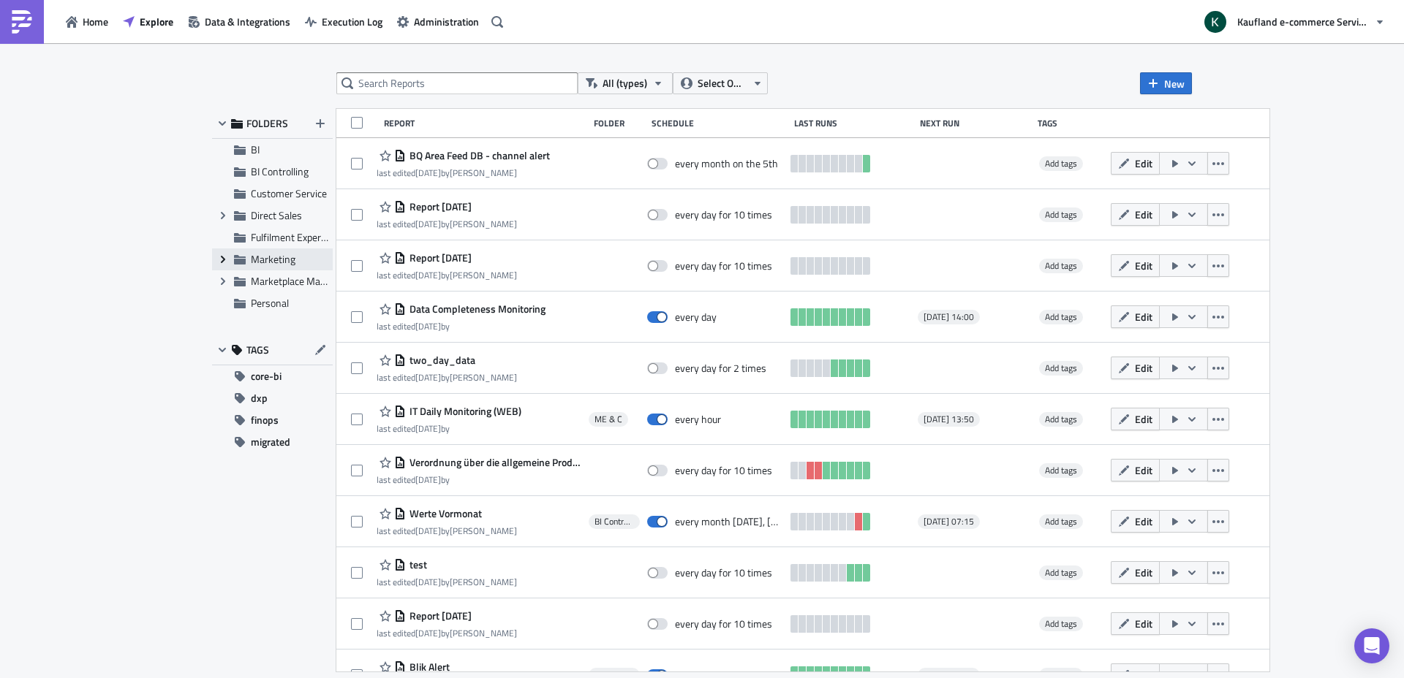
click at [227, 260] on icon "Expand group" at bounding box center [223, 260] width 12 height 12
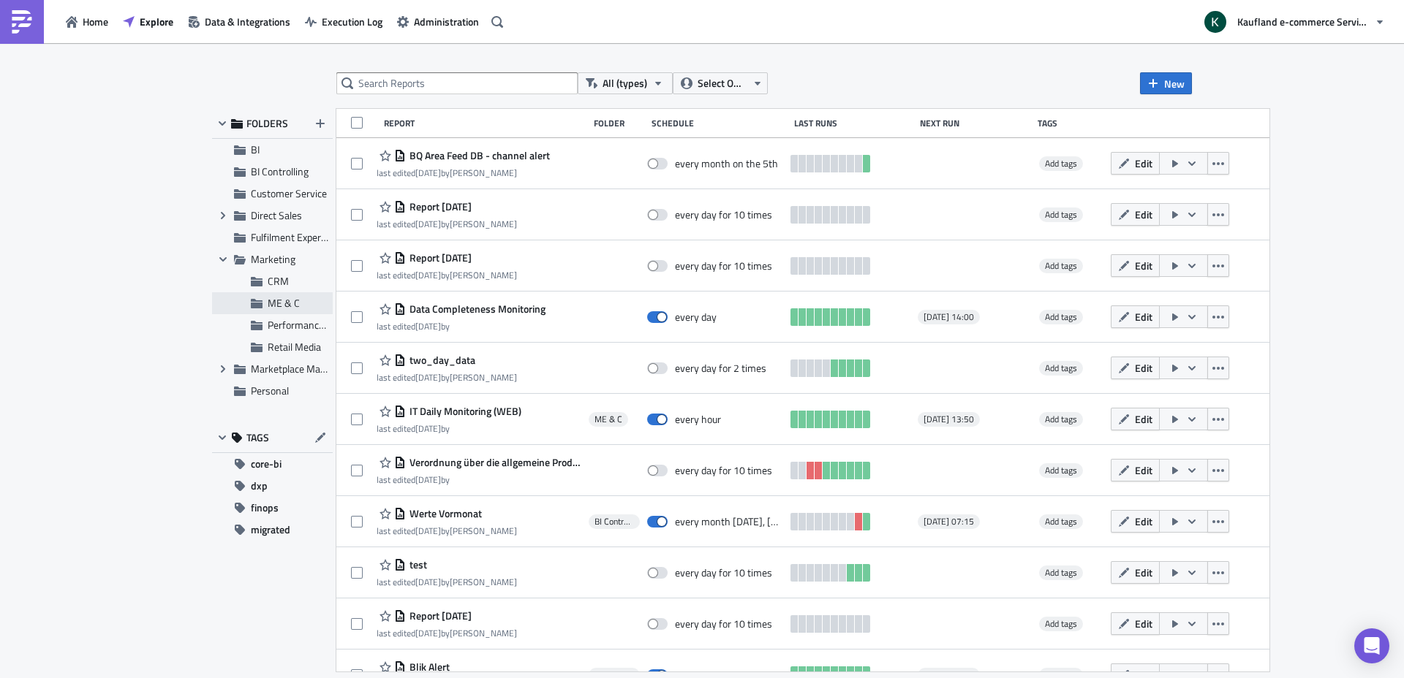
click at [284, 296] on span "ME & C" at bounding box center [284, 302] width 32 height 15
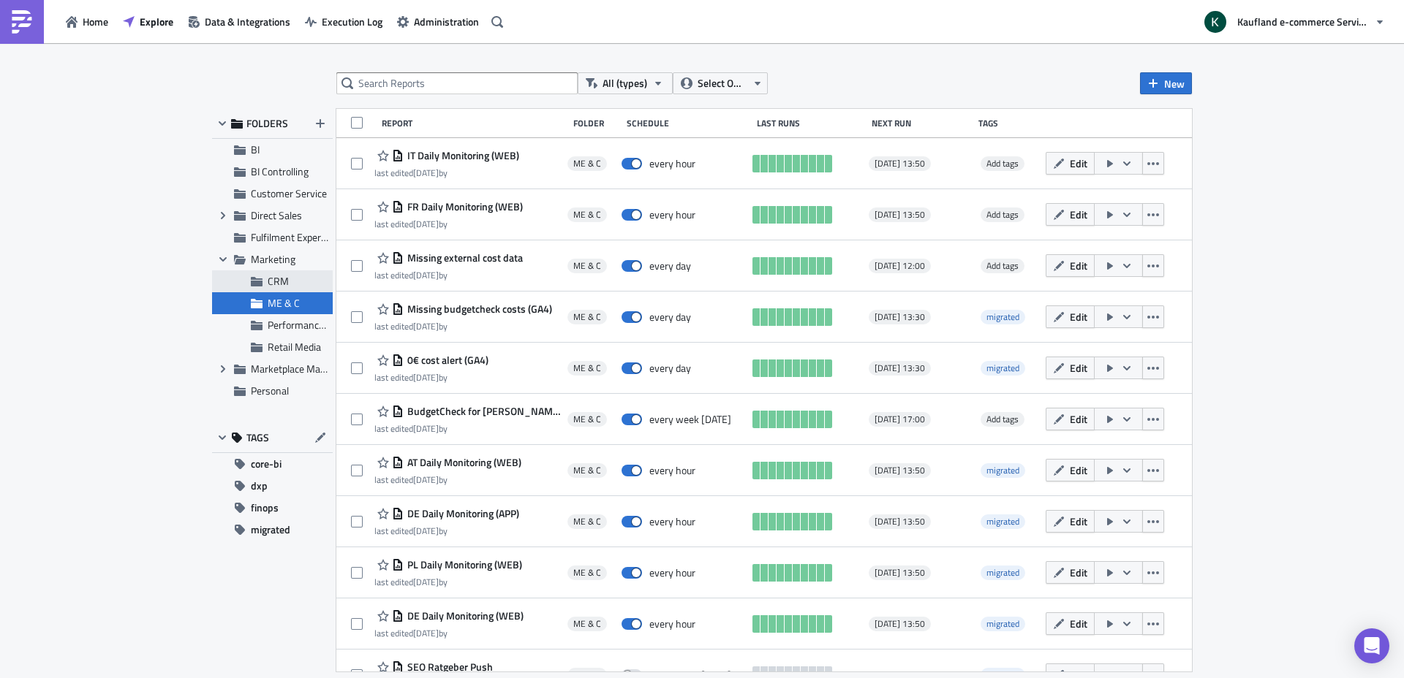
click at [279, 287] on span "CRM" at bounding box center [278, 280] width 21 height 15
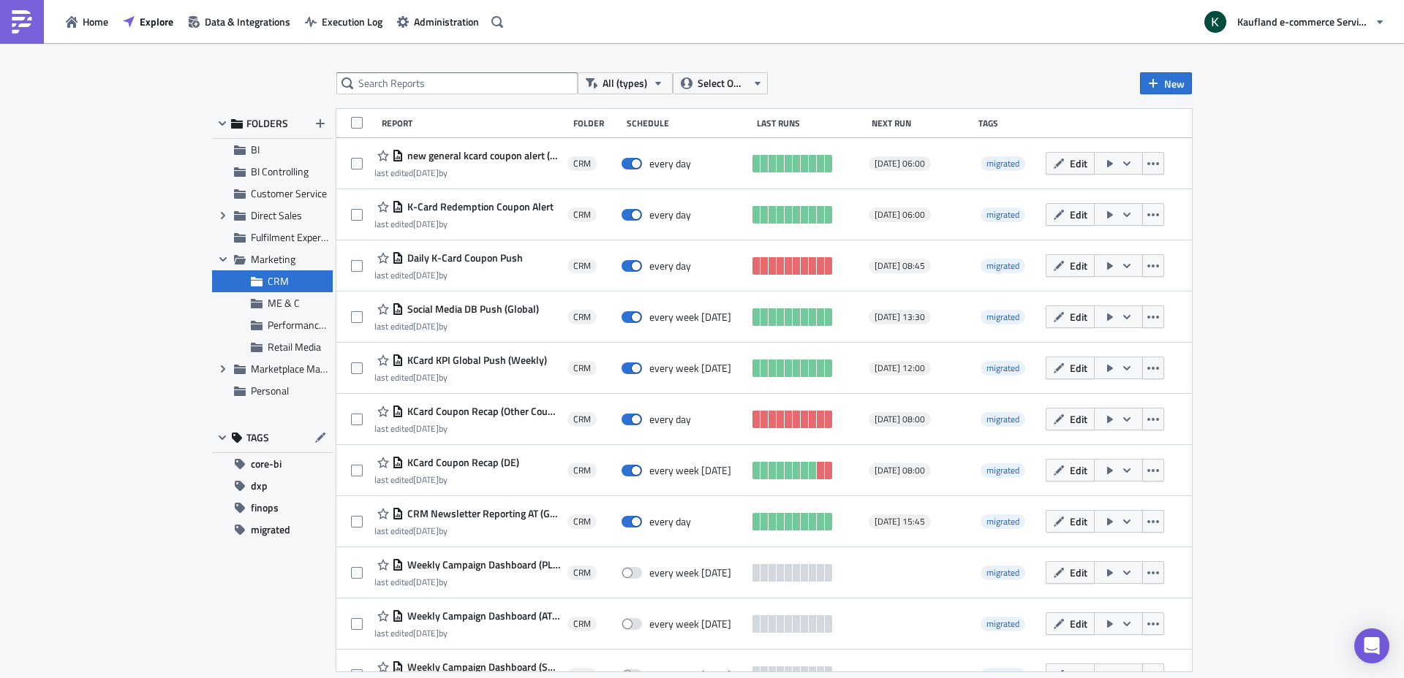
click at [1292, 487] on div "All (types) Select Owner New FOLDERS BI BI Controlling Customer Service Expand …" at bounding box center [702, 361] width 1404 height 637
click at [455, 83] on input "text" at bounding box center [456, 83] width 241 height 22
type input "card"
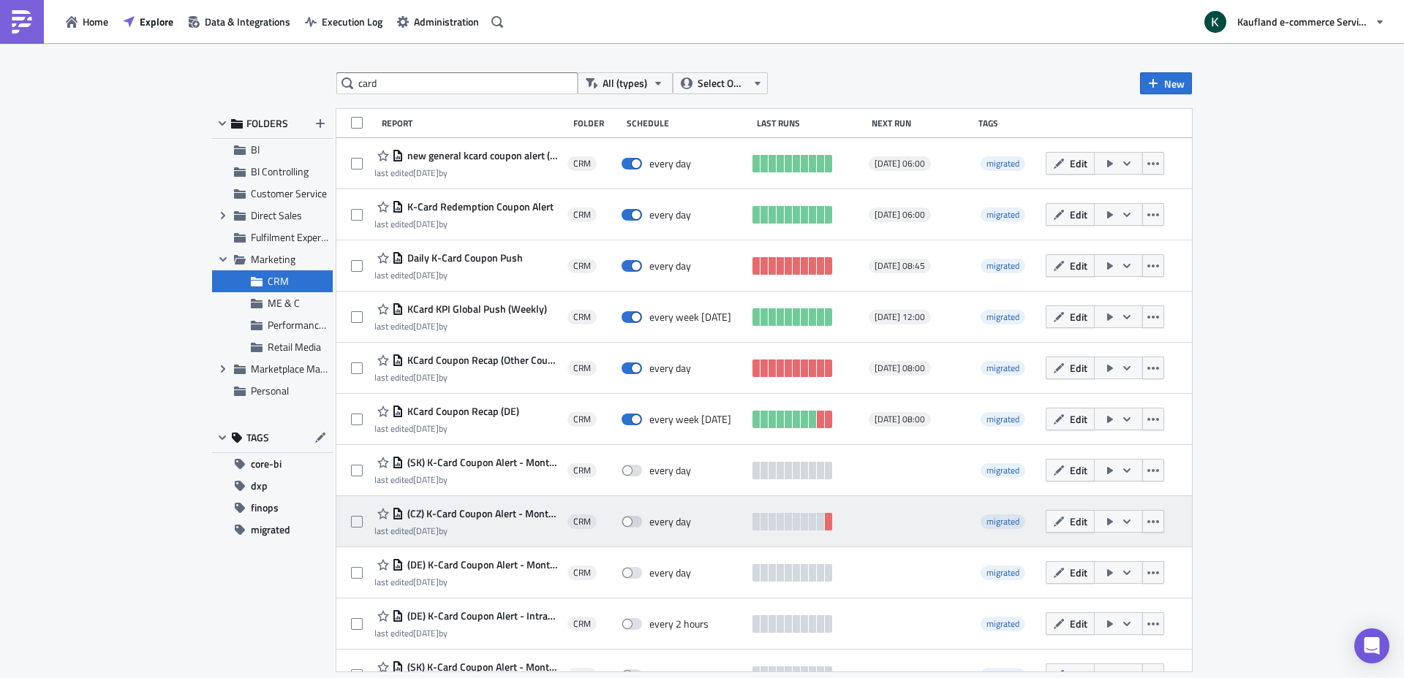
click at [491, 510] on span "(CZ) K-Card Coupon Alert - Monthly 15.000€ Limit" at bounding box center [482, 513] width 156 height 13
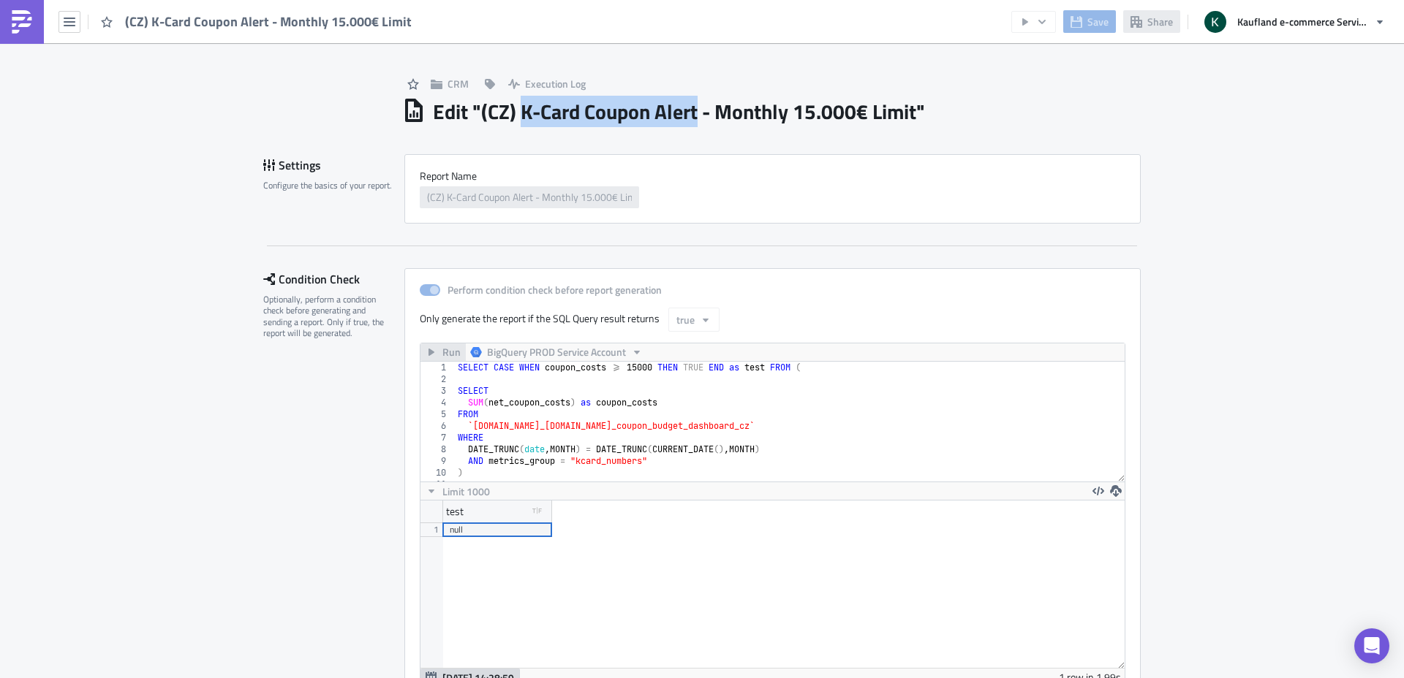
drag, startPoint x: 517, startPoint y: 111, endPoint x: 695, endPoint y: 110, distance: 178.4
click at [695, 110] on h1 "Edit " (CZ) K-Card Coupon Alert - Monthly 15.000€ Limit "" at bounding box center [679, 112] width 492 height 26
copy h1 "K-Card Coupon Alert"
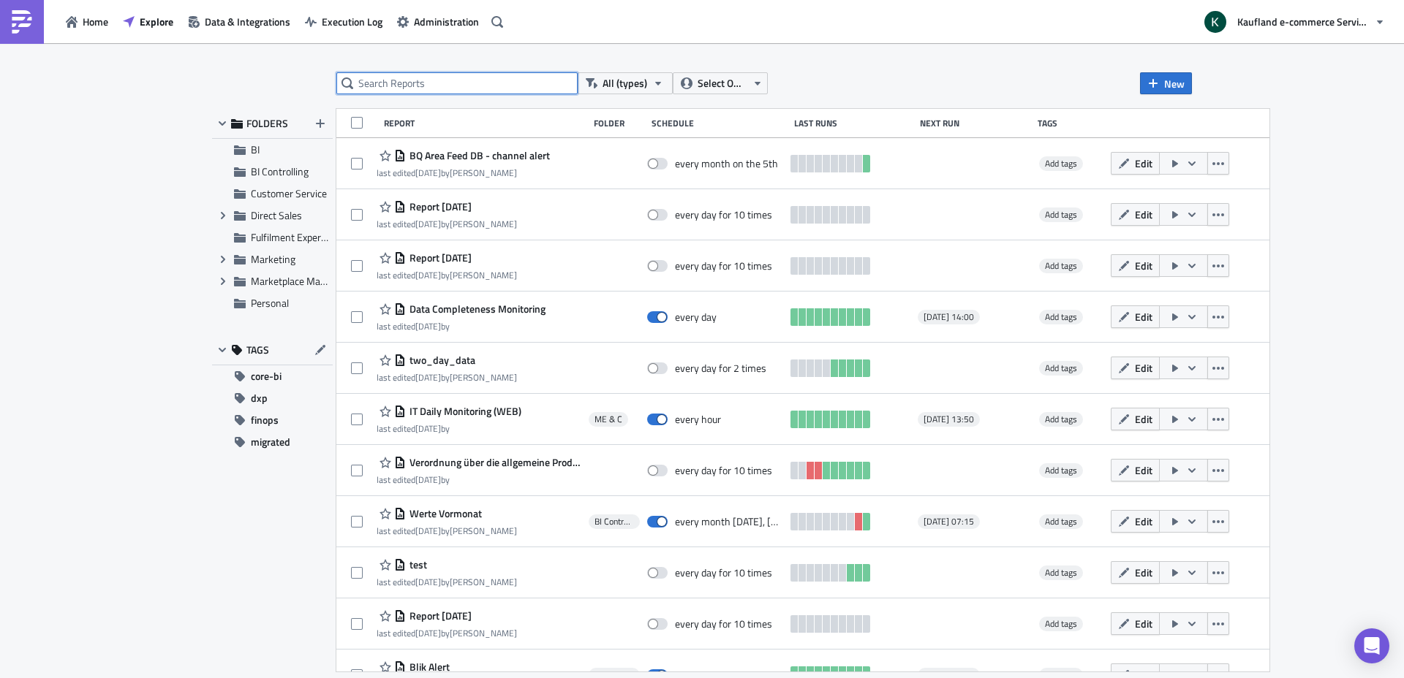
click at [493, 90] on input "text" at bounding box center [456, 83] width 241 height 22
paste input "K-Card Coupon Alert"
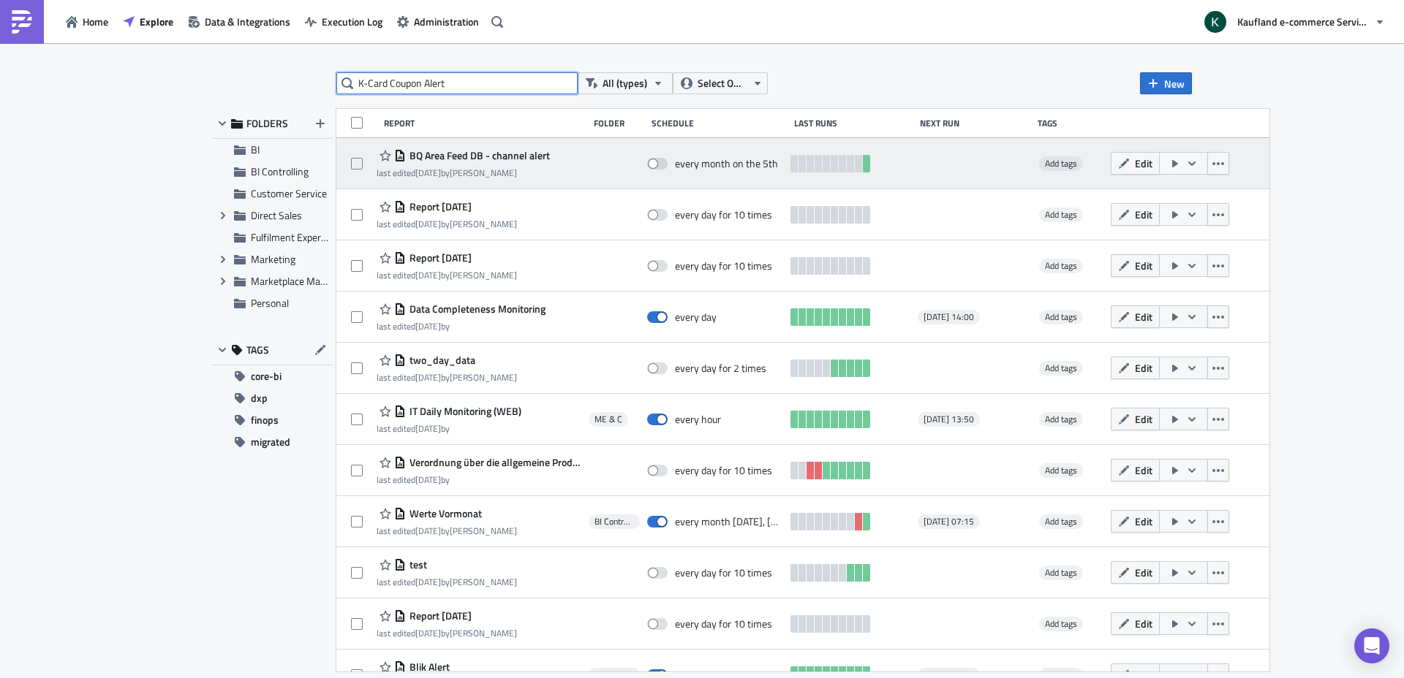
type input "K-Card Coupon Alert"
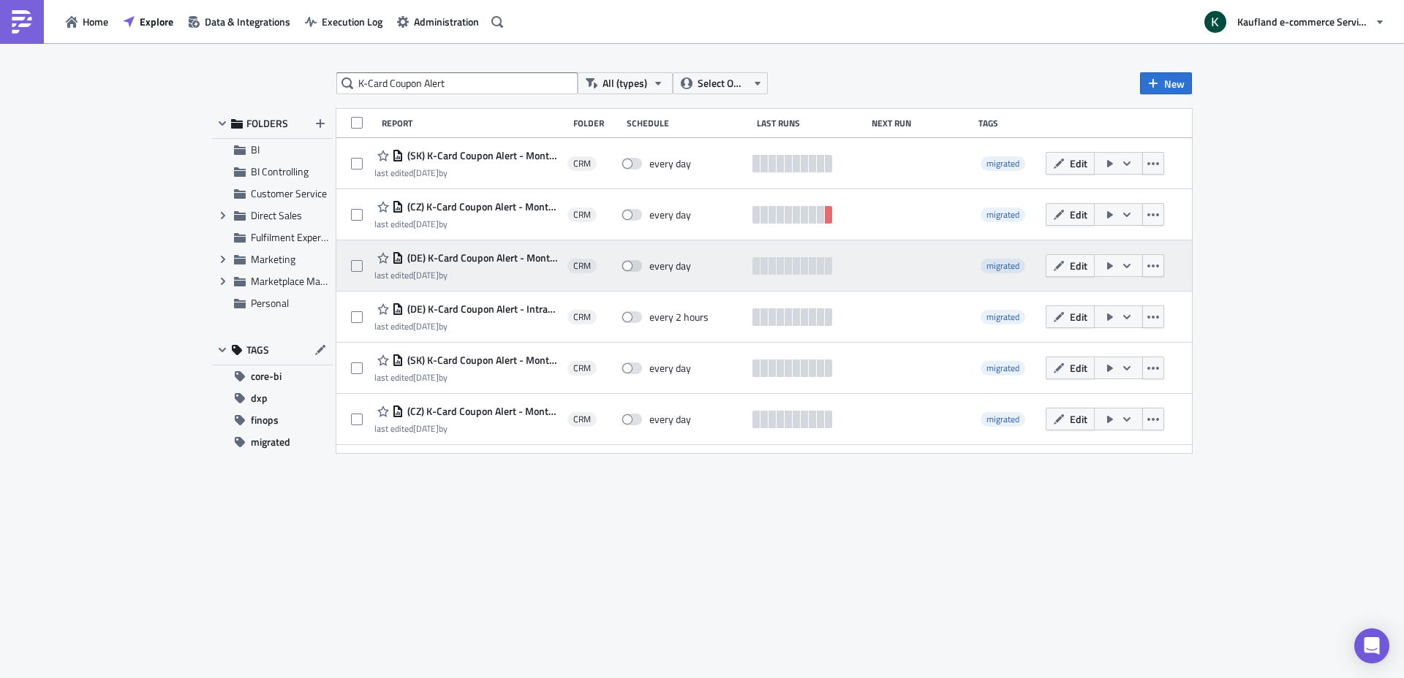
click at [499, 254] on span "(DE) K-Card Coupon Alert - Monthly Limit" at bounding box center [482, 257] width 156 height 13
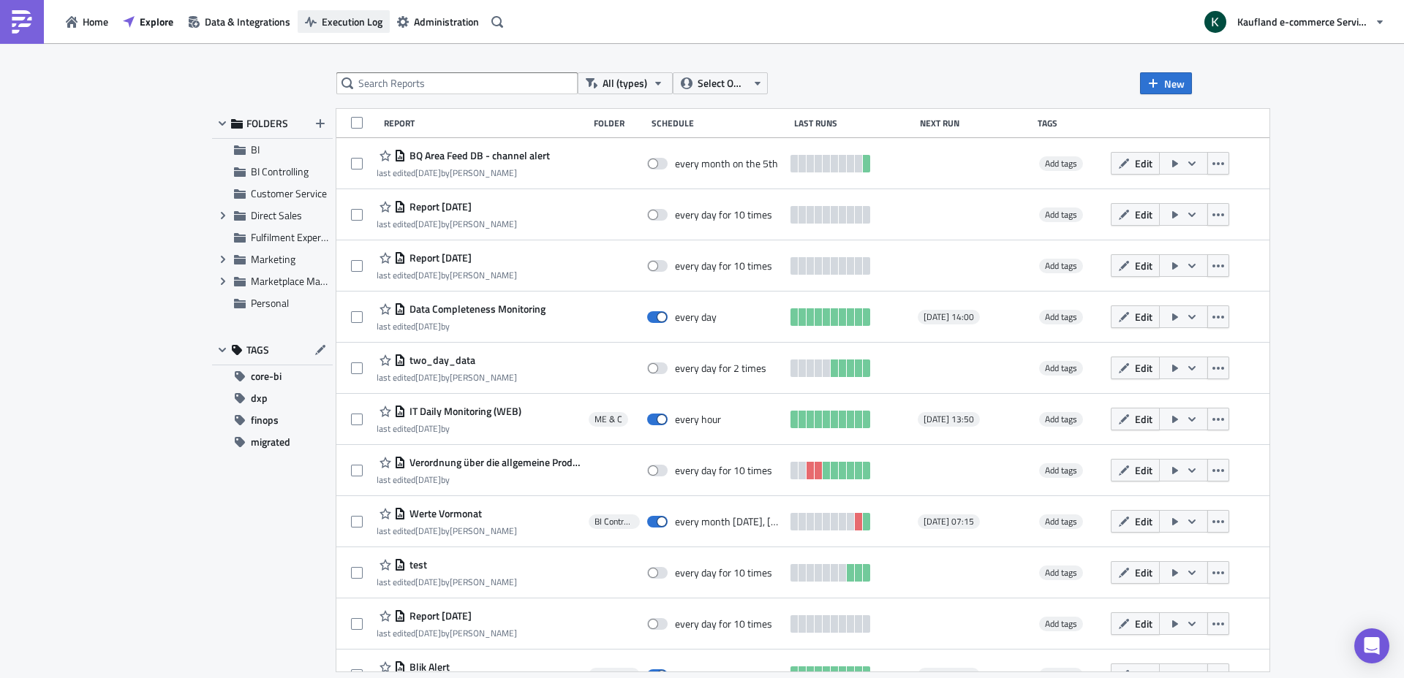
click at [346, 25] on span "Execution Log" at bounding box center [352, 21] width 61 height 15
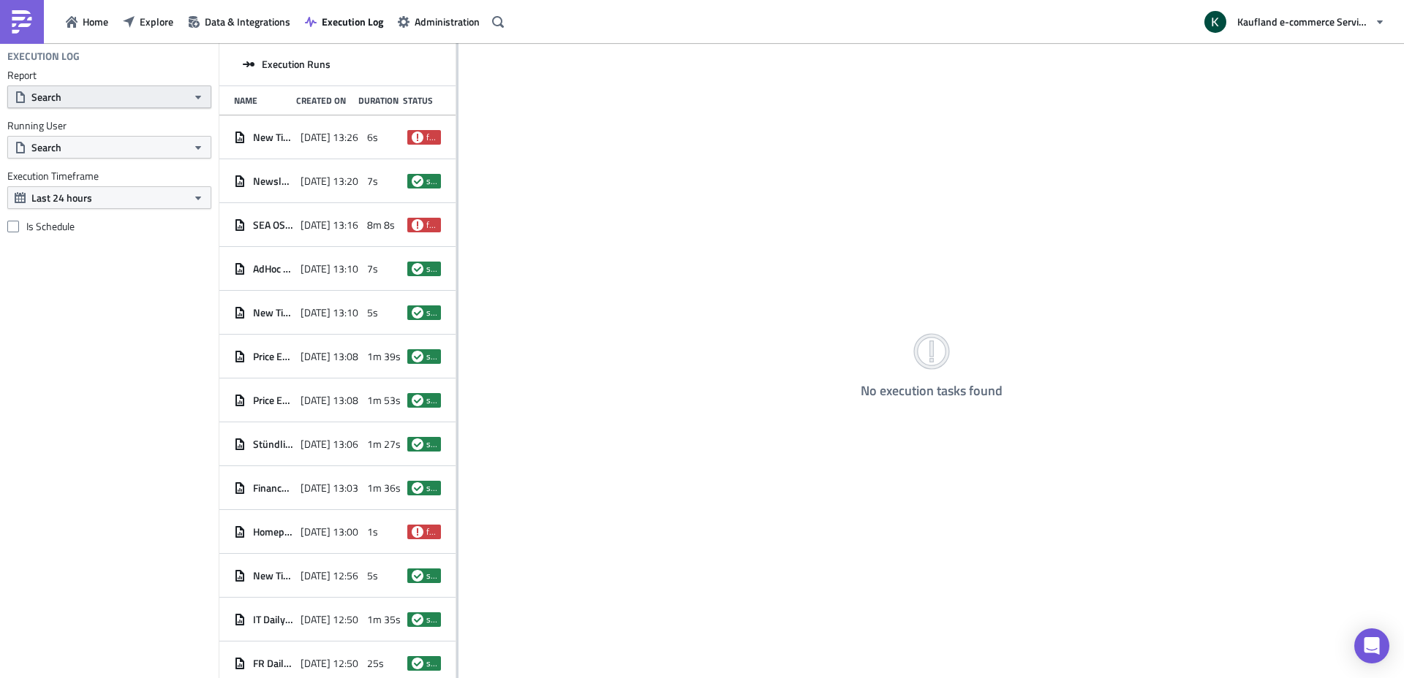
click at [144, 105] on button "Search" at bounding box center [109, 97] width 204 height 23
paste input "K-Card Coupon Alert"
type input "K-Card Coupon Alert"
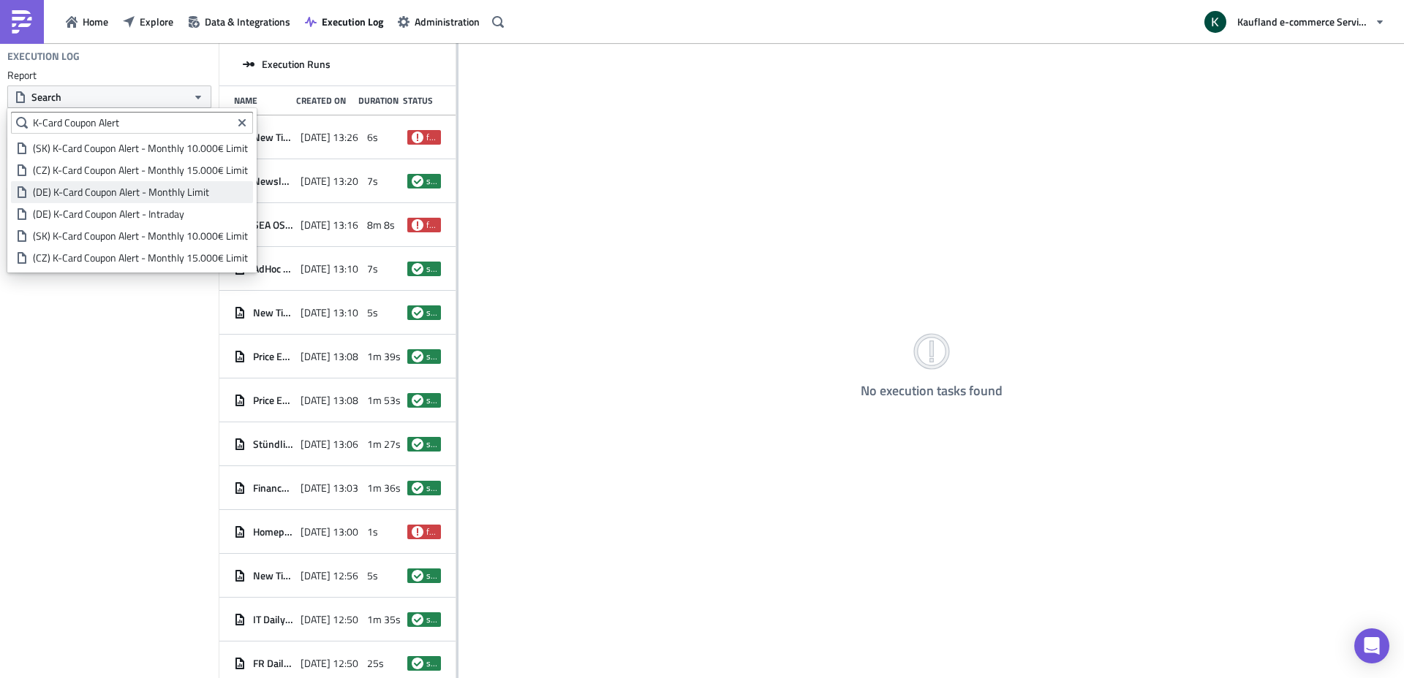
click at [200, 192] on div "(DE) K-Card Coupon Alert - Monthly Limit" at bounding box center [140, 192] width 215 height 15
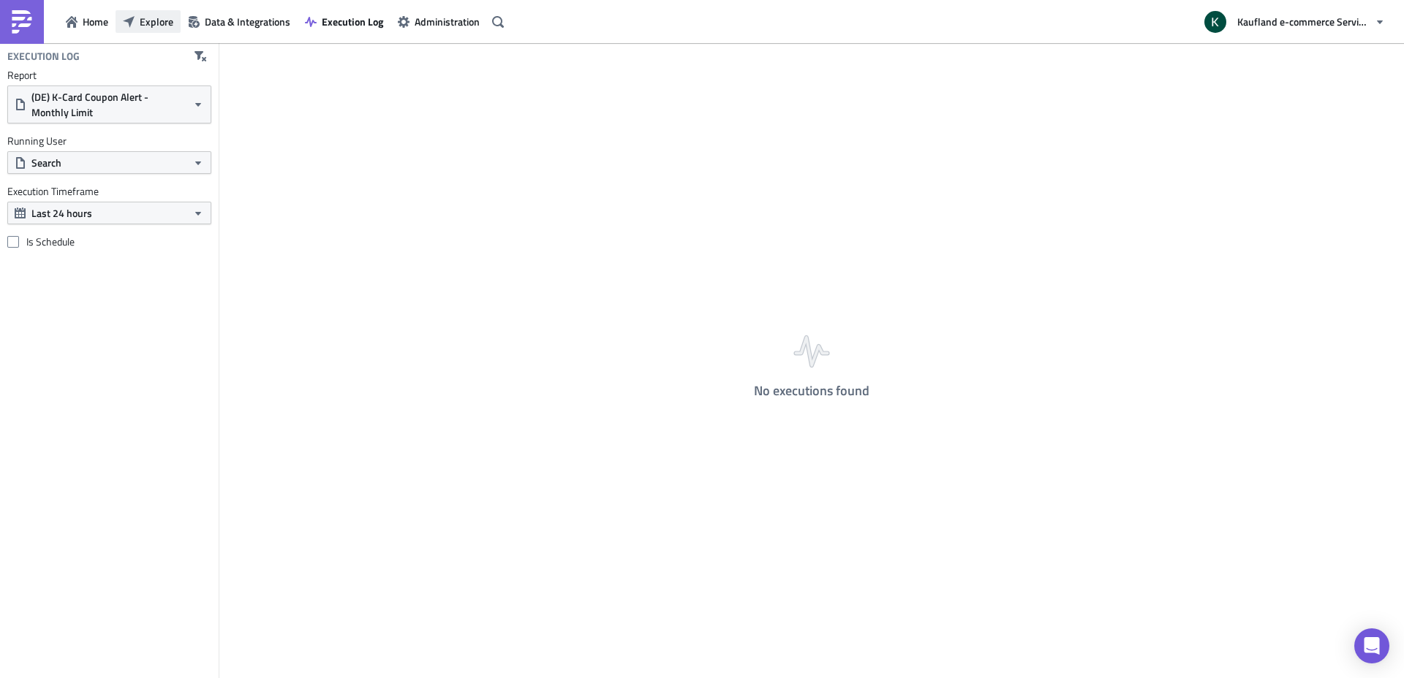
click at [137, 20] on button "Explore" at bounding box center [148, 21] width 65 height 23
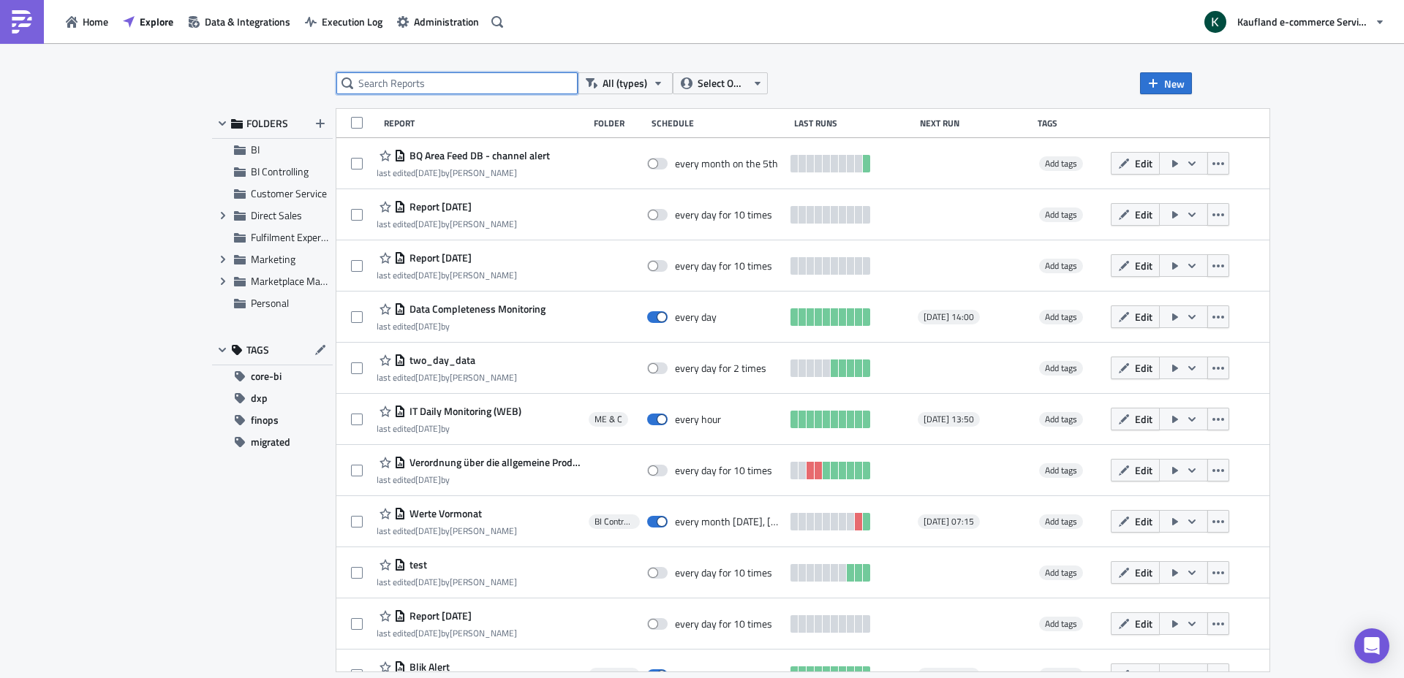
click at [431, 78] on input "text" at bounding box center [456, 83] width 241 height 22
paste input "K-Card Coupon Alert"
type input "K-Card Coupon Alert"
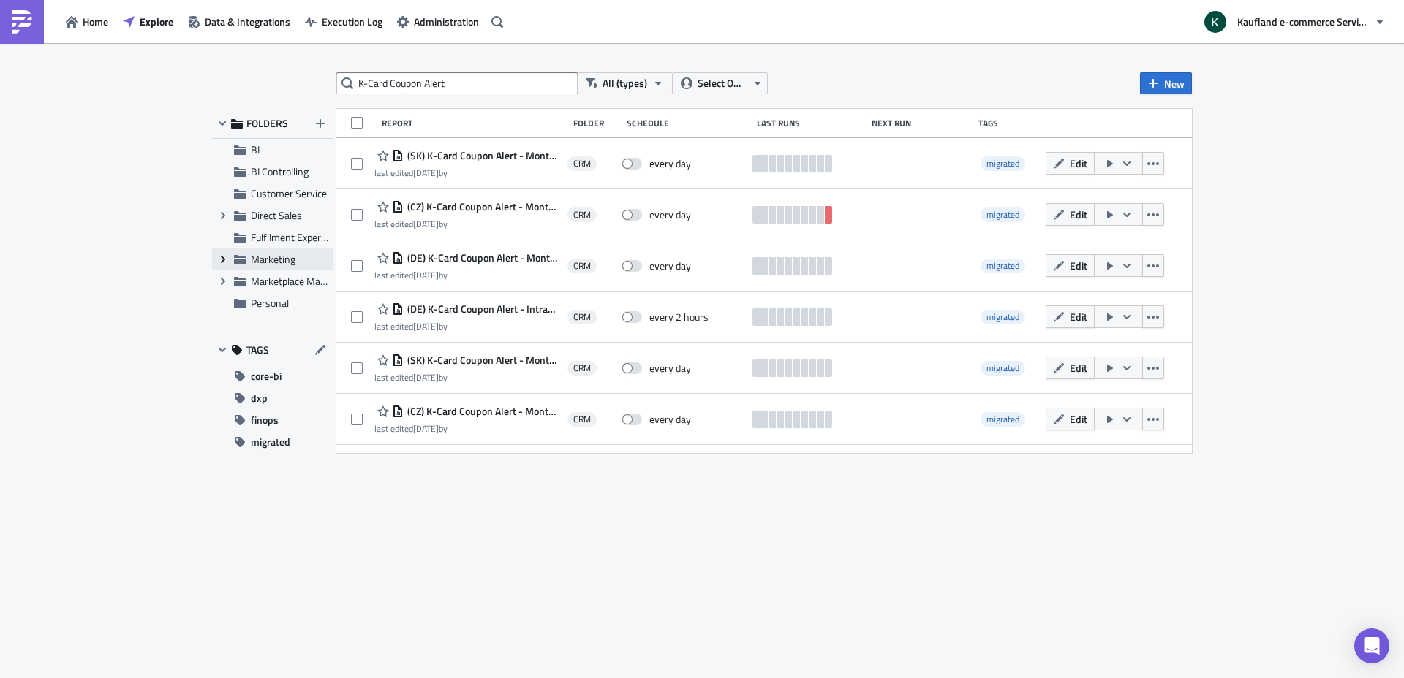
click at [222, 260] on icon "Expand group" at bounding box center [223, 260] width 12 height 12
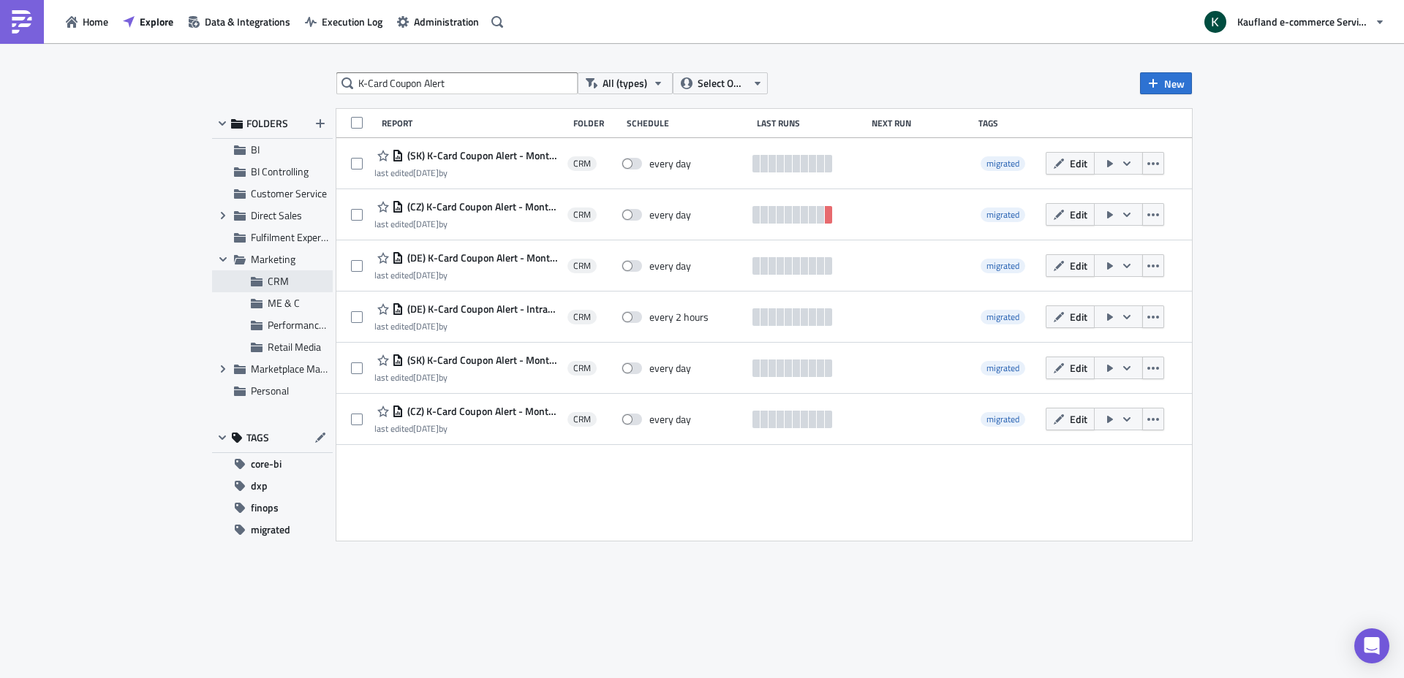
click at [280, 280] on span "CRM" at bounding box center [278, 280] width 21 height 15
drag, startPoint x: 539, startPoint y: 83, endPoint x: 310, endPoint y: 80, distance: 228.8
click at [310, 80] on div "K-Card Coupon Alert All (types) Select Owner New FOLDERS BI BI Controlling Cust…" at bounding box center [702, 361] width 994 height 579
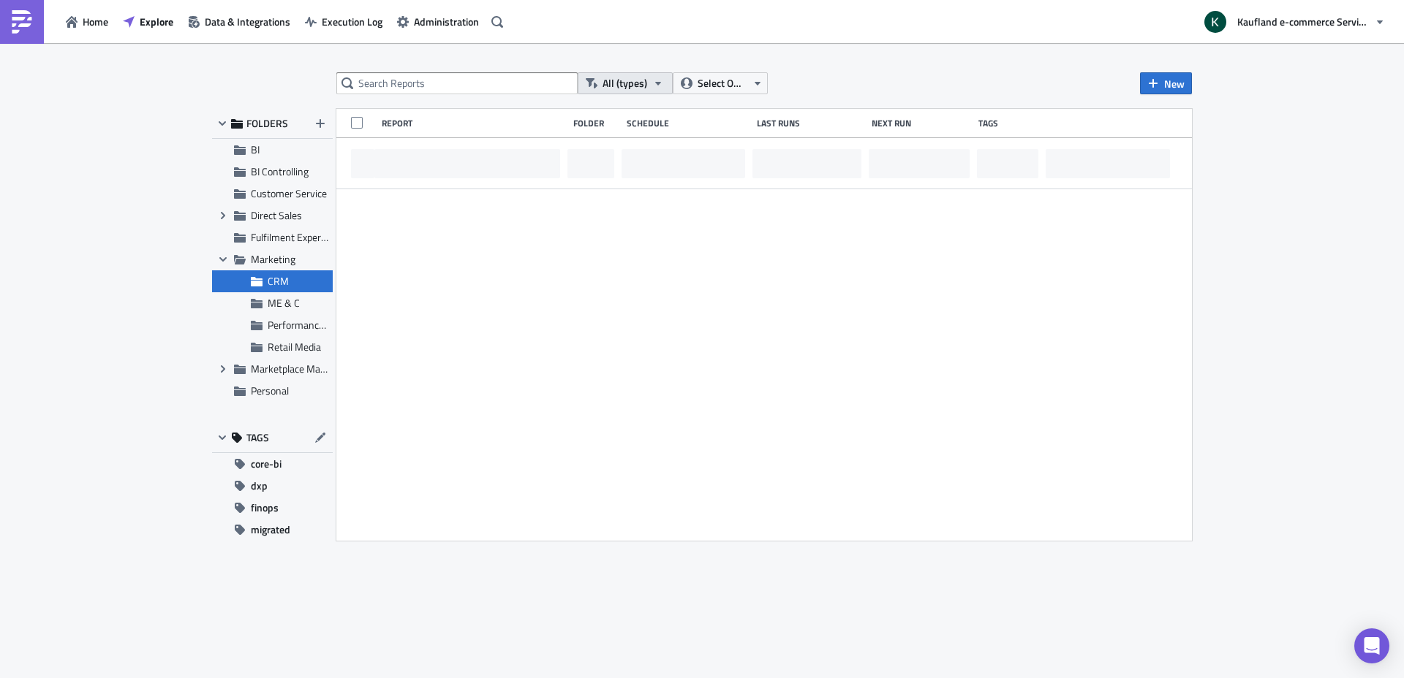
click at [630, 86] on span "All (types)" at bounding box center [624, 83] width 45 height 16
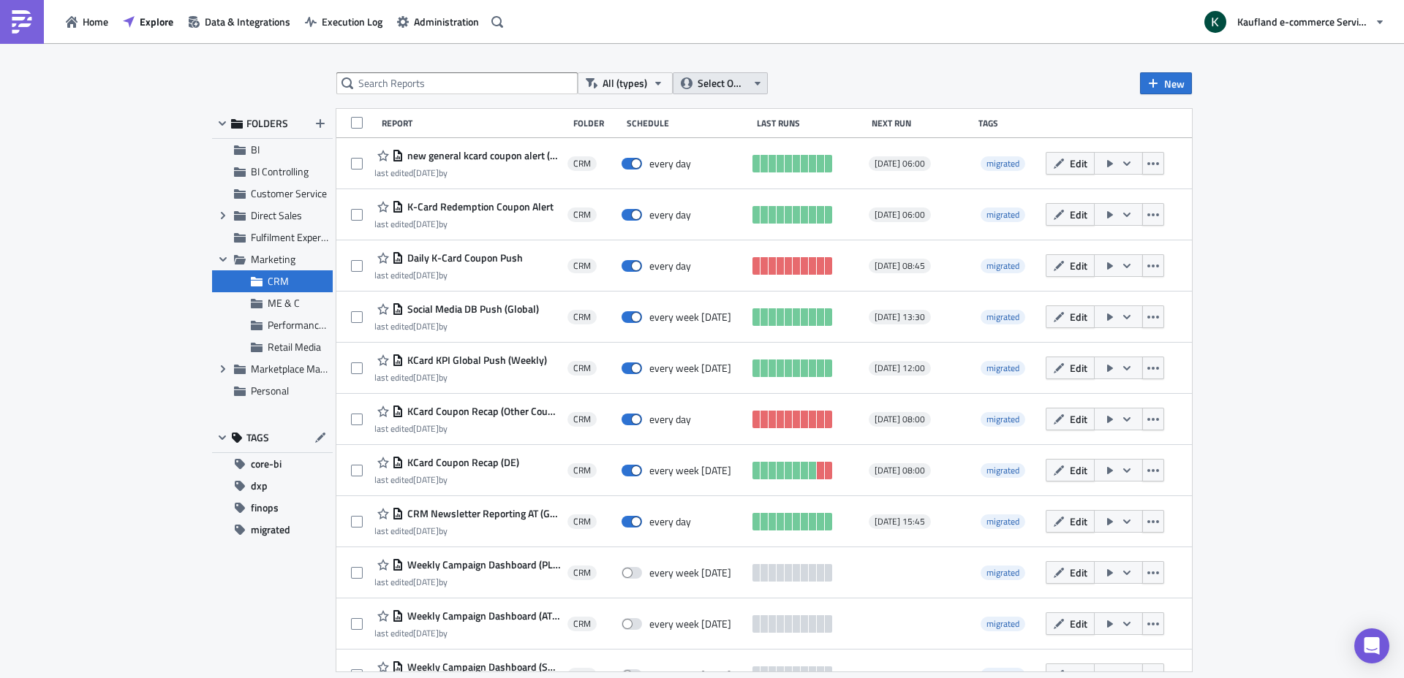
click at [704, 83] on span "Select Owner" at bounding box center [721, 83] width 49 height 16
click at [866, 58] on div "All (types) Select Owner New FOLDERS BI BI Controlling Customer Service Expand …" at bounding box center [702, 361] width 1404 height 637
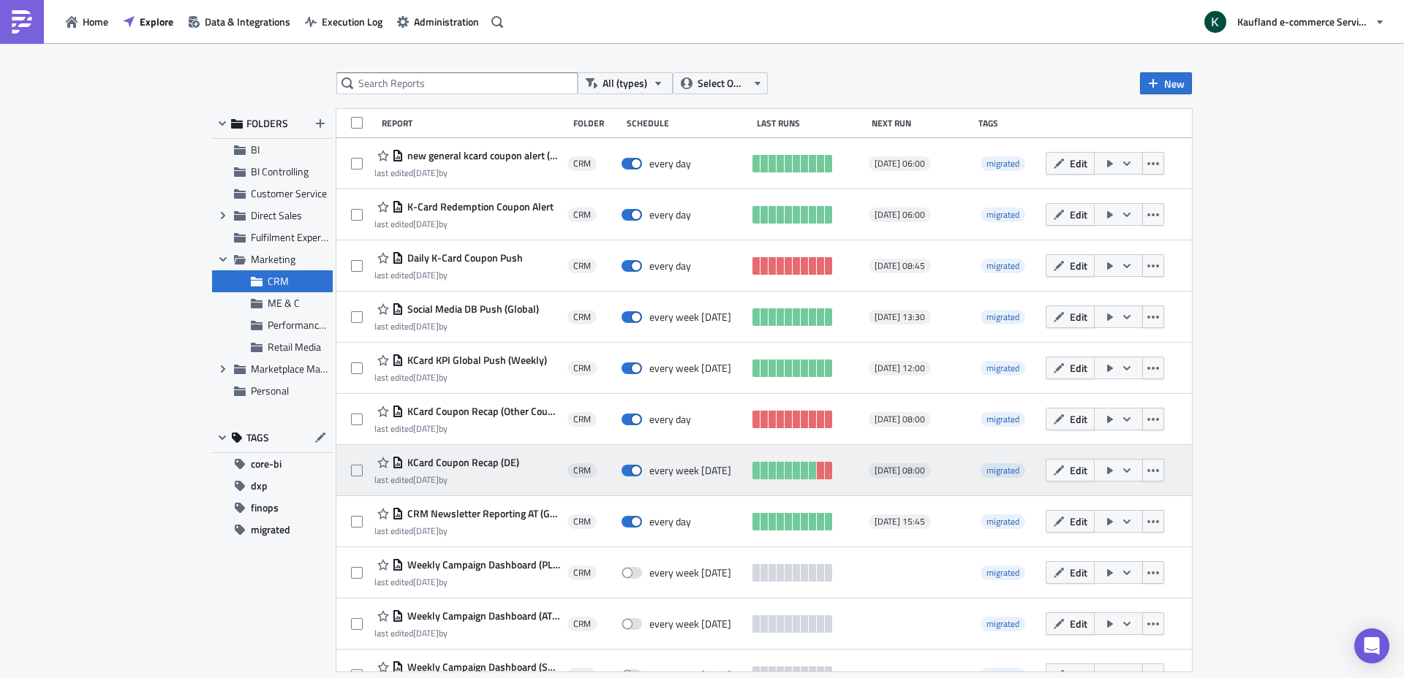
click at [498, 460] on span "KCard Coupon Recap (DE)" at bounding box center [462, 462] width 116 height 13
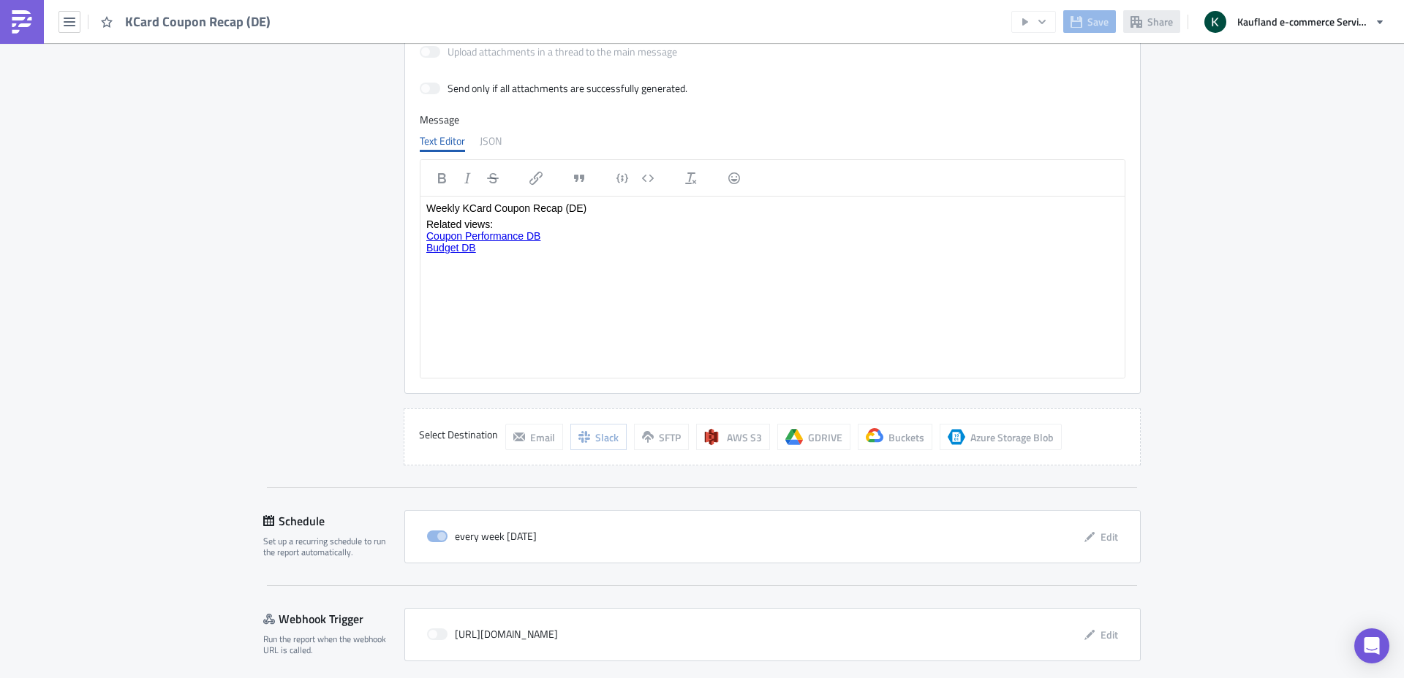
scroll to position [1388, 0]
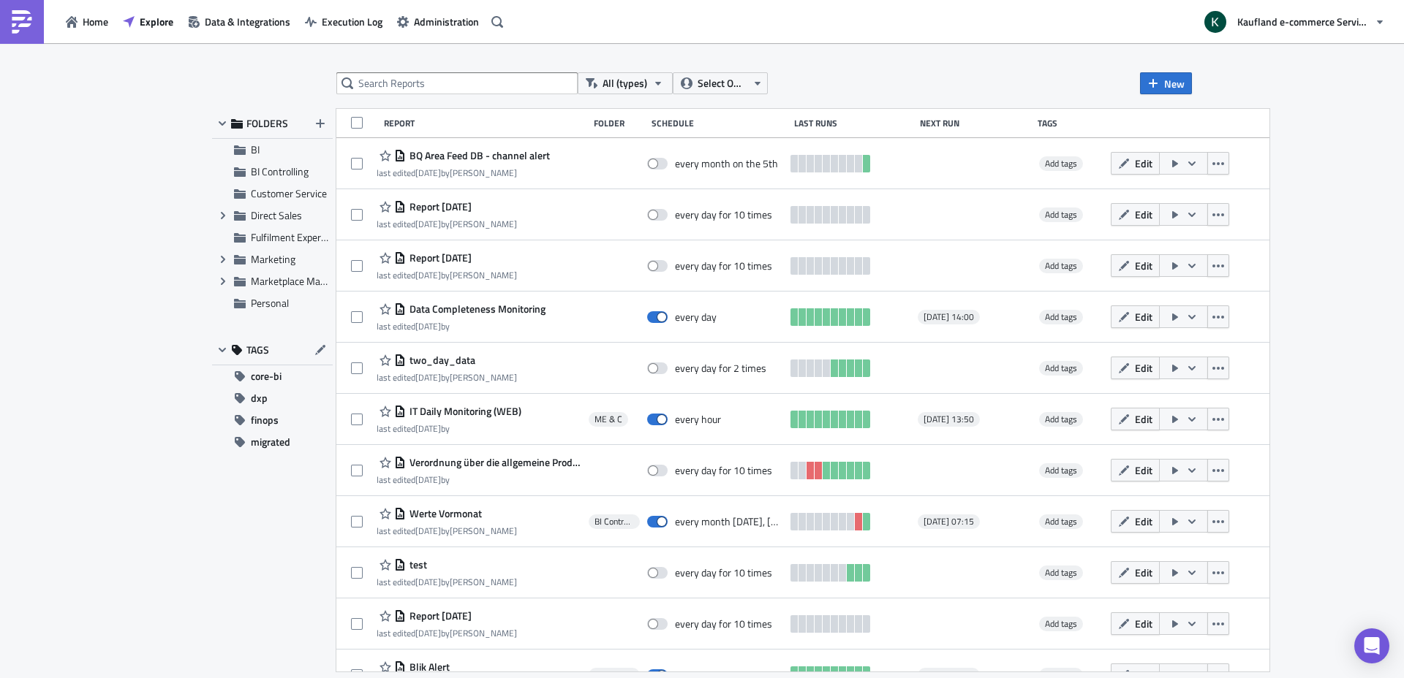
click at [211, 262] on div "All (types) Select Owner New FOLDERS BI BI Controlling Customer Service Expand …" at bounding box center [702, 361] width 994 height 579
click at [222, 258] on icon "Expand group" at bounding box center [223, 260] width 12 height 12
click at [301, 280] on span "CRM" at bounding box center [298, 281] width 61 height 13
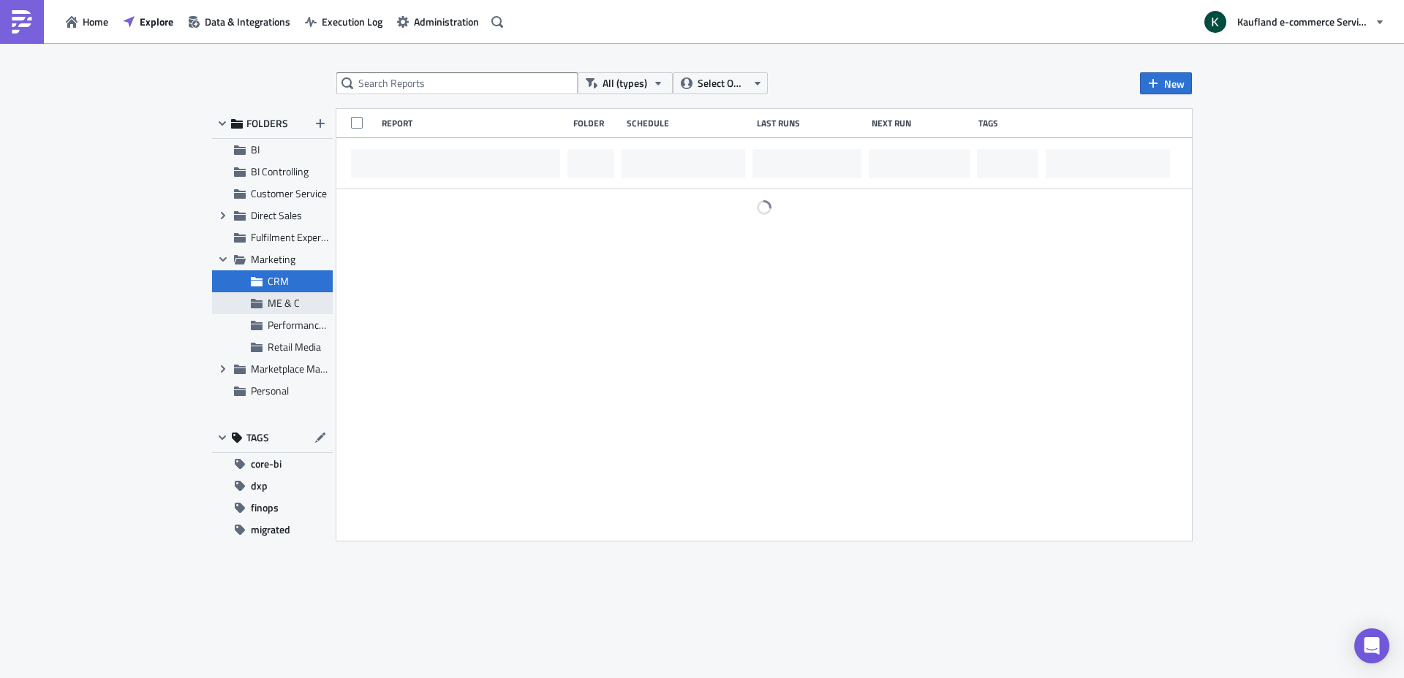
click at [291, 306] on span "ME & C" at bounding box center [284, 302] width 32 height 15
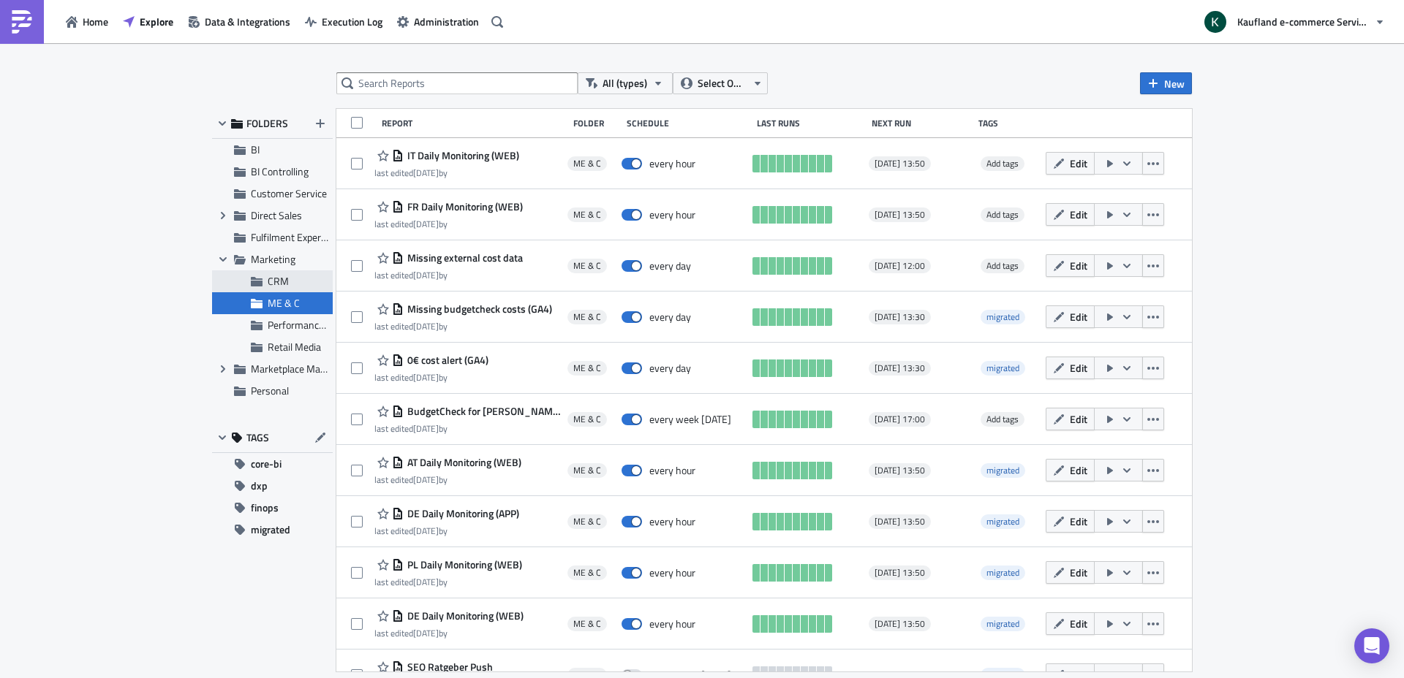
click at [291, 279] on span "CRM" at bounding box center [298, 281] width 61 height 13
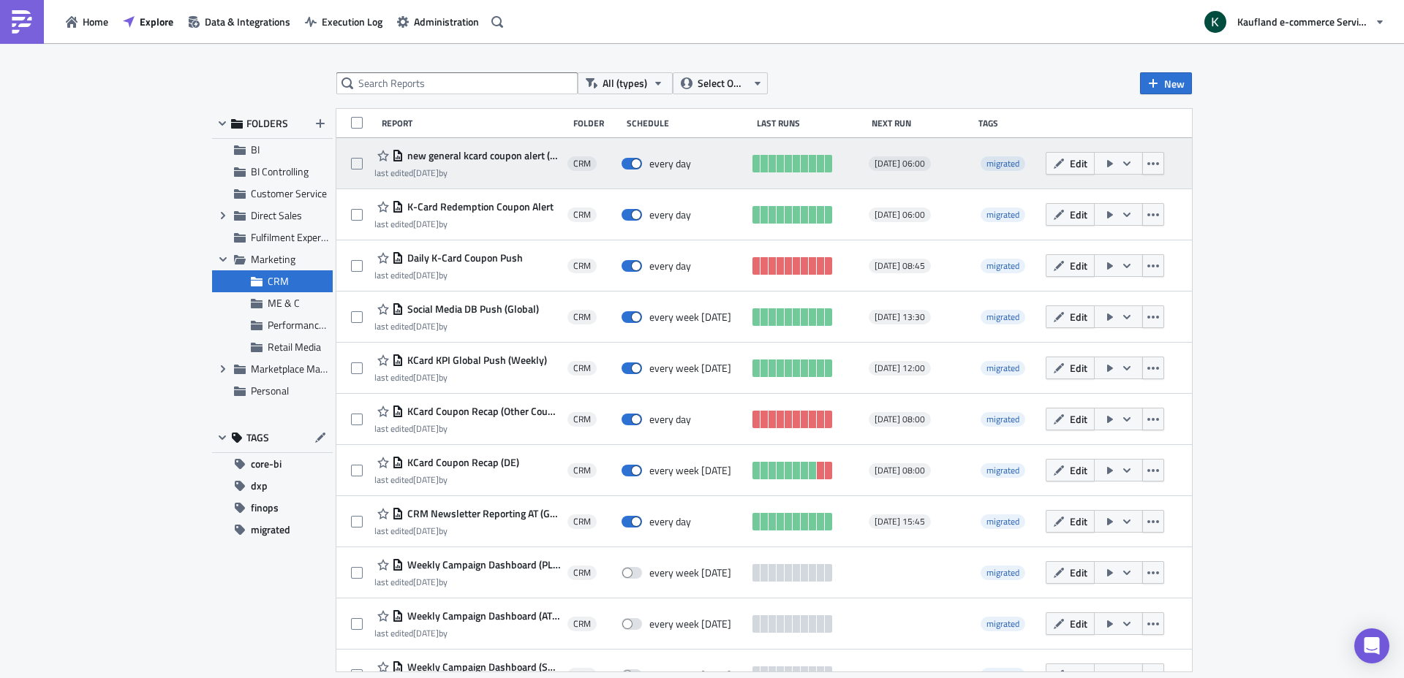
click at [499, 158] on span "new general kcard coupon alert (global)" at bounding box center [482, 155] width 156 height 13
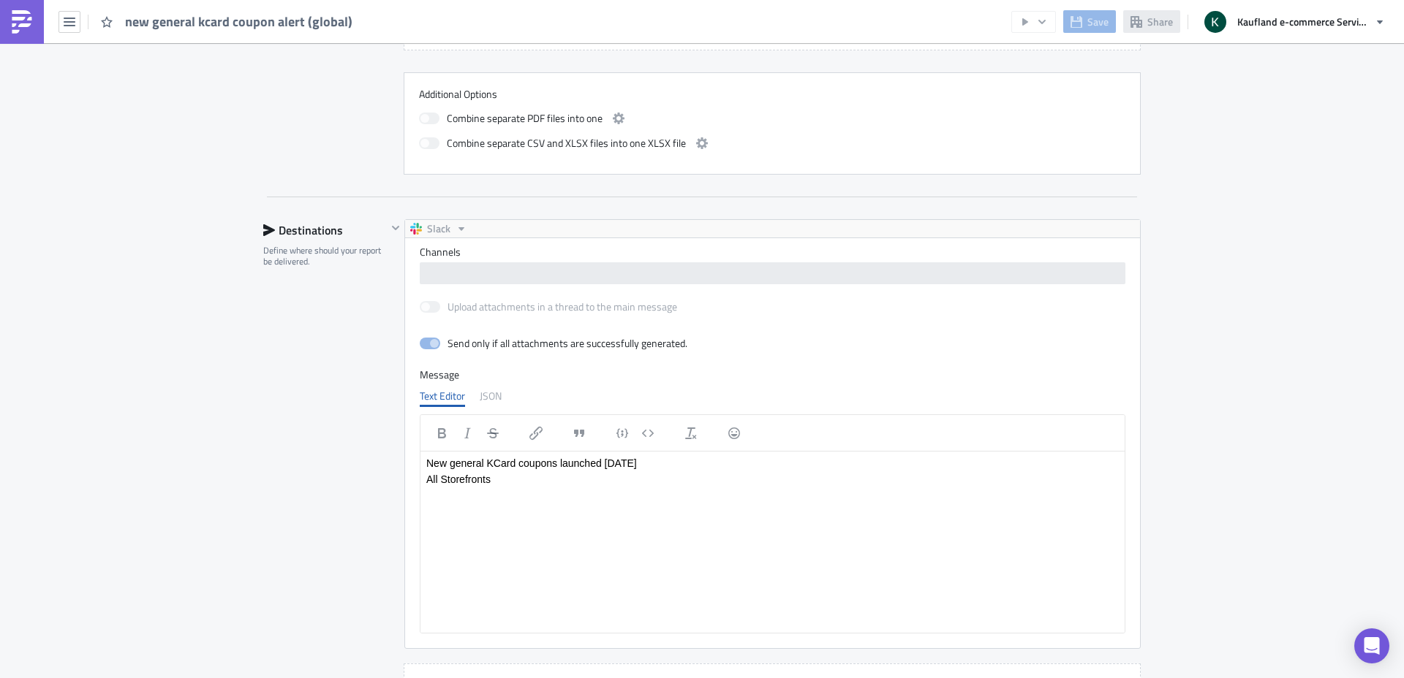
scroll to position [1214, 0]
